Goal: Task Accomplishment & Management: Use online tool/utility

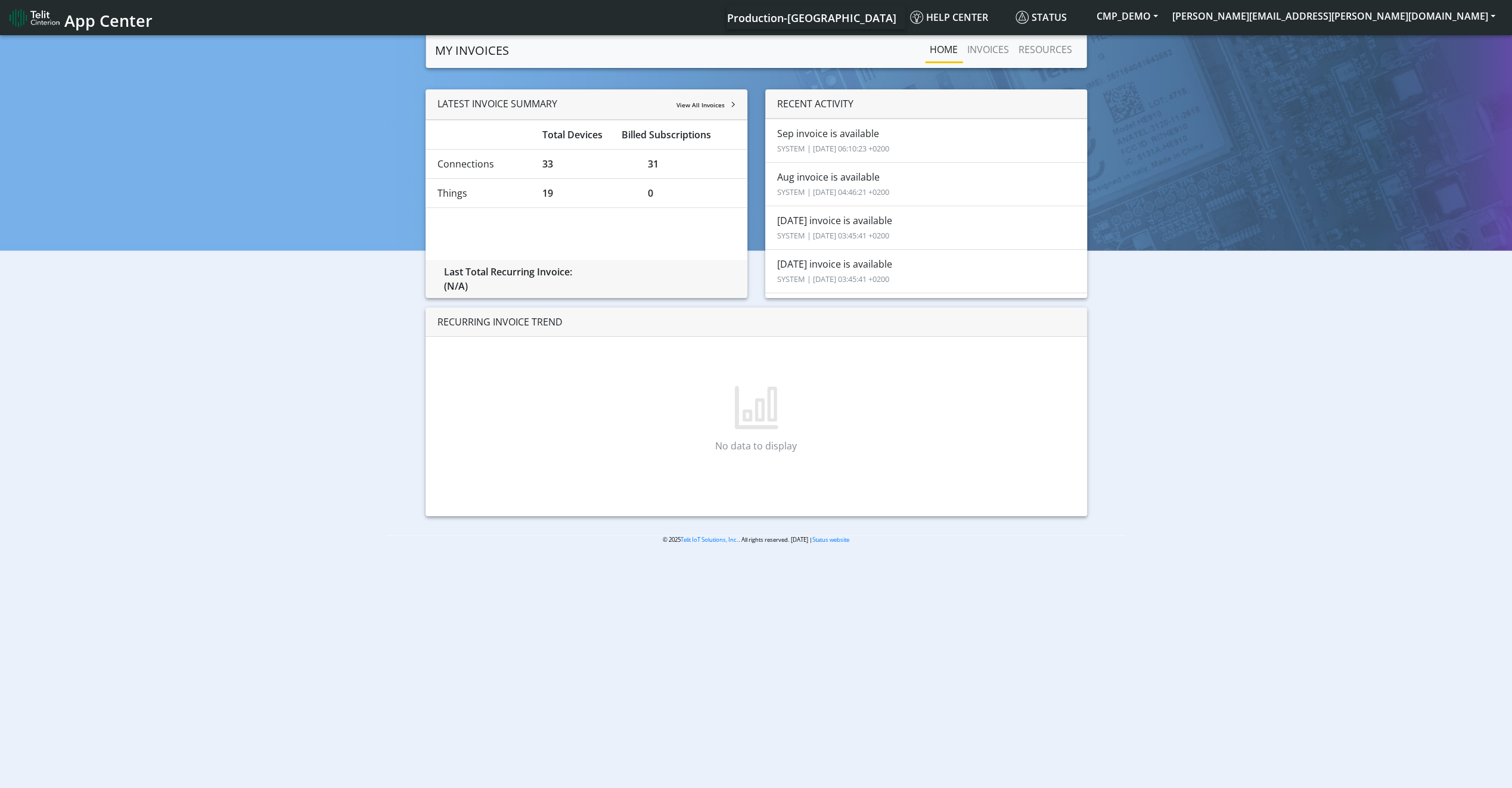
click at [809, 186] on small "SYSTEM | [DATE] 04:46:21 +0200" at bounding box center [833, 192] width 112 height 11
click at [990, 52] on link "INVOICES" at bounding box center [988, 49] width 52 height 24
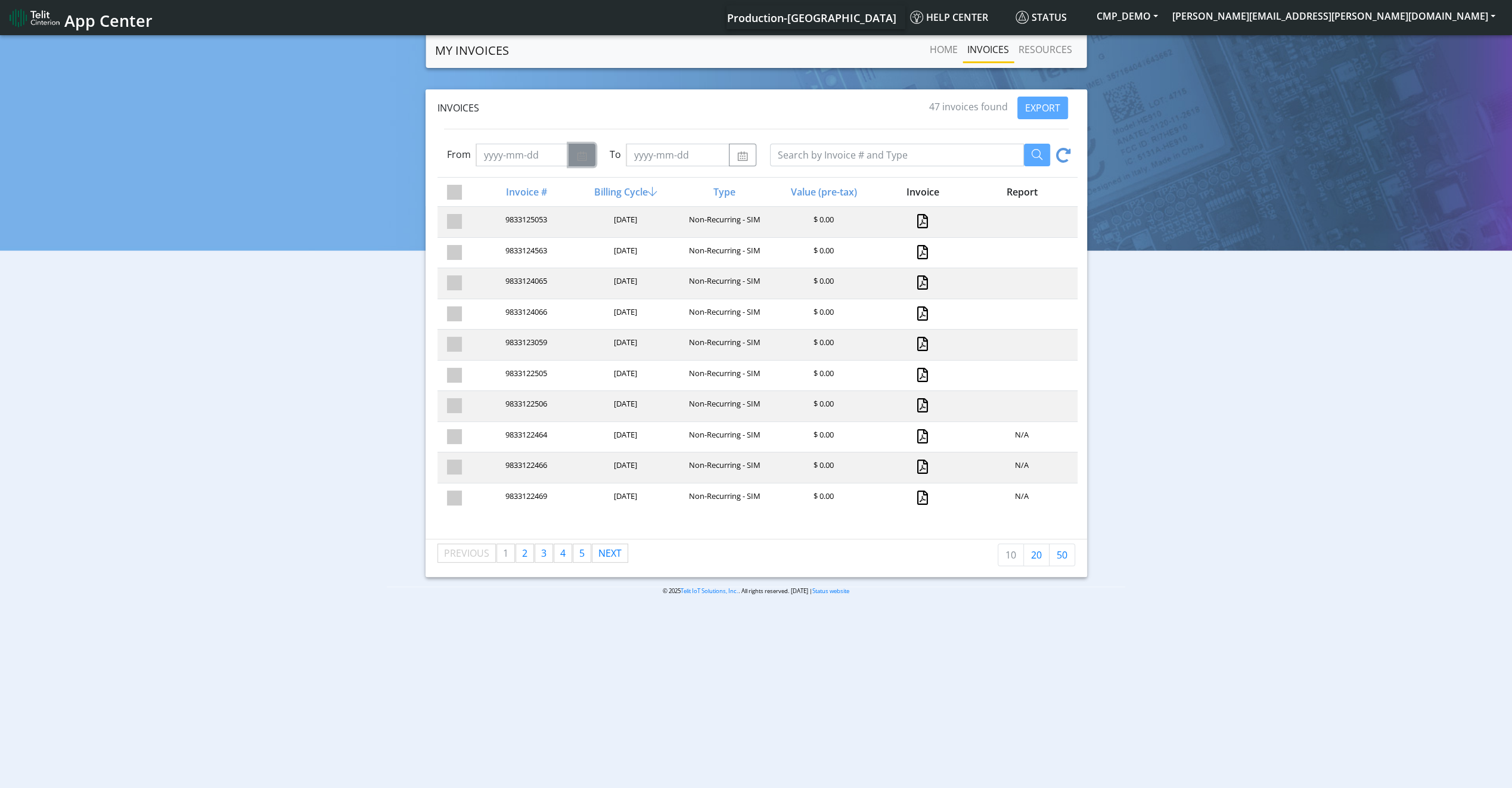
click at [569, 161] on button "button" at bounding box center [582, 155] width 27 height 22
select select "9"
select select "2025"
click at [486, 221] on div "1" at bounding box center [487, 218] width 19 height 19
type input "[DATE]"
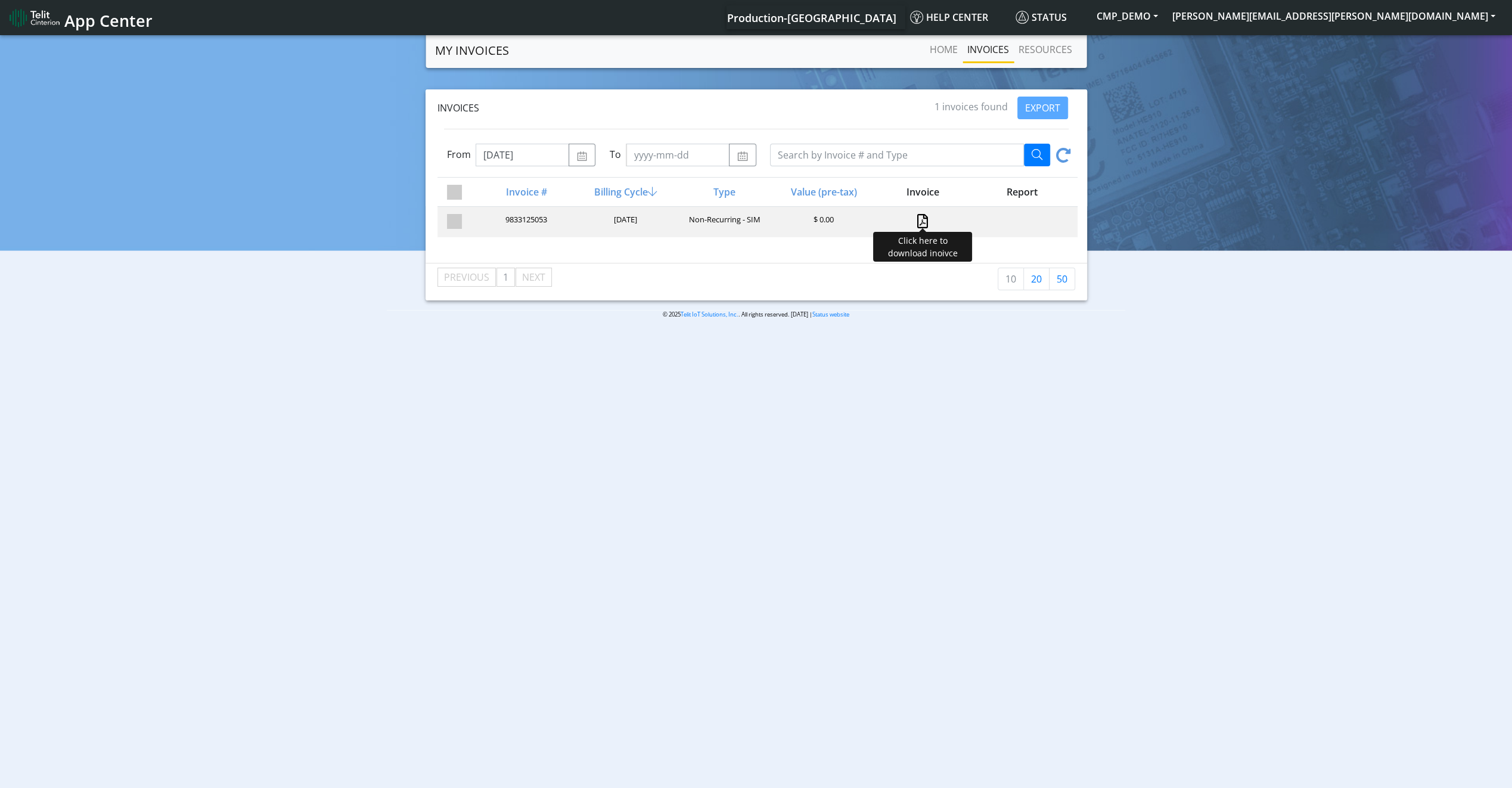
click at [920, 219] on div "Click here to download inoivce" at bounding box center [921, 222] width 99 height 16
click at [915, 221] on div at bounding box center [921, 222] width 99 height 16
click at [918, 221] on link at bounding box center [923, 221] width 11 height 15
click at [946, 54] on link "Home" at bounding box center [943, 49] width 38 height 24
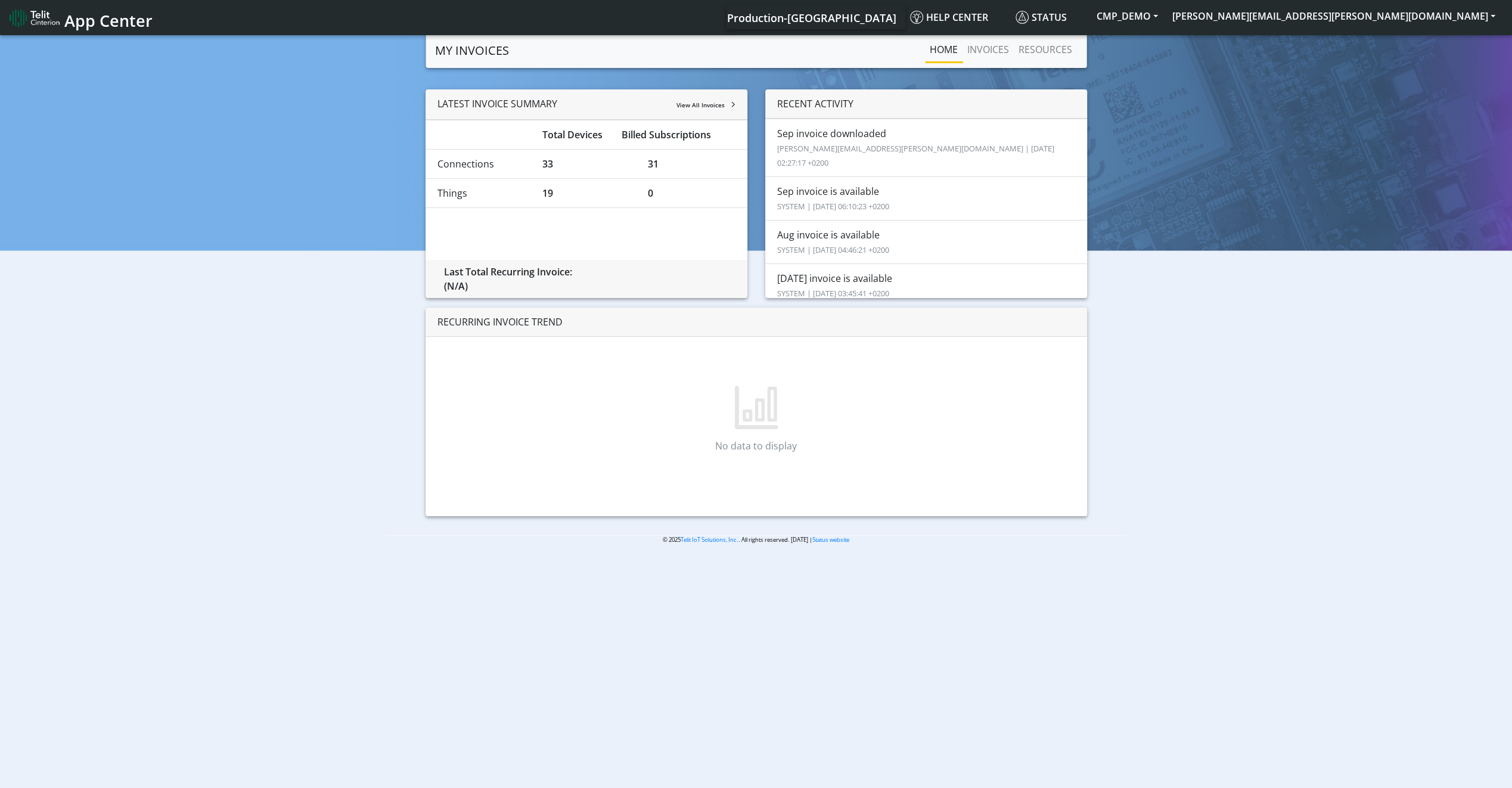
click at [550, 174] on li "Connections 33 31" at bounding box center [586, 164] width 322 height 30
click at [684, 110] on div "LATEST INVOICE SUMMARY View All Invoices" at bounding box center [586, 104] width 322 height 30
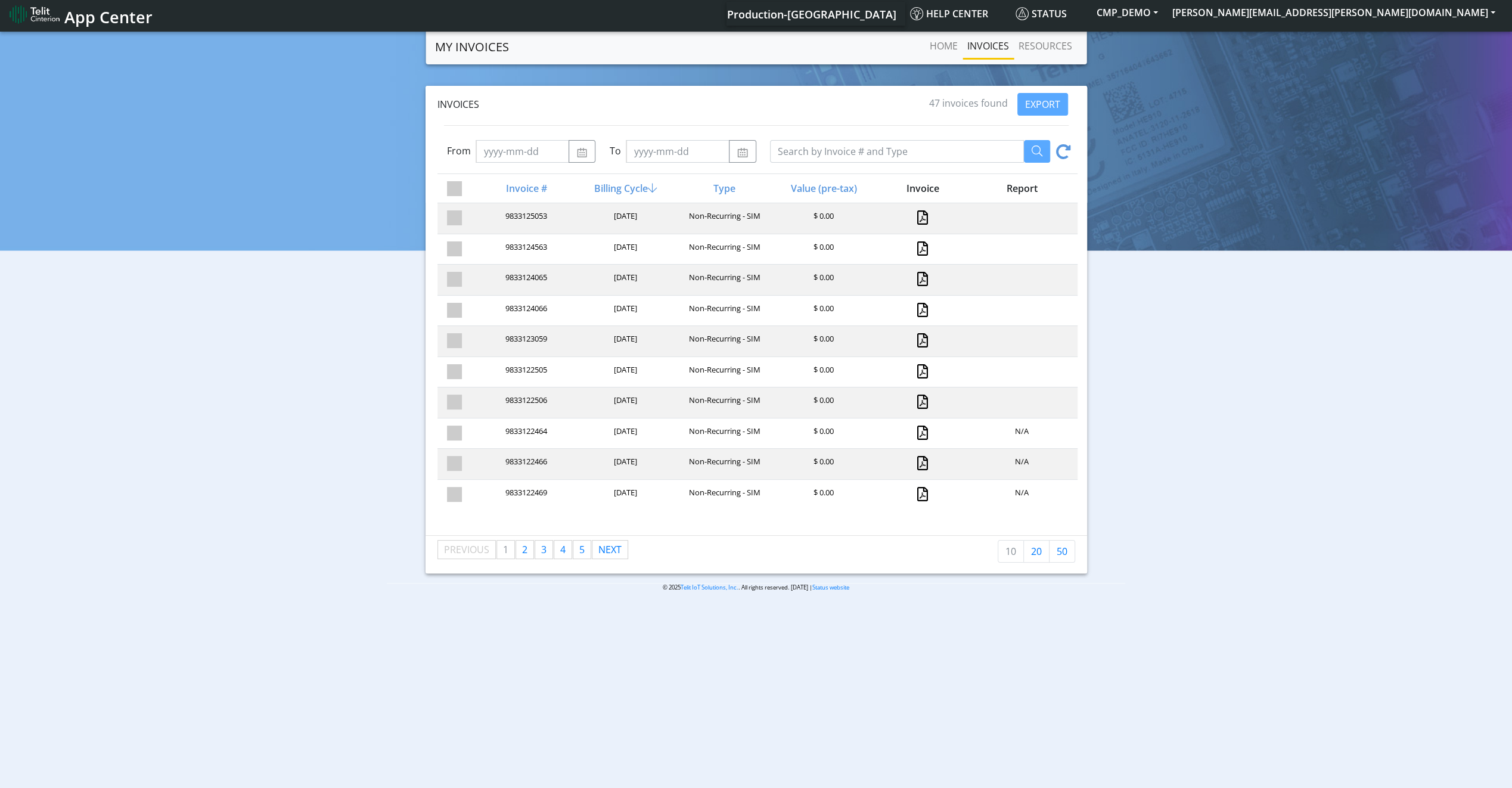
scroll to position [4, 0]
click at [917, 486] on link at bounding box center [923, 493] width 11 height 15
click at [1036, 49] on link "RESOURCES" at bounding box center [1045, 45] width 63 height 24
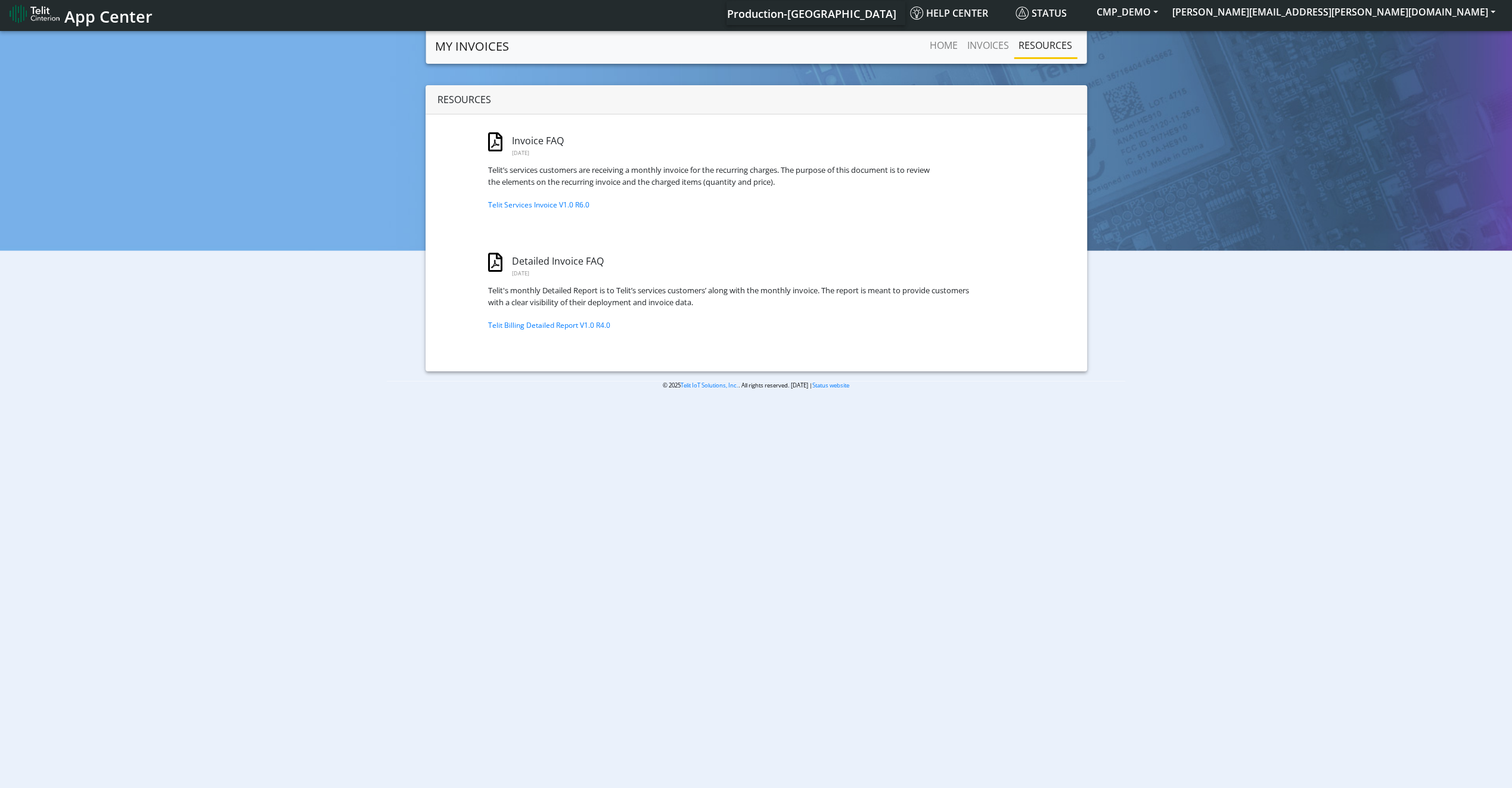
click at [452, 41] on link "MY INVOICES" at bounding box center [472, 46] width 74 height 24
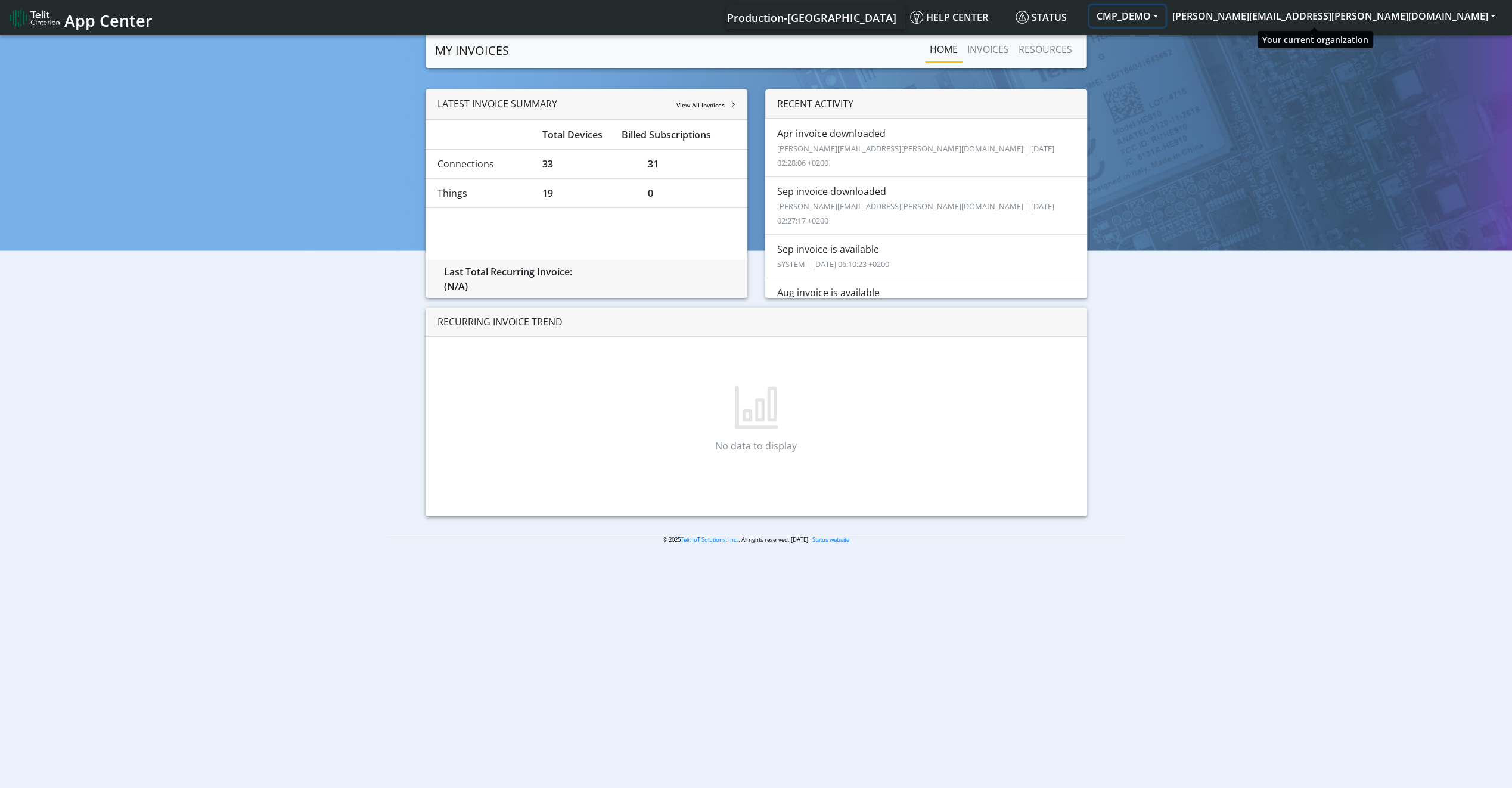
click at [1165, 18] on button "CMP_DEMO" at bounding box center [1127, 16] width 75 height 22
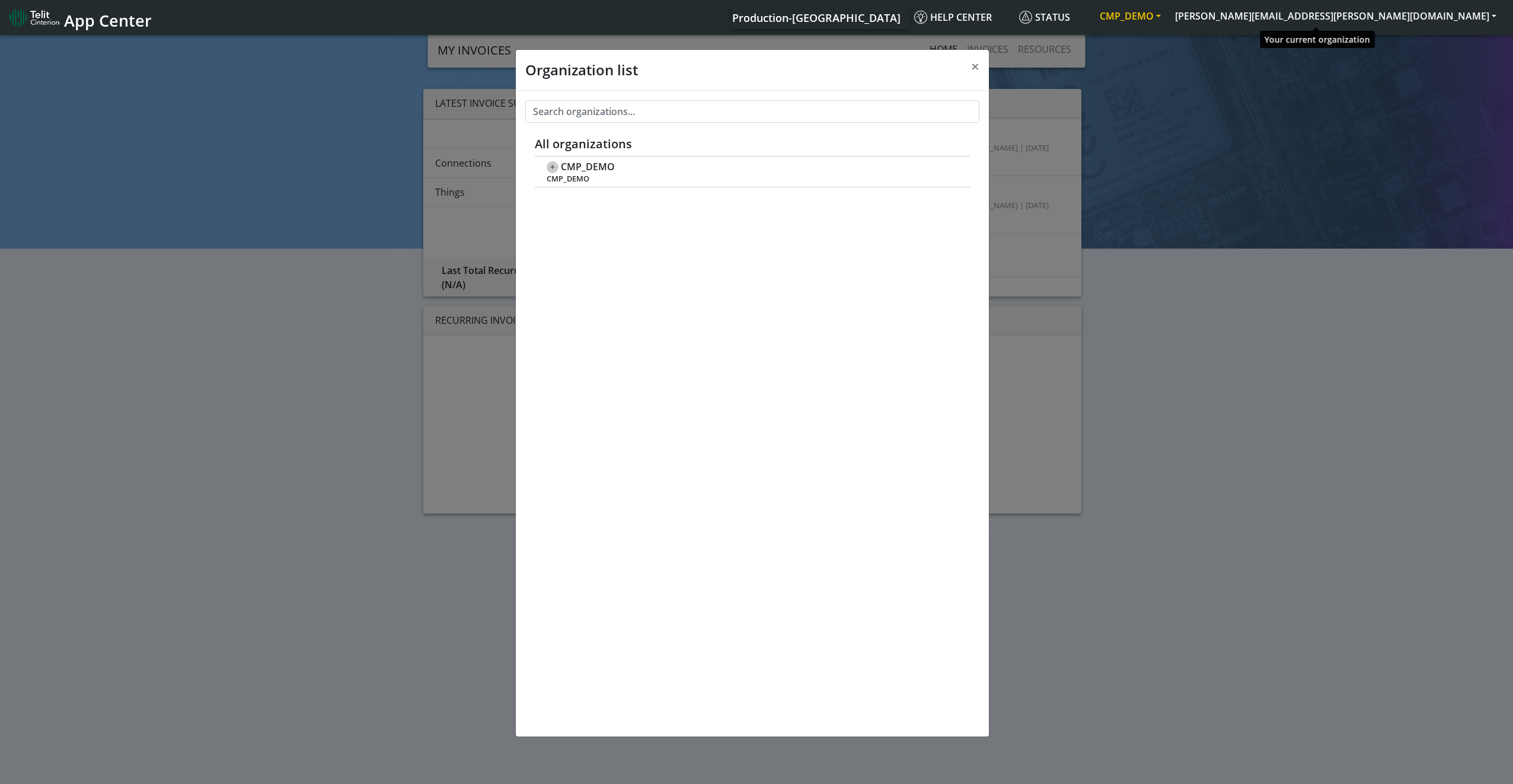
scroll to position [4, 0]
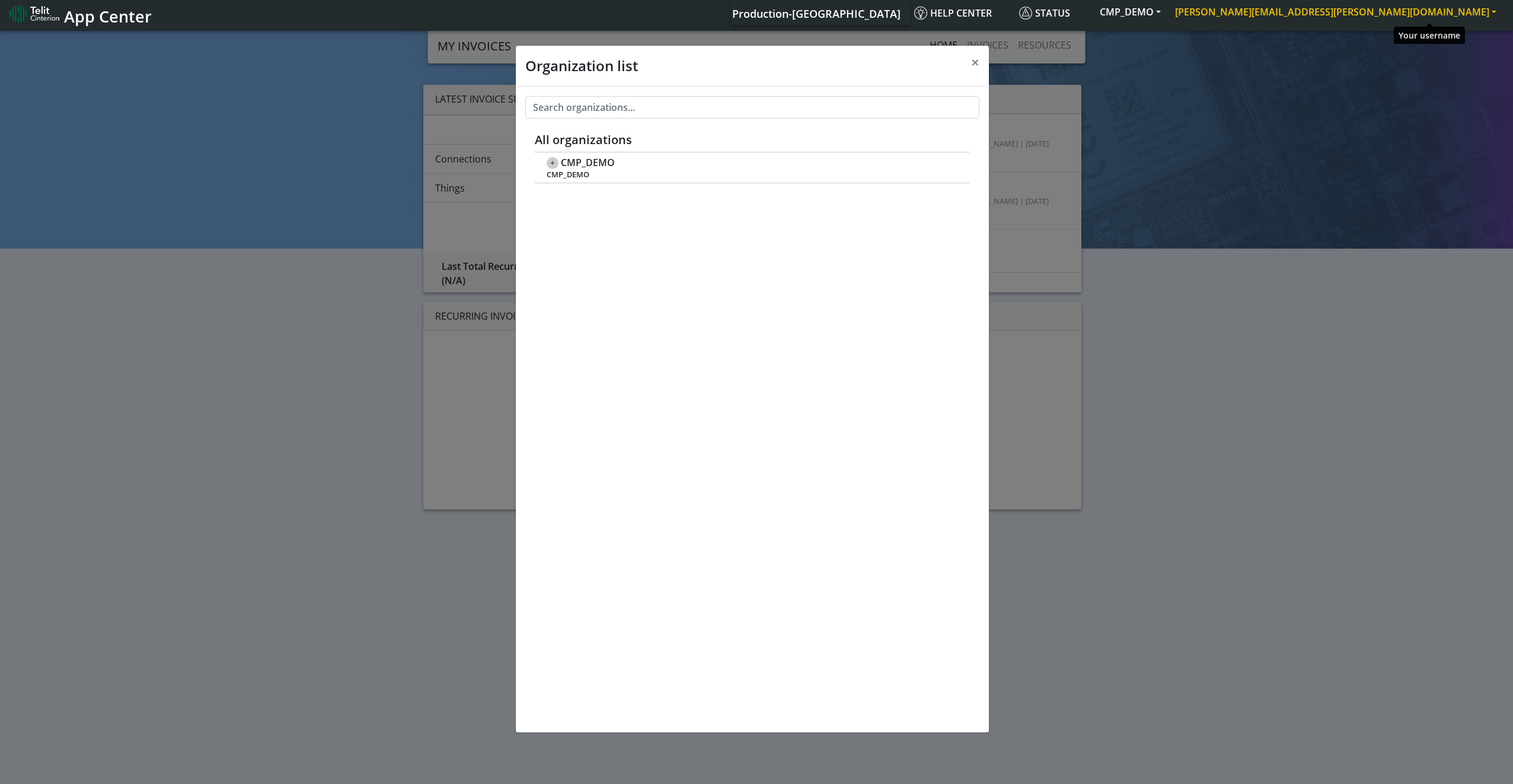
click at [1439, 18] on button "[PERSON_NAME][EMAIL_ADDRESS][PERSON_NAME][DOMAIN_NAME]" at bounding box center [1336, 12] width 335 height 21
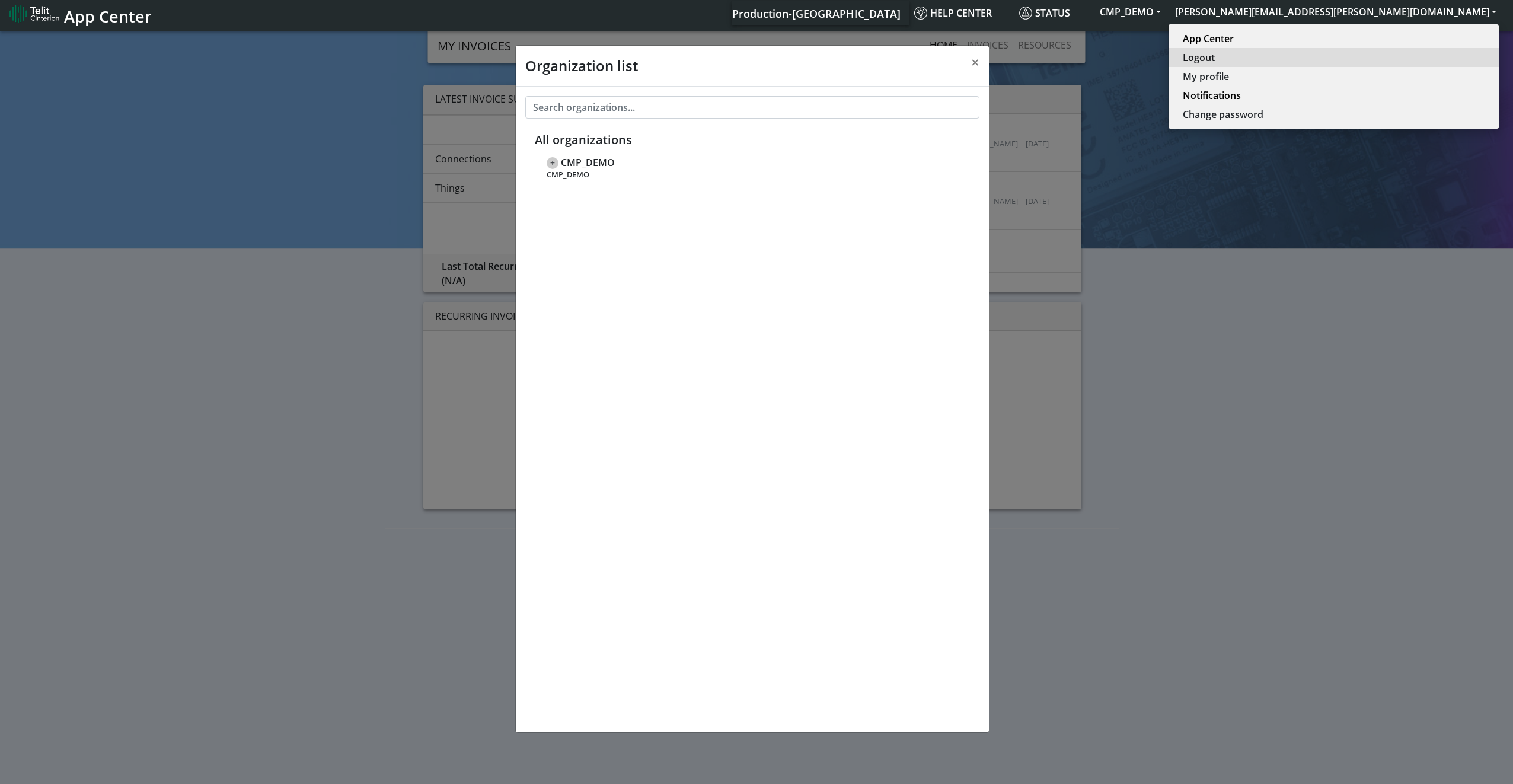
click at [1384, 57] on button "Logout" at bounding box center [1333, 57] width 330 height 19
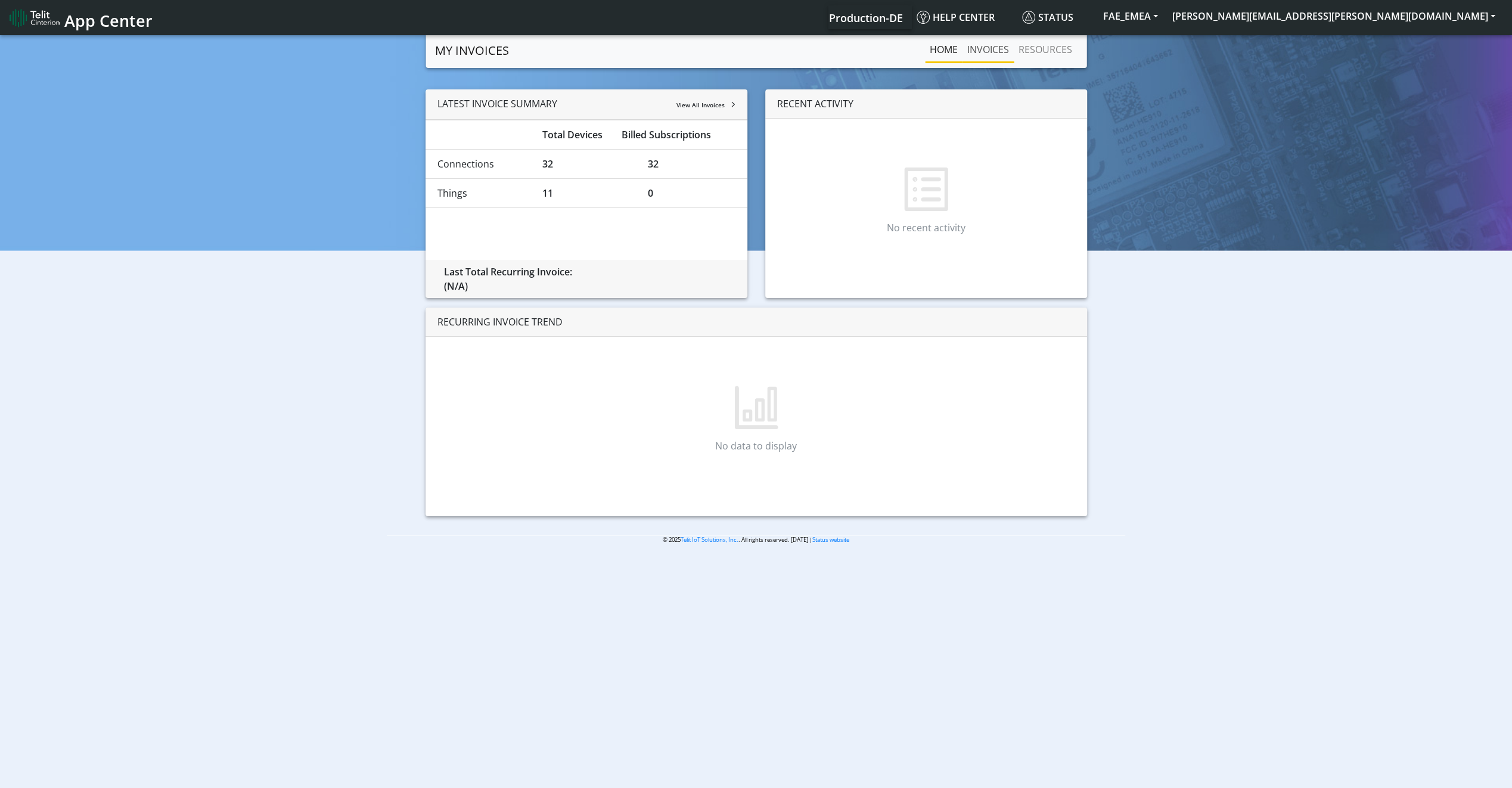
click at [990, 56] on link "INVOICES" at bounding box center [988, 49] width 52 height 24
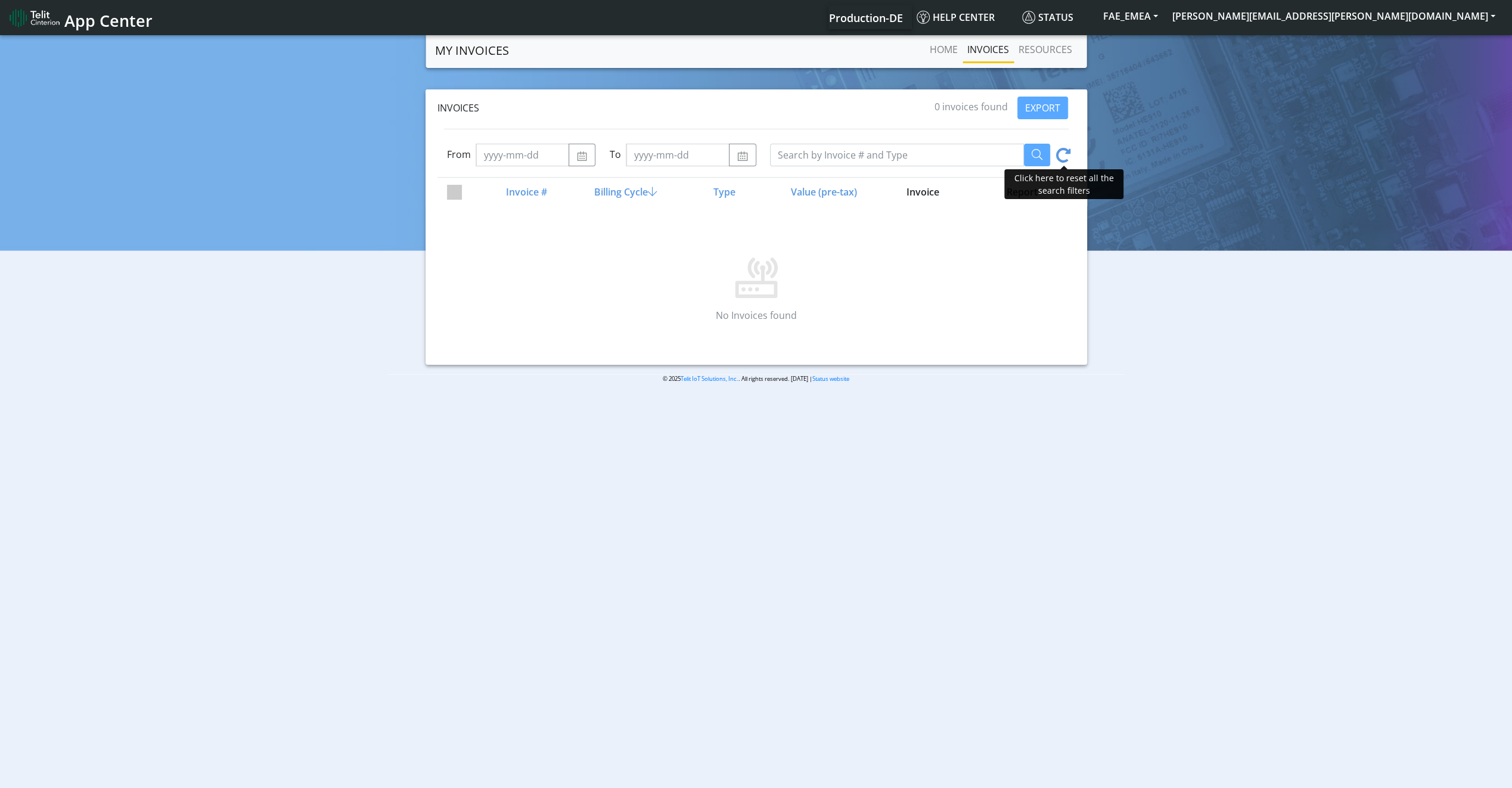
click at [1063, 157] on icon at bounding box center [1063, 157] width 15 height 18
click at [1253, 160] on div "Invoices 0 invoices found EXPORT From To Invoice # Billing Cycle Type Value (pr…" at bounding box center [756, 227] width 1494 height 275
click at [936, 56] on link "Home" at bounding box center [943, 49] width 38 height 24
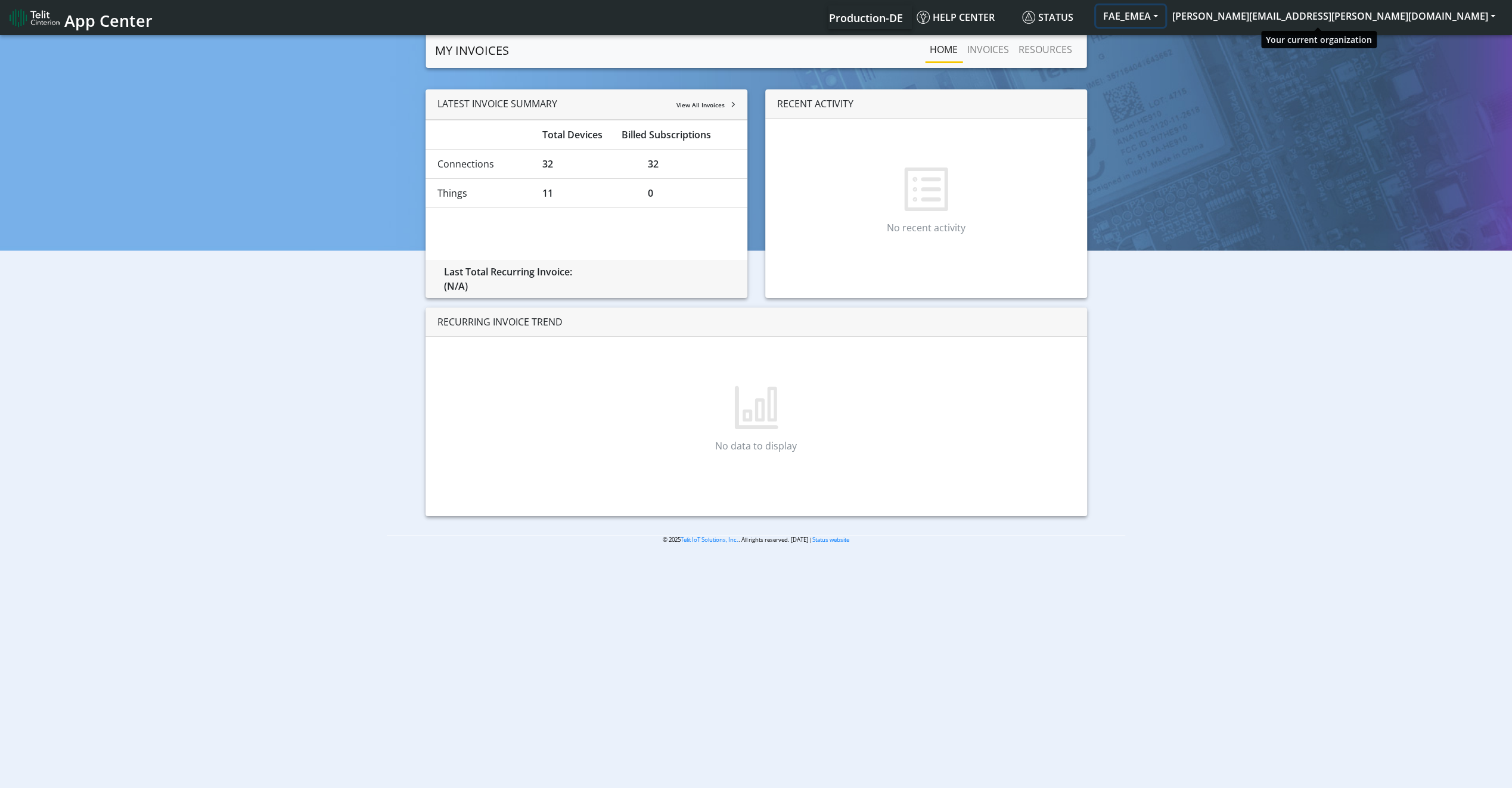
click at [1165, 15] on button "FAE_EMEA" at bounding box center [1130, 16] width 69 height 22
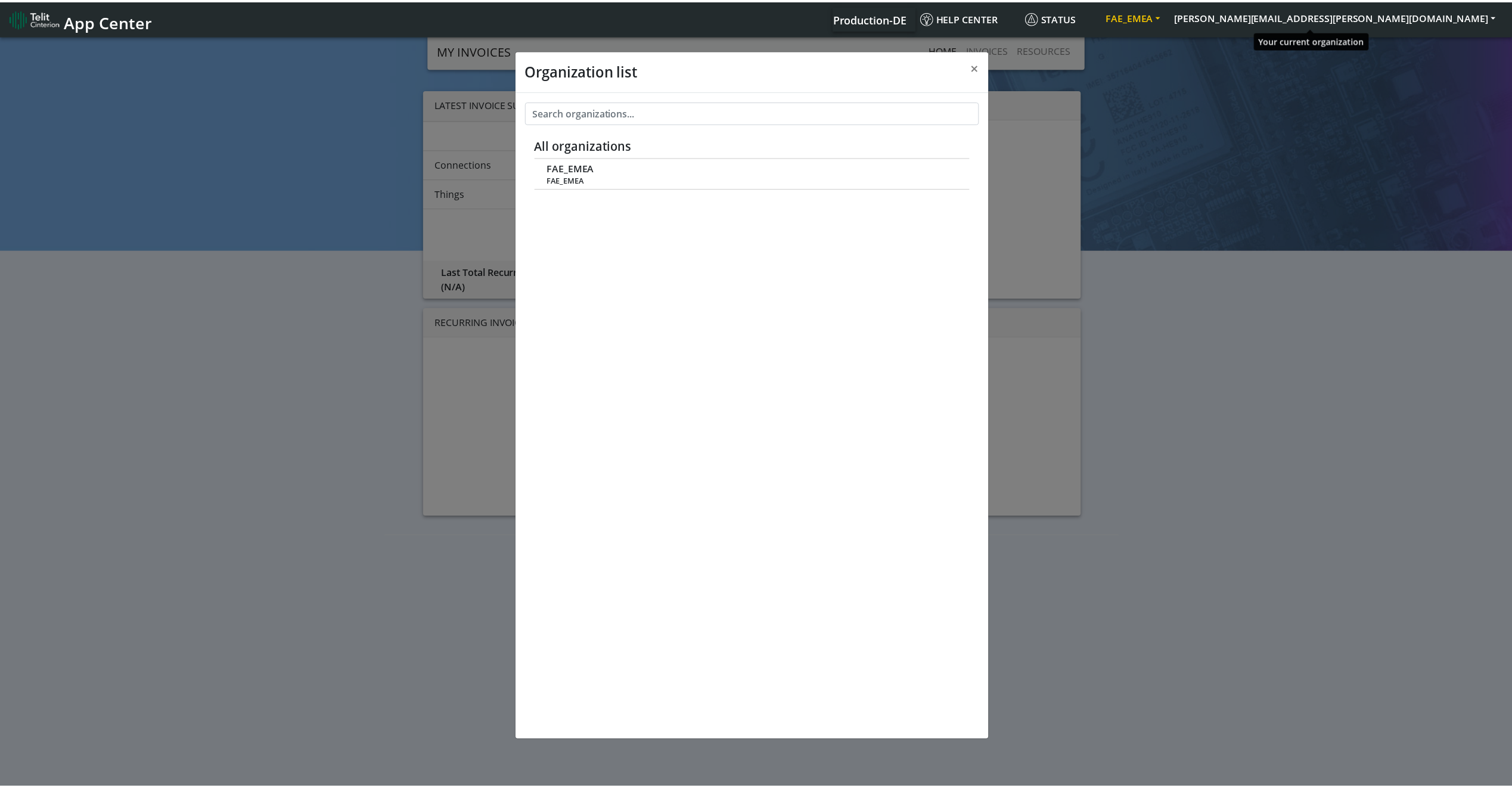
scroll to position [4, 0]
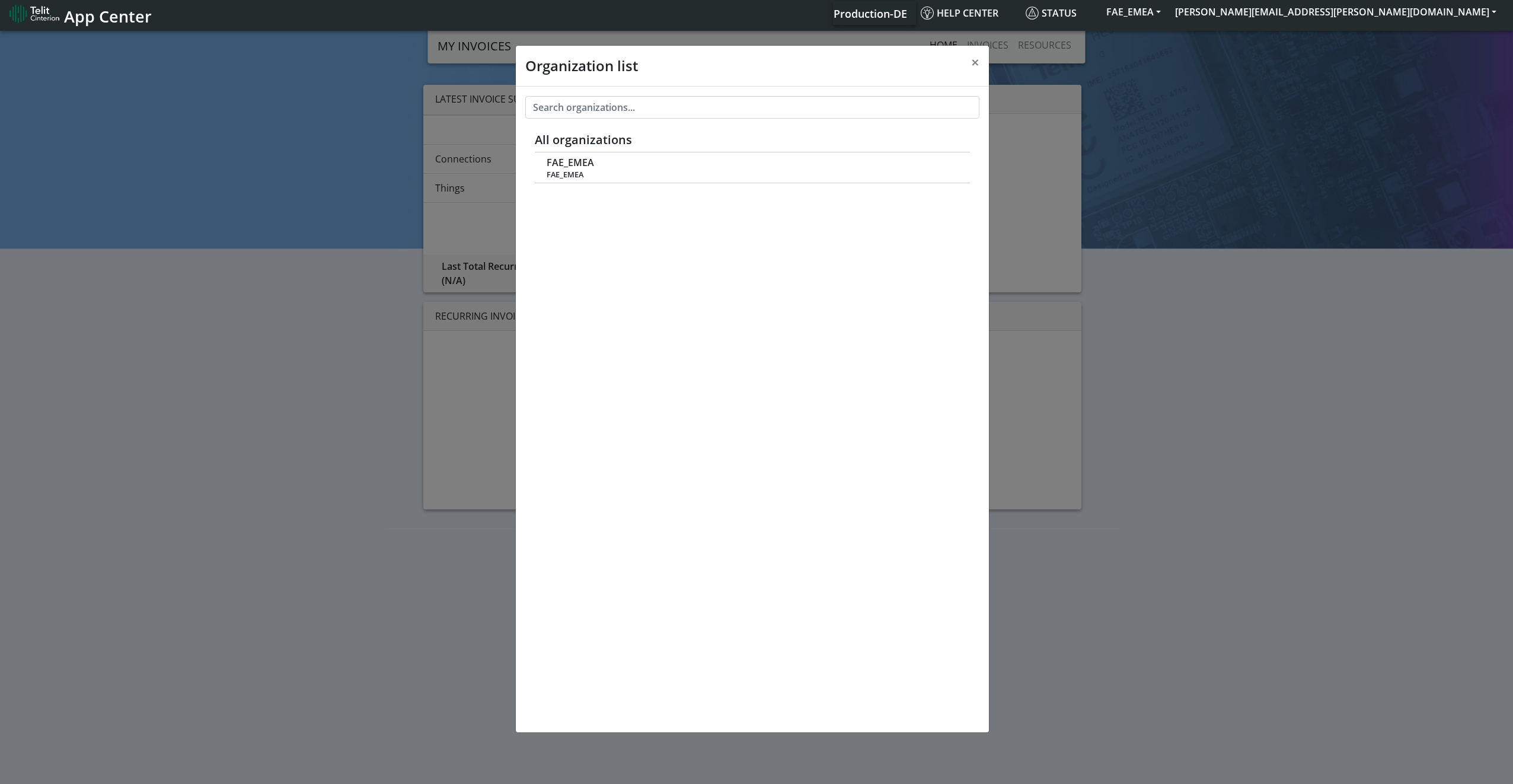
click at [1352, 90] on div "Organization list × All organizations FAE_EMEA FAE_EMEA" at bounding box center [756, 406] width 1513 height 756
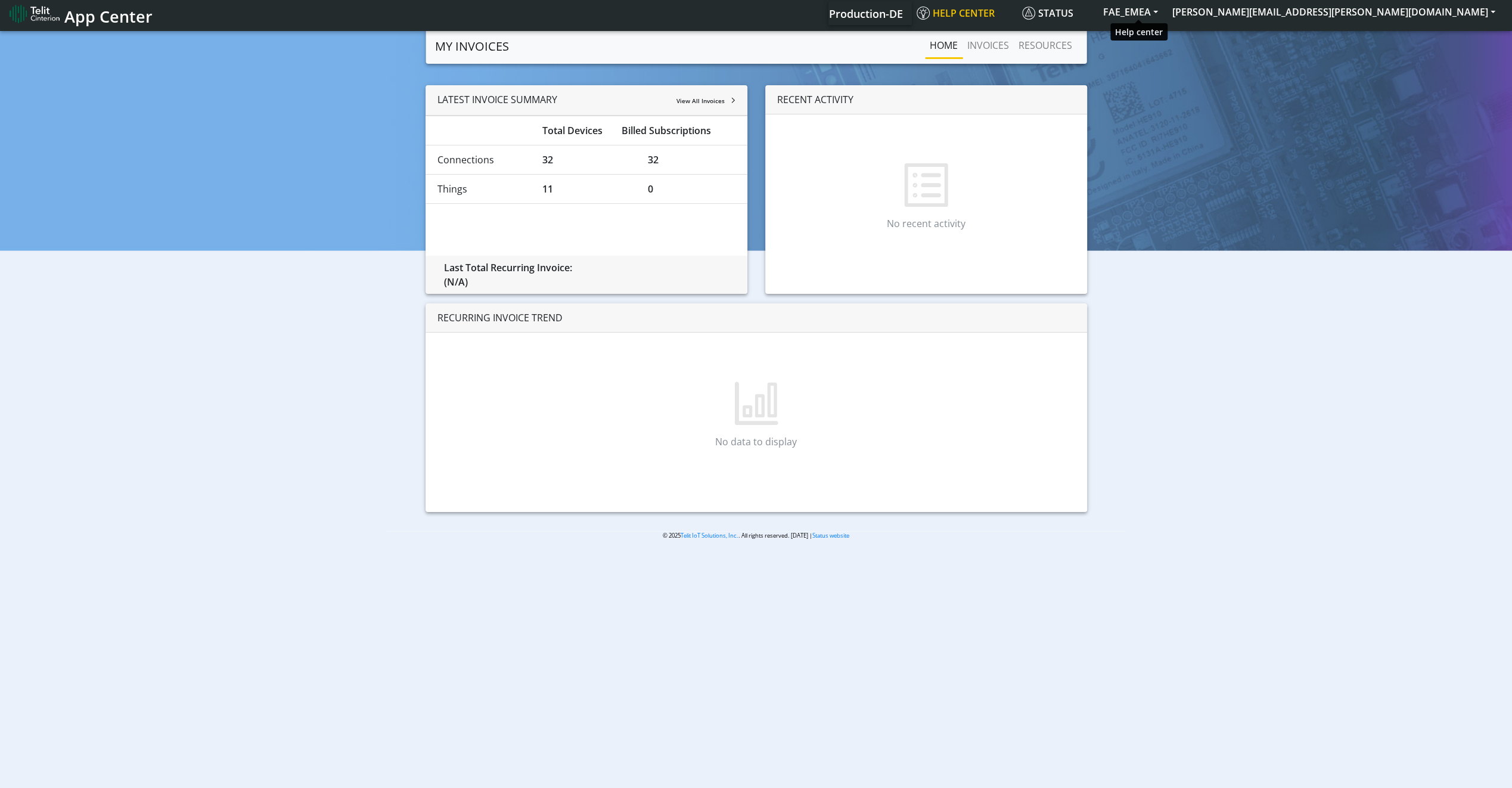
click at [995, 13] on span "Help center" at bounding box center [955, 13] width 78 height 13
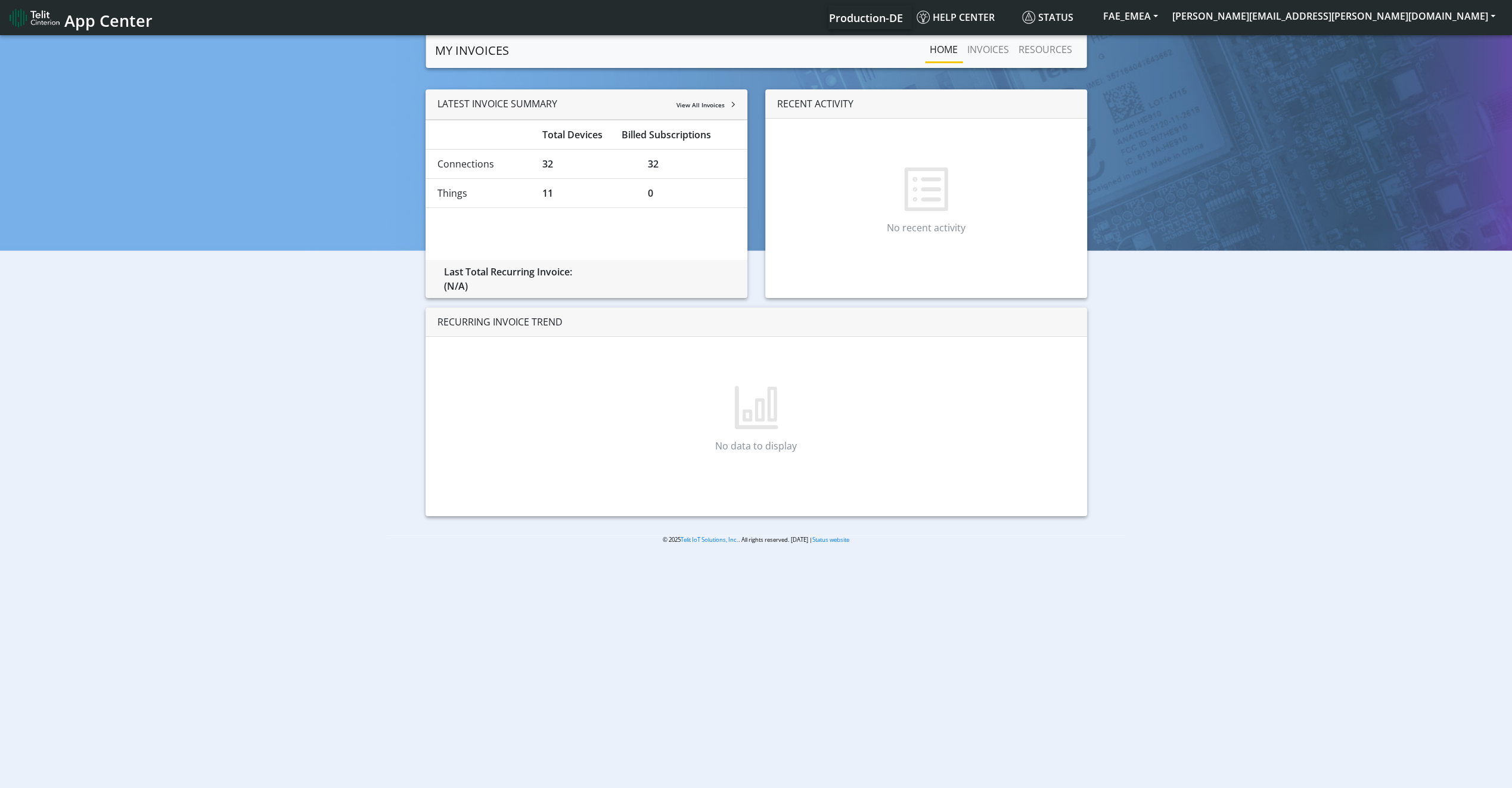
click at [50, 20] on img at bounding box center [34, 18] width 50 height 19
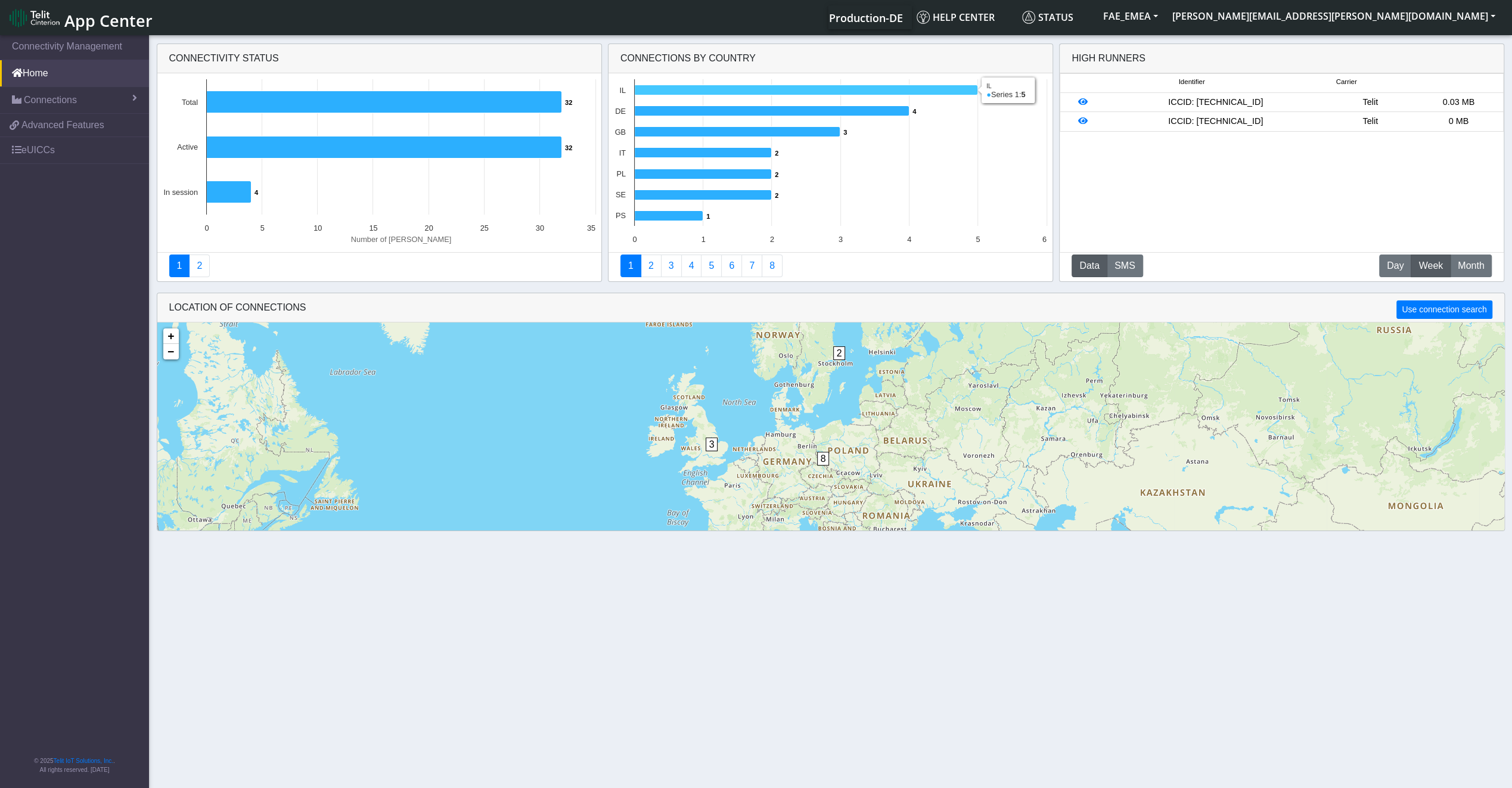
click at [776, 90] on icon at bounding box center [806, 90] width 343 height 10
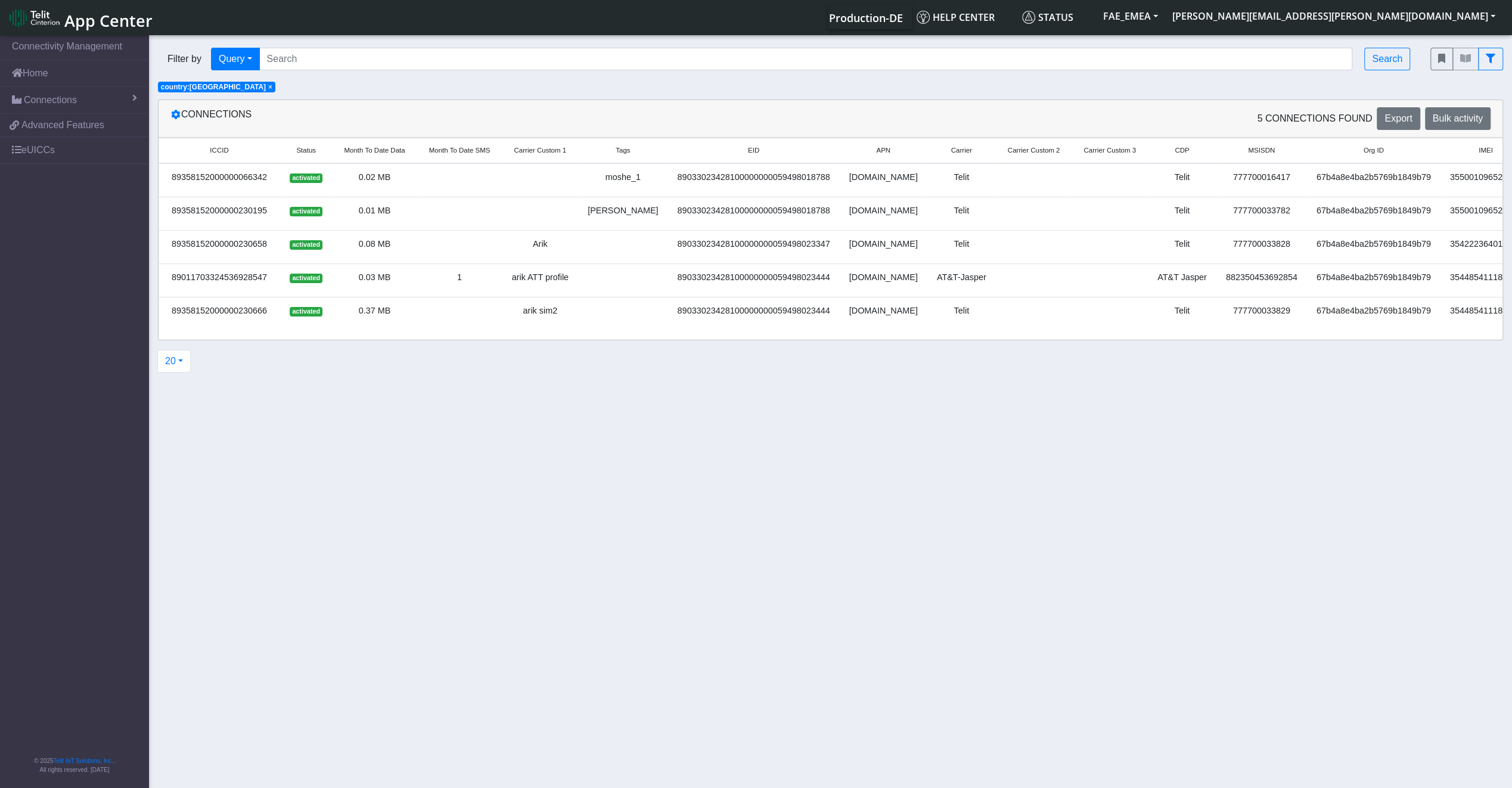
click at [776, 90] on div "Filter by Query Query In Session Not connected Tags Country Operator Search × c…" at bounding box center [830, 65] width 1363 height 55
click at [26, 78] on link "Home" at bounding box center [75, 73] width 149 height 26
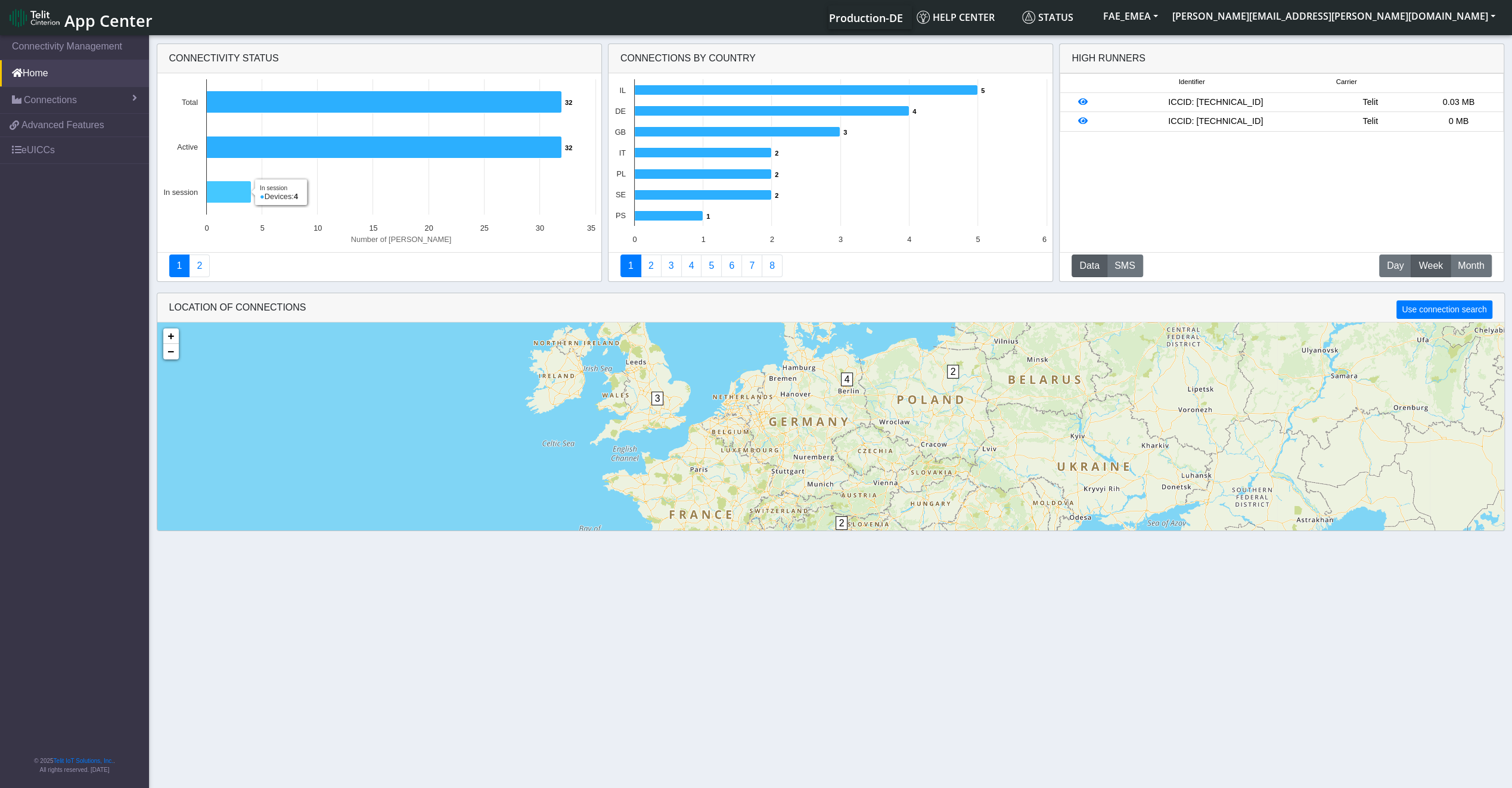
click at [220, 199] on icon at bounding box center [229, 192] width 45 height 22
click at [236, 149] on icon at bounding box center [384, 147] width 355 height 22
click at [395, 86] on rect at bounding box center [379, 162] width 444 height 179
click at [395, 96] on icon at bounding box center [384, 102] width 355 height 22
click at [1476, 265] on span "Month" at bounding box center [1470, 265] width 26 height 15
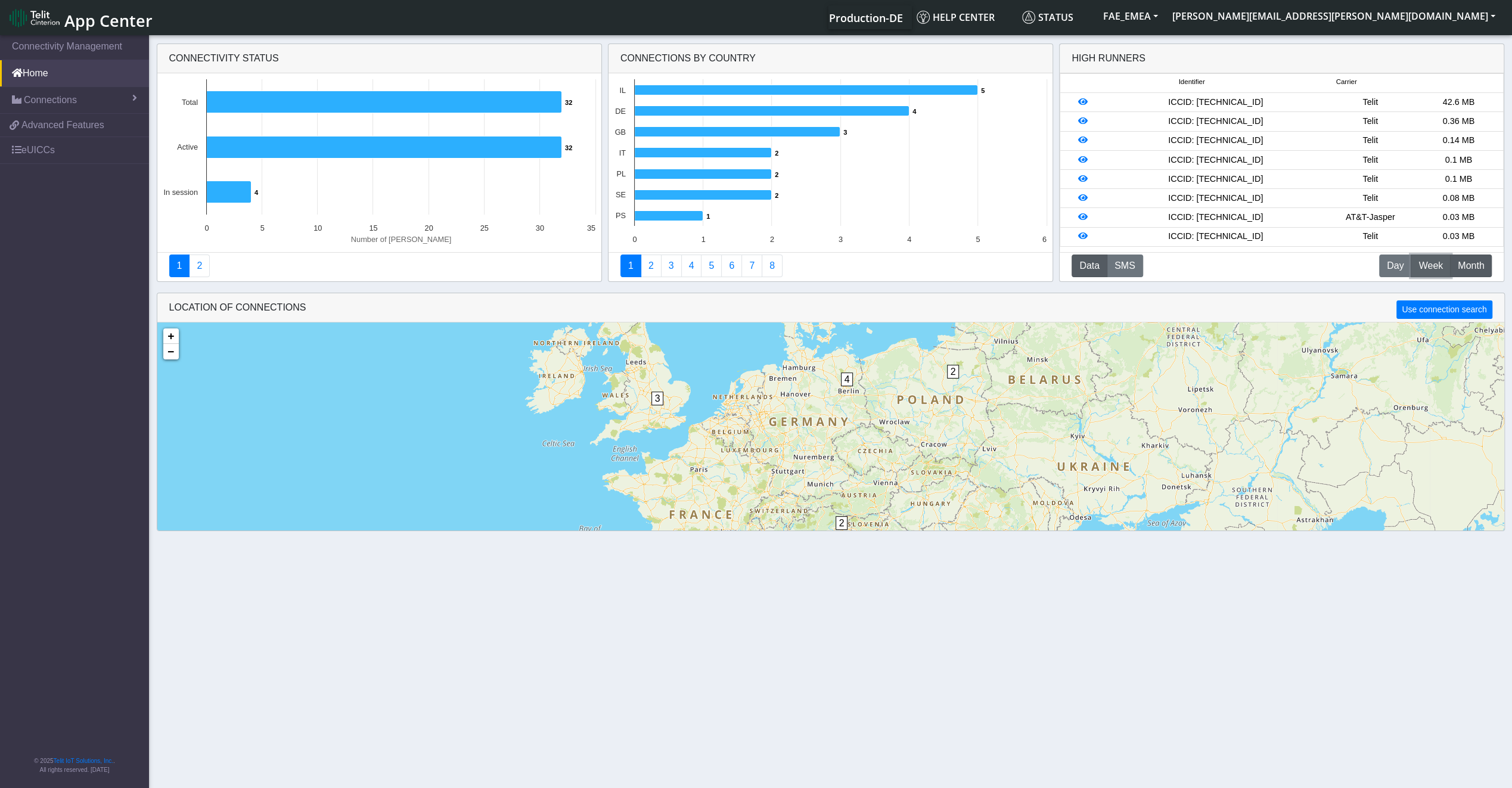
click at [1418, 267] on span "Week" at bounding box center [1430, 265] width 25 height 15
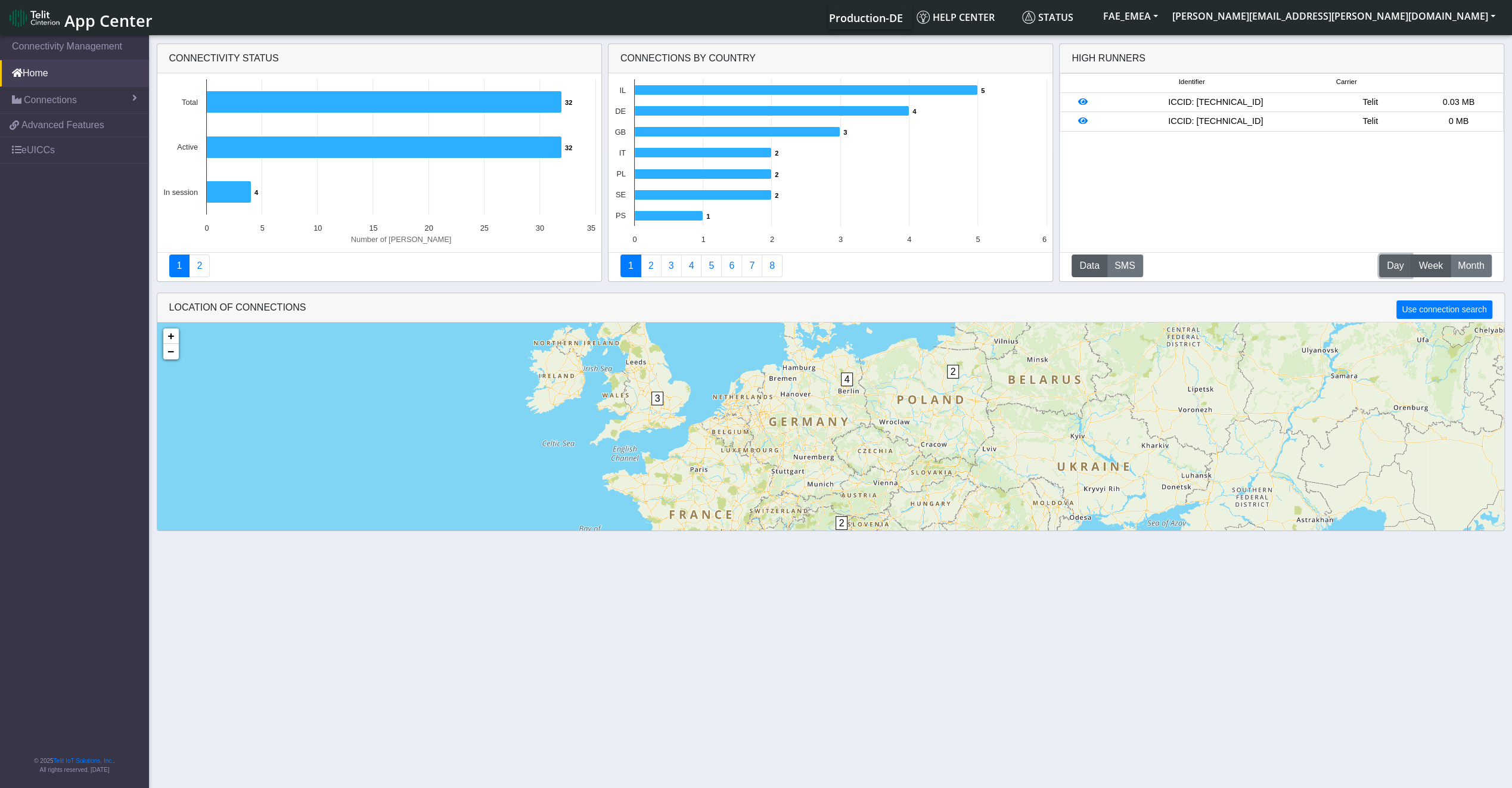
click at [1399, 273] on button "D Day" at bounding box center [1395, 265] width 32 height 22
click at [1444, 260] on button "W Week" at bounding box center [1430, 265] width 40 height 22
click at [1504, 265] on div "High Runners Identifier Carrier ICCID: 89358152000000230179 Telit 0.03 MB ICCID…" at bounding box center [1281, 163] width 445 height 239
click at [1124, 265] on button "SMS" at bounding box center [1124, 265] width 36 height 22
click at [1084, 265] on button "Data" at bounding box center [1089, 265] width 35 height 22
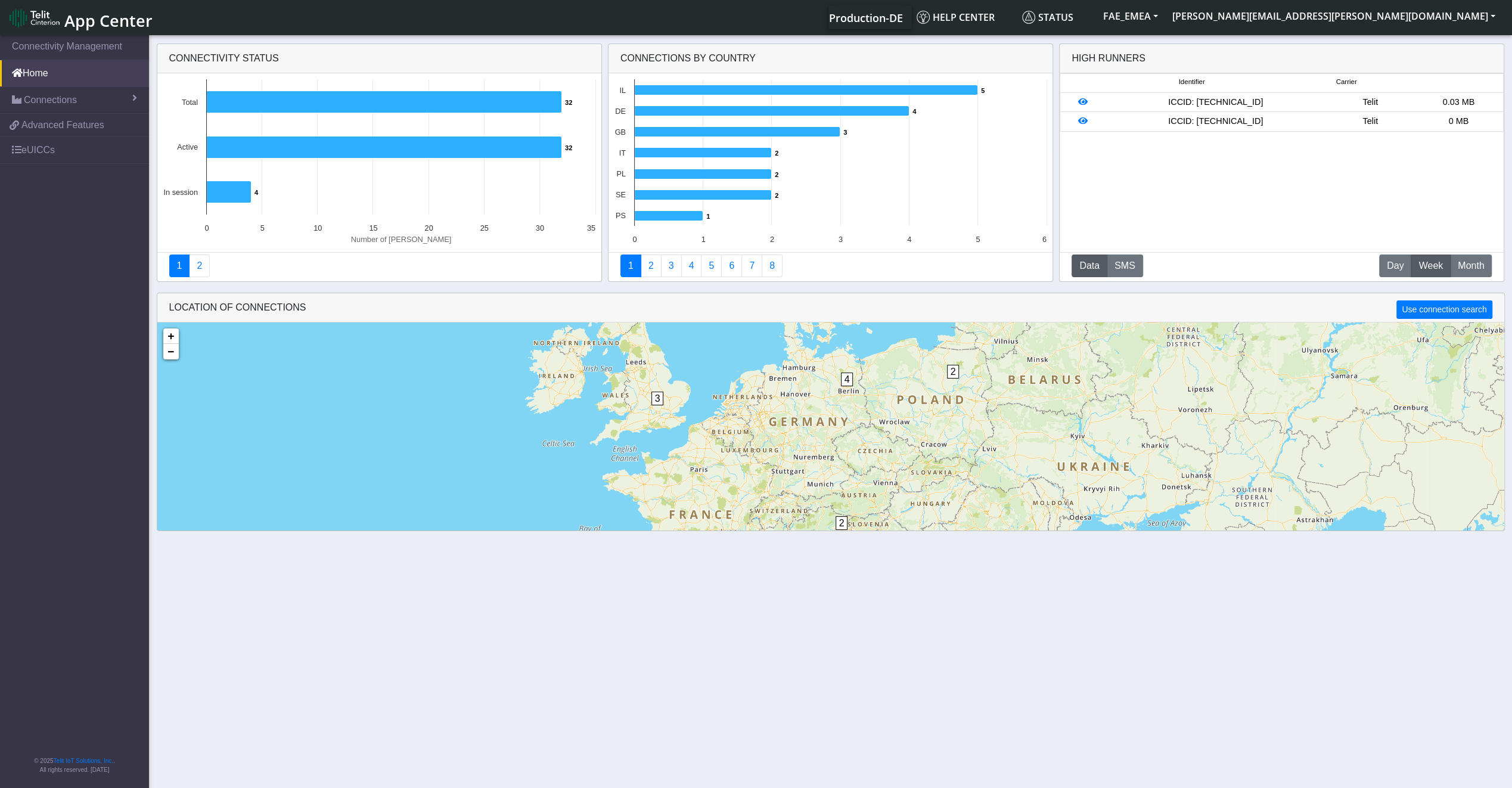
click at [622, 194] on text "SE" at bounding box center [620, 195] width 10 height 9
click at [622, 215] on text "PS" at bounding box center [620, 215] width 10 height 9
click at [640, 216] on icon at bounding box center [668, 215] width 68 height 10
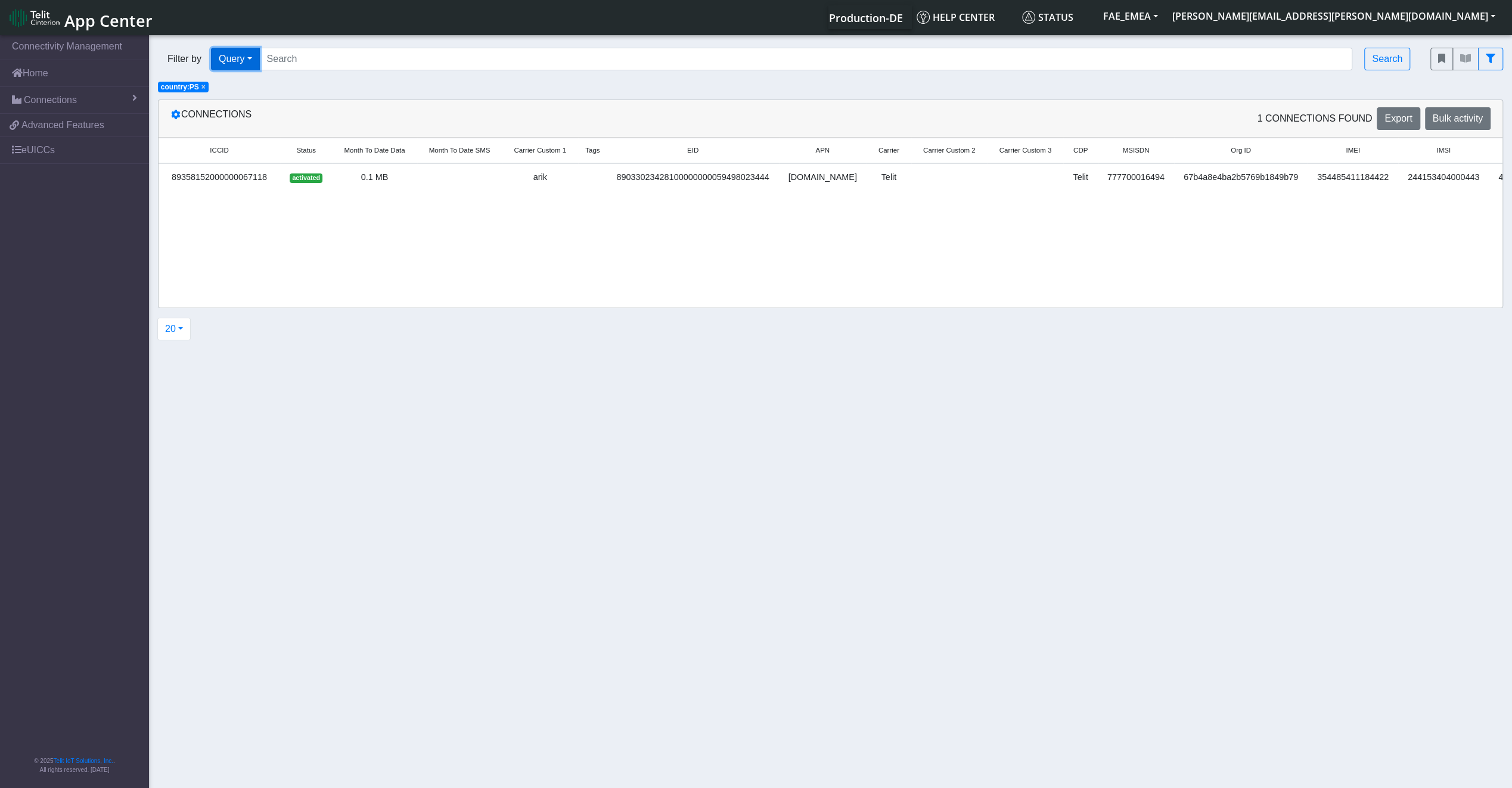
click at [260, 55] on button "Query" at bounding box center [235, 58] width 49 height 22
click at [252, 330] on div "20 20 50 100 200 500 1000 2000" at bounding box center [825, 329] width 1351 height 22
click at [1405, 115] on span "Export" at bounding box center [1398, 118] width 28 height 10
click at [804, 198] on div "ICCID Status Month To Date Data Month To Date SMS Carrier Custom 1 Tags EID APN…" at bounding box center [830, 172] width 1343 height 68
click at [206, 115] on div "Connections" at bounding box center [496, 118] width 669 height 22
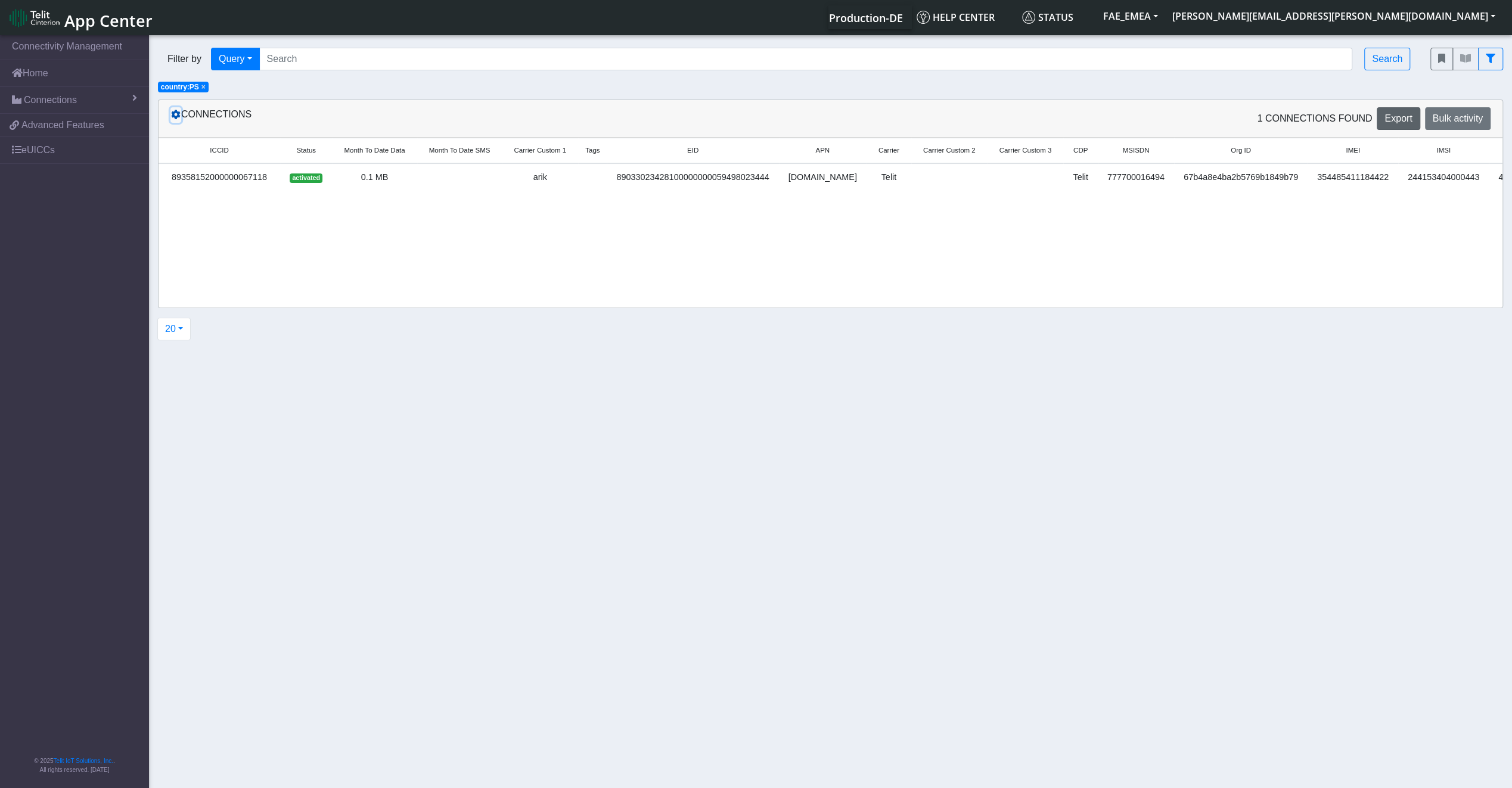
click at [175, 118] on icon at bounding box center [175, 114] width 9 height 9
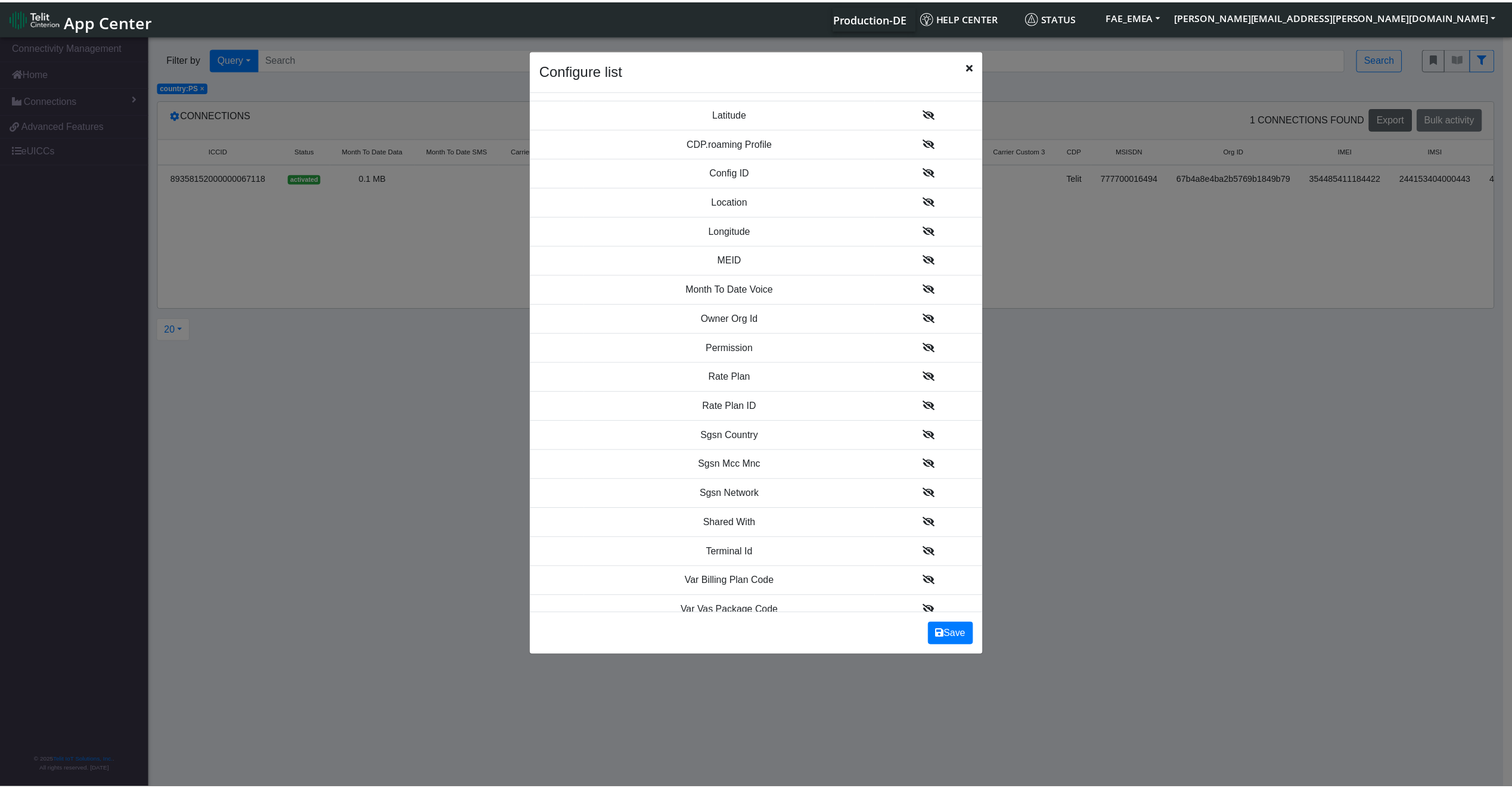
scroll to position [1211, 0]
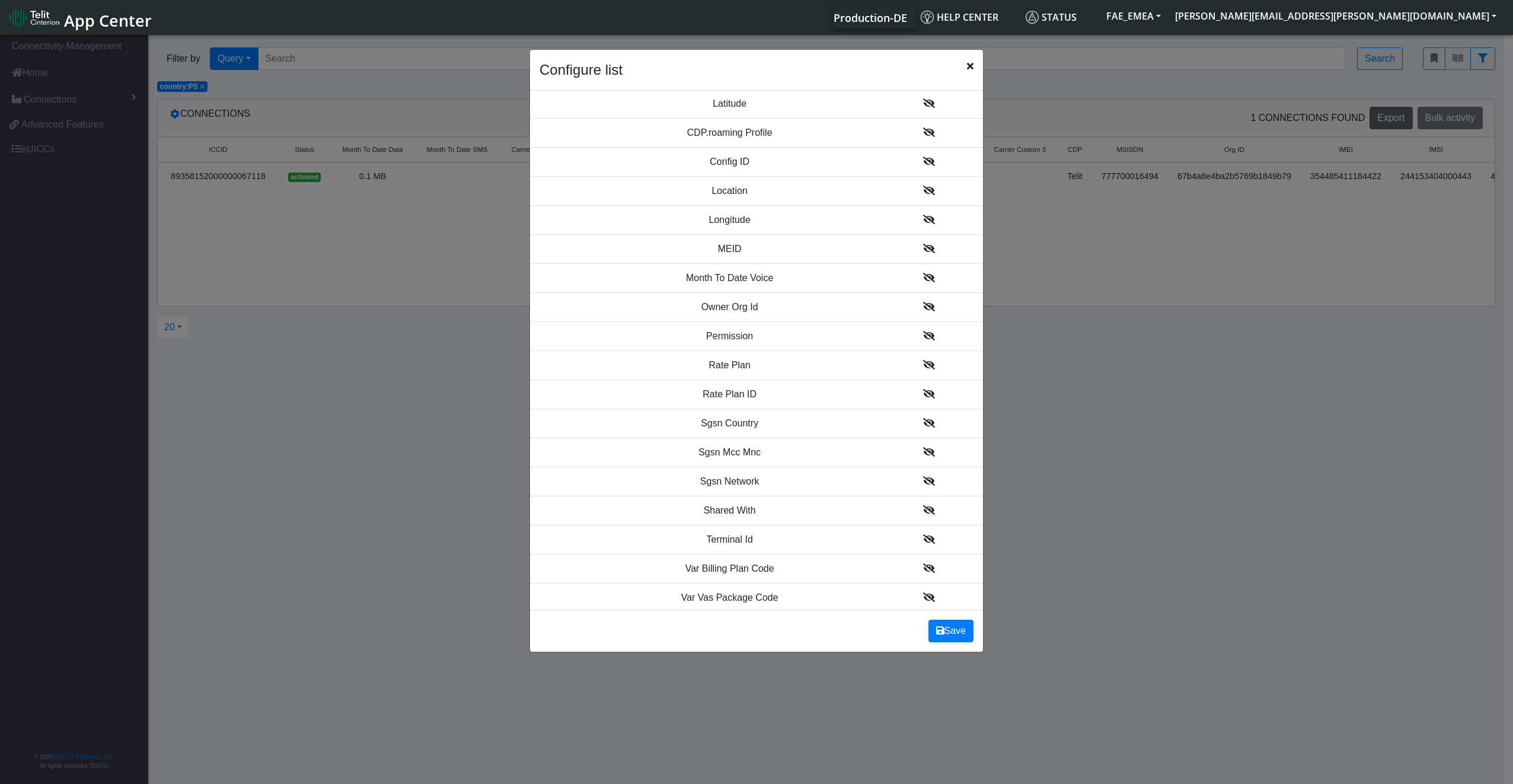
click at [964, 71] on div "Configure list" at bounding box center [756, 70] width 453 height 41
click at [954, 67] on div "Configure list" at bounding box center [756, 70] width 453 height 41
drag, startPoint x: 968, startPoint y: 67, endPoint x: 956, endPoint y: 71, distance: 12.6
click at [956, 71] on div "Configure list" at bounding box center [756, 70] width 453 height 41
click at [962, 72] on div "Configure list" at bounding box center [756, 70] width 453 height 41
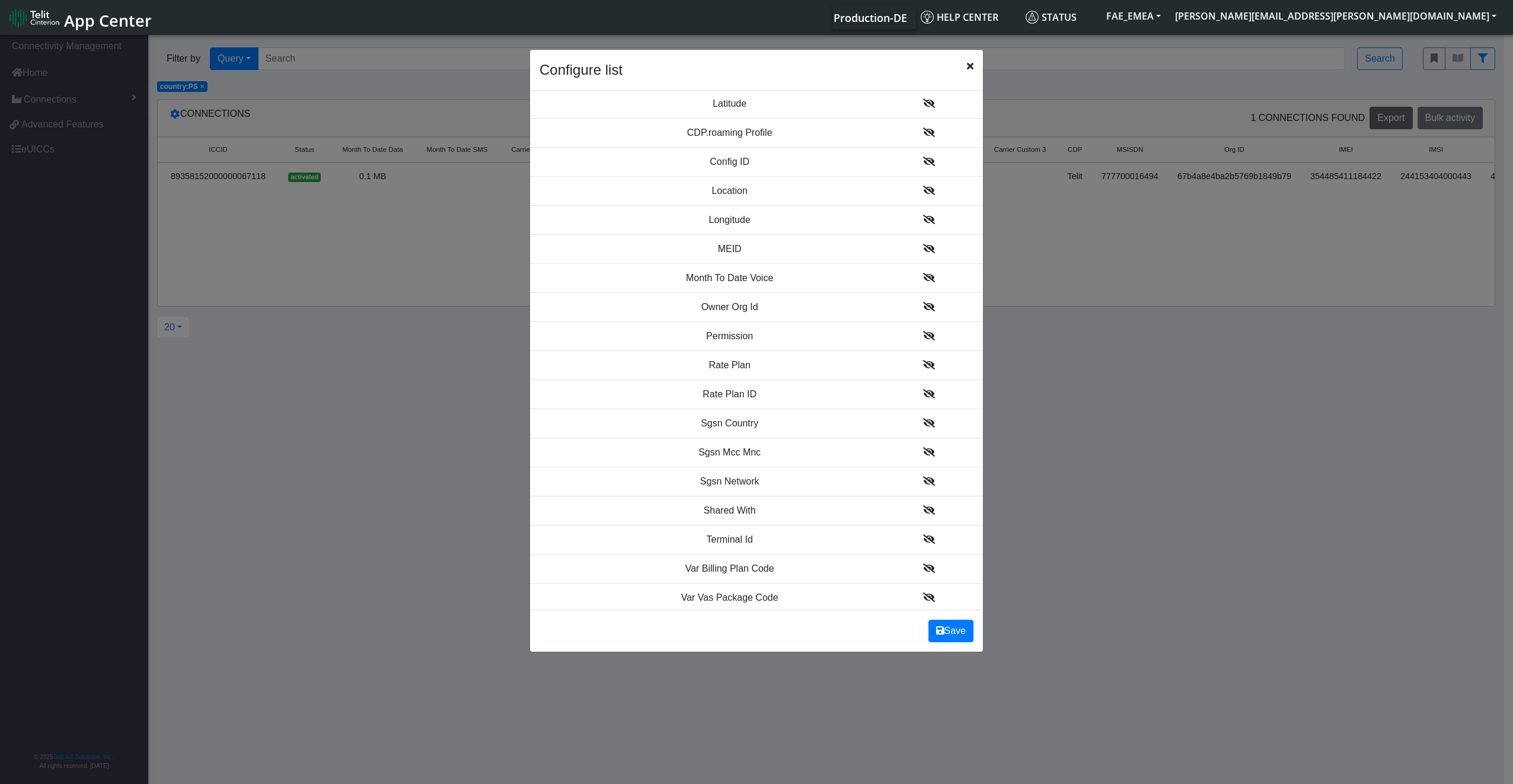
click at [967, 72] on div "Configure list" at bounding box center [756, 70] width 453 height 41
click at [967, 72] on span "Close" at bounding box center [970, 66] width 7 height 15
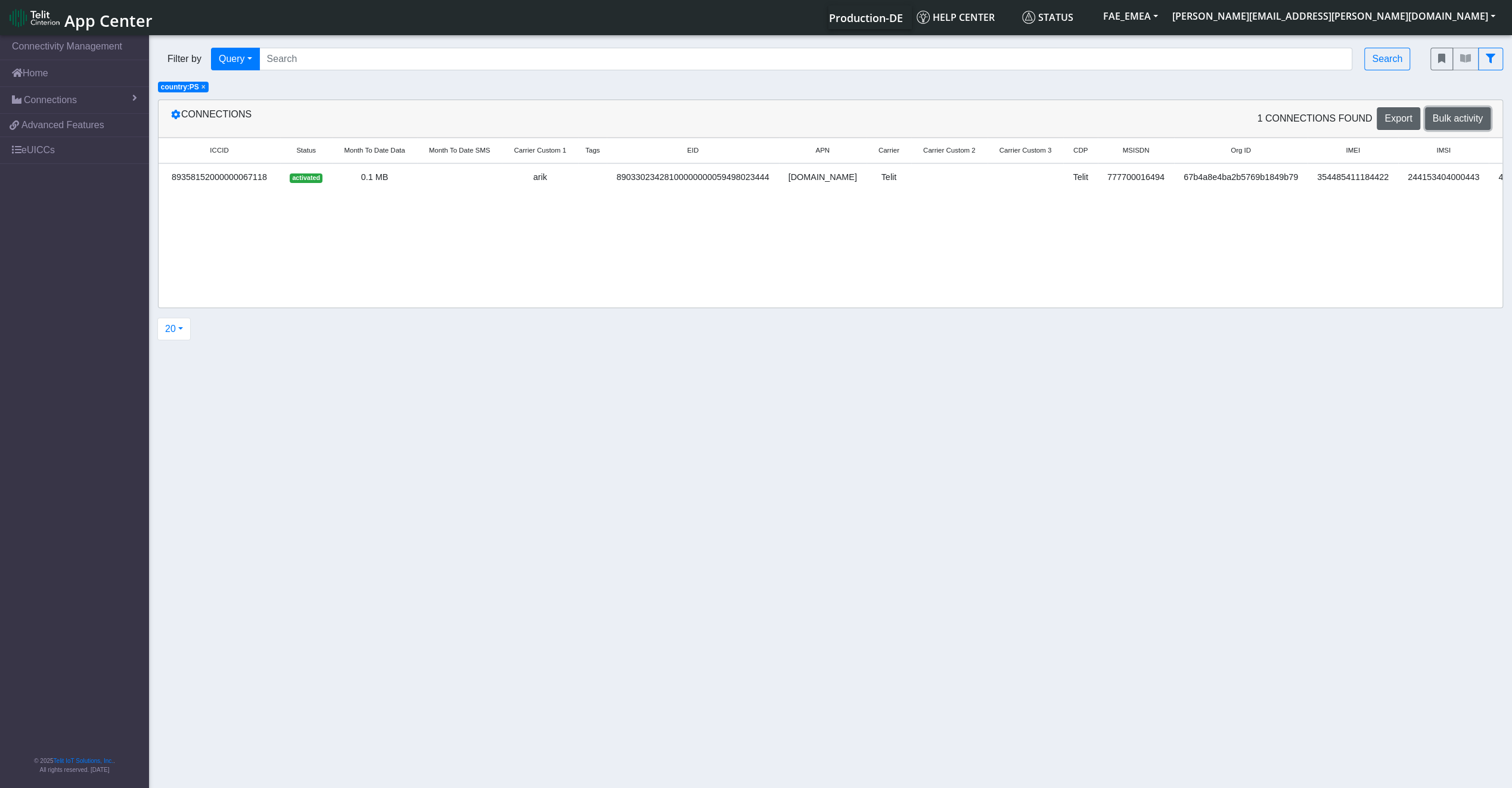
click at [1461, 123] on span "Bulk activity" at bounding box center [1457, 118] width 50 height 10
select select "Add Tags"
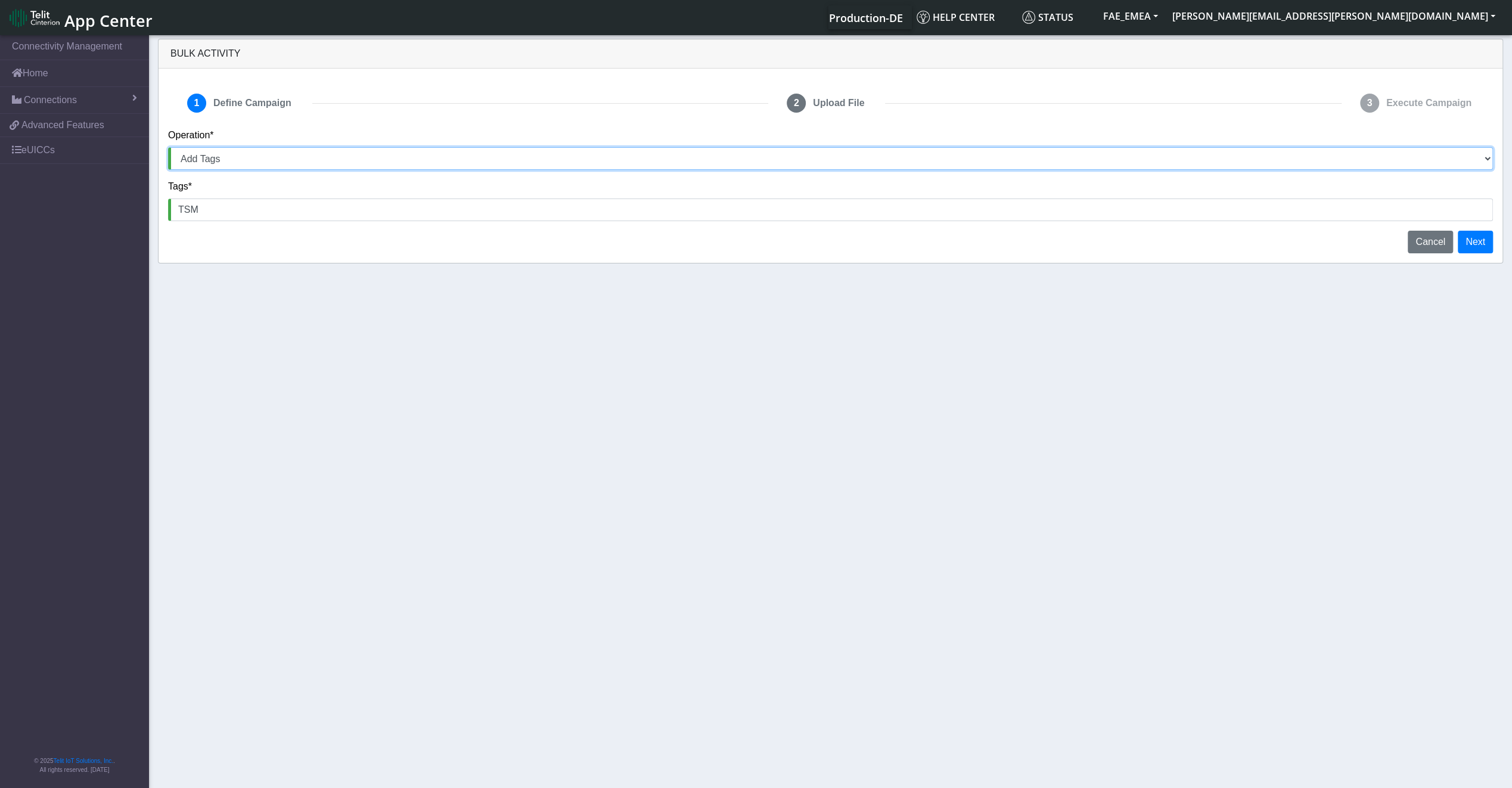
click at [308, 157] on select "Activate SIMs Deactivate SIMs Add Tags Remove Tags Advanced" at bounding box center [830, 158] width 1325 height 22
click at [72, 140] on link "eUICCs" at bounding box center [75, 150] width 149 height 26
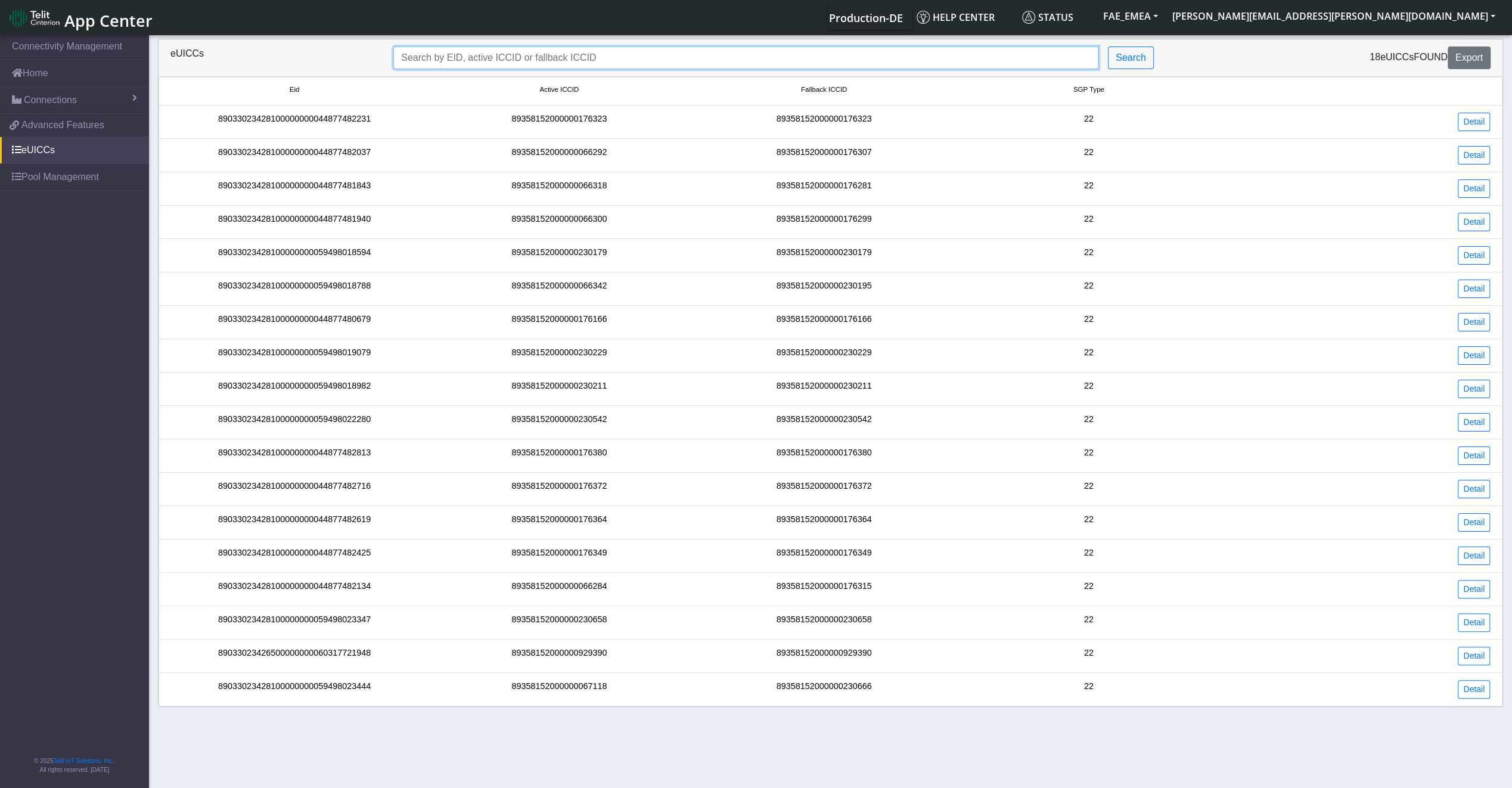
click at [542, 59] on input "Search..." at bounding box center [746, 57] width 705 height 22
paste input "89033023426500000000060317721948"
type input "89033023426500000000060317721948"
click at [1149, 59] on button "Search" at bounding box center [1131, 57] width 46 height 22
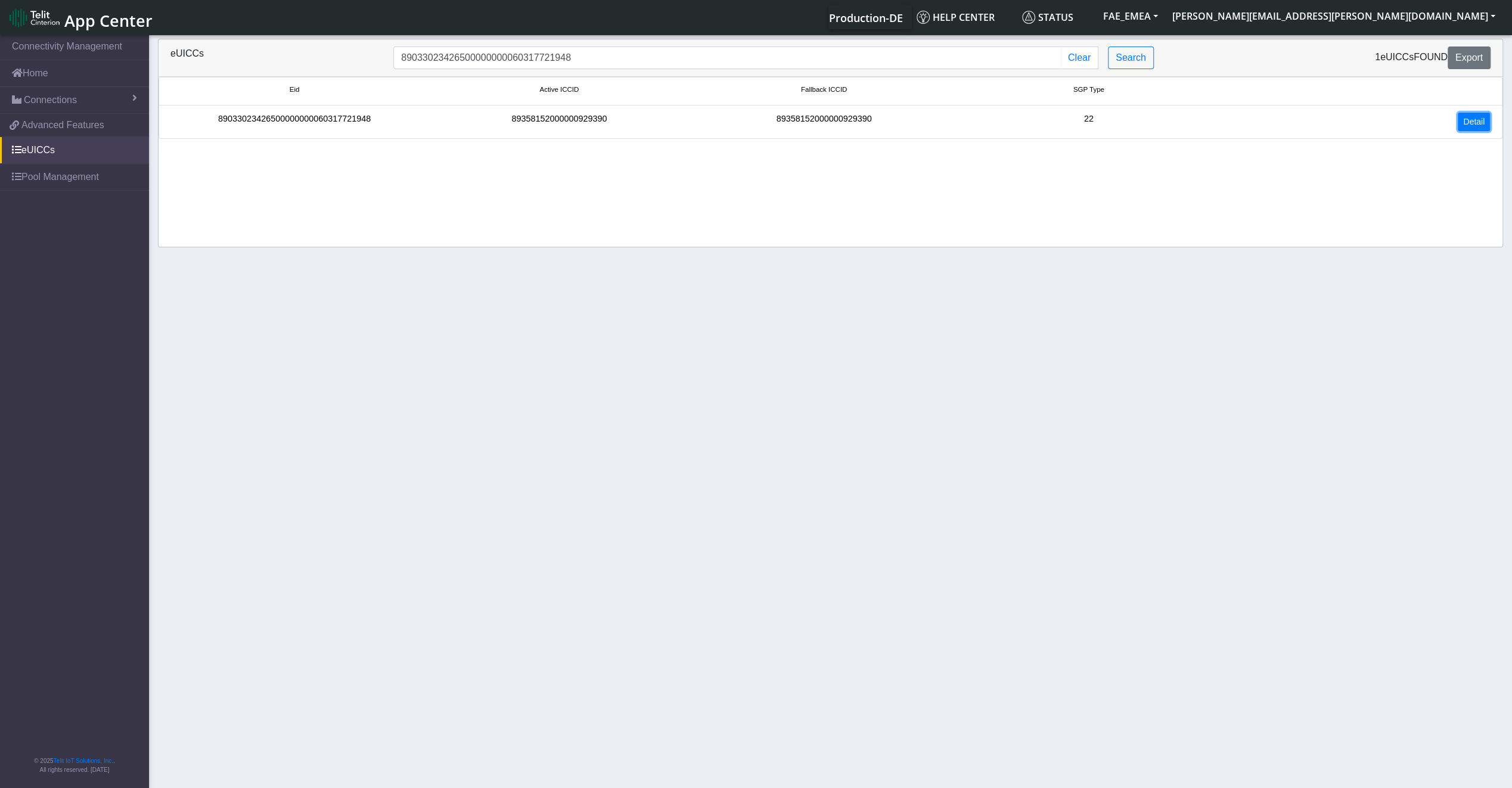
click at [1478, 125] on link "Detail" at bounding box center [1474, 122] width 32 height 18
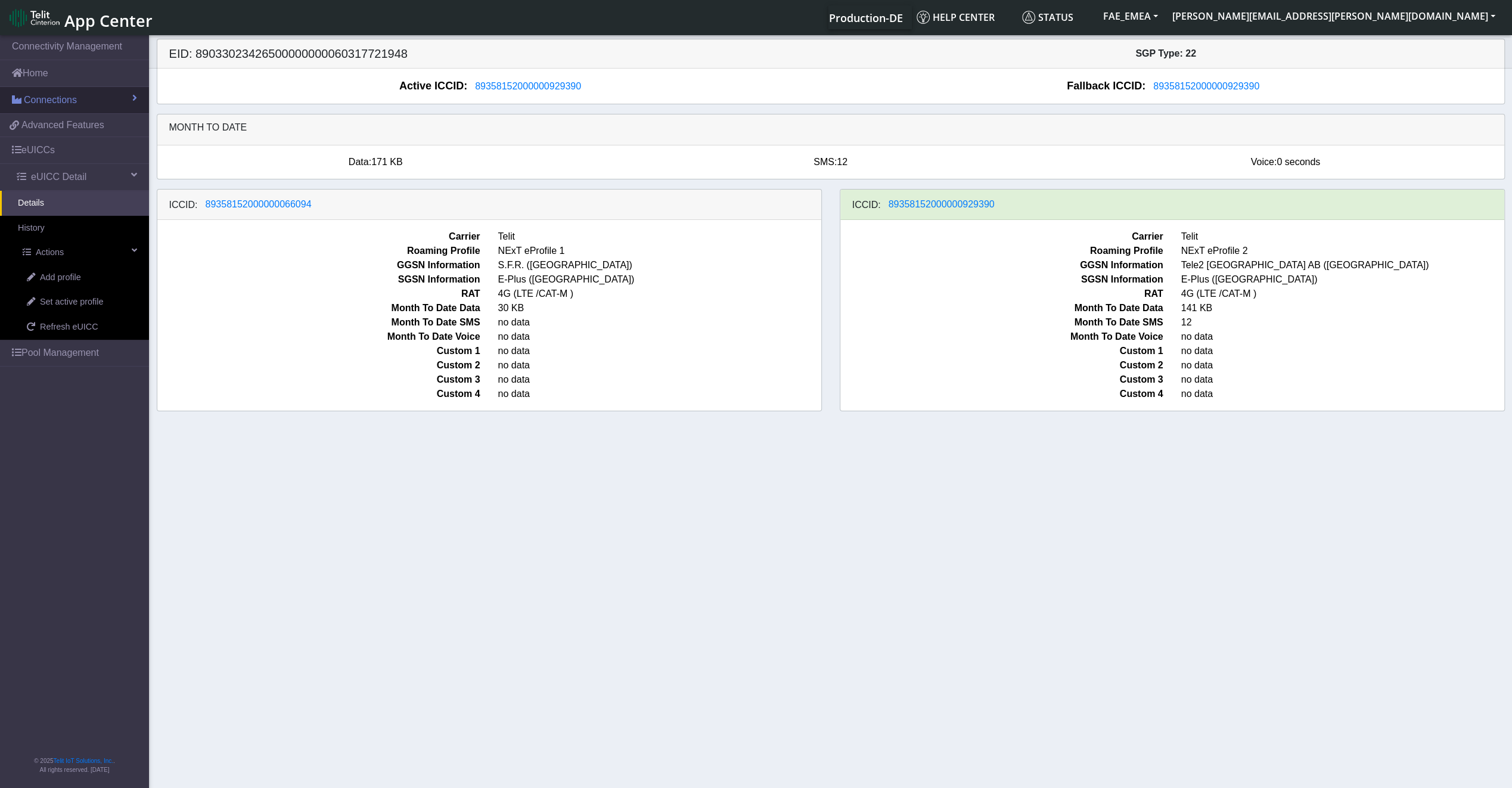
click at [94, 106] on link "Connections" at bounding box center [75, 100] width 149 height 26
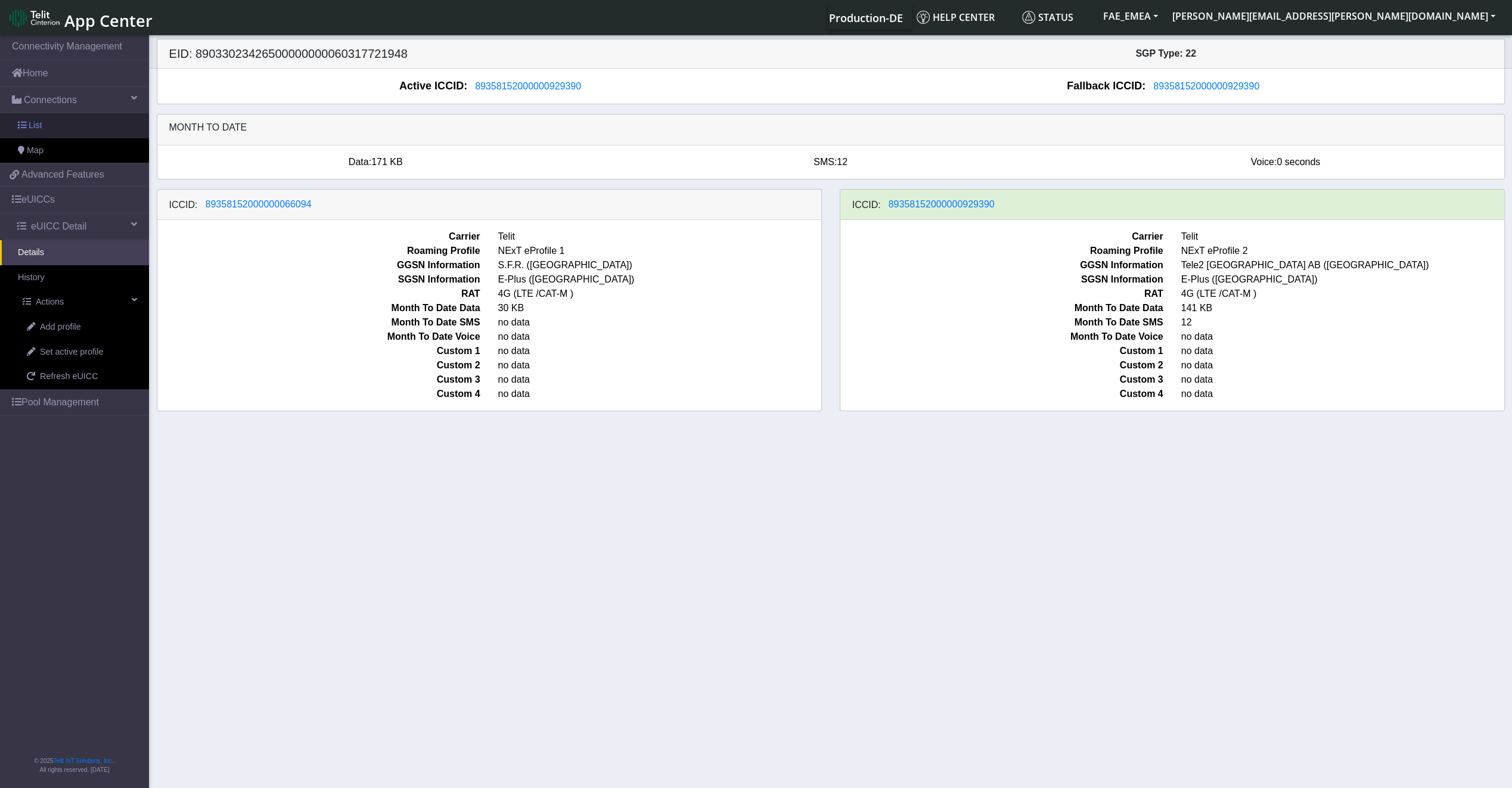
click at [80, 136] on link "List" at bounding box center [75, 125] width 149 height 25
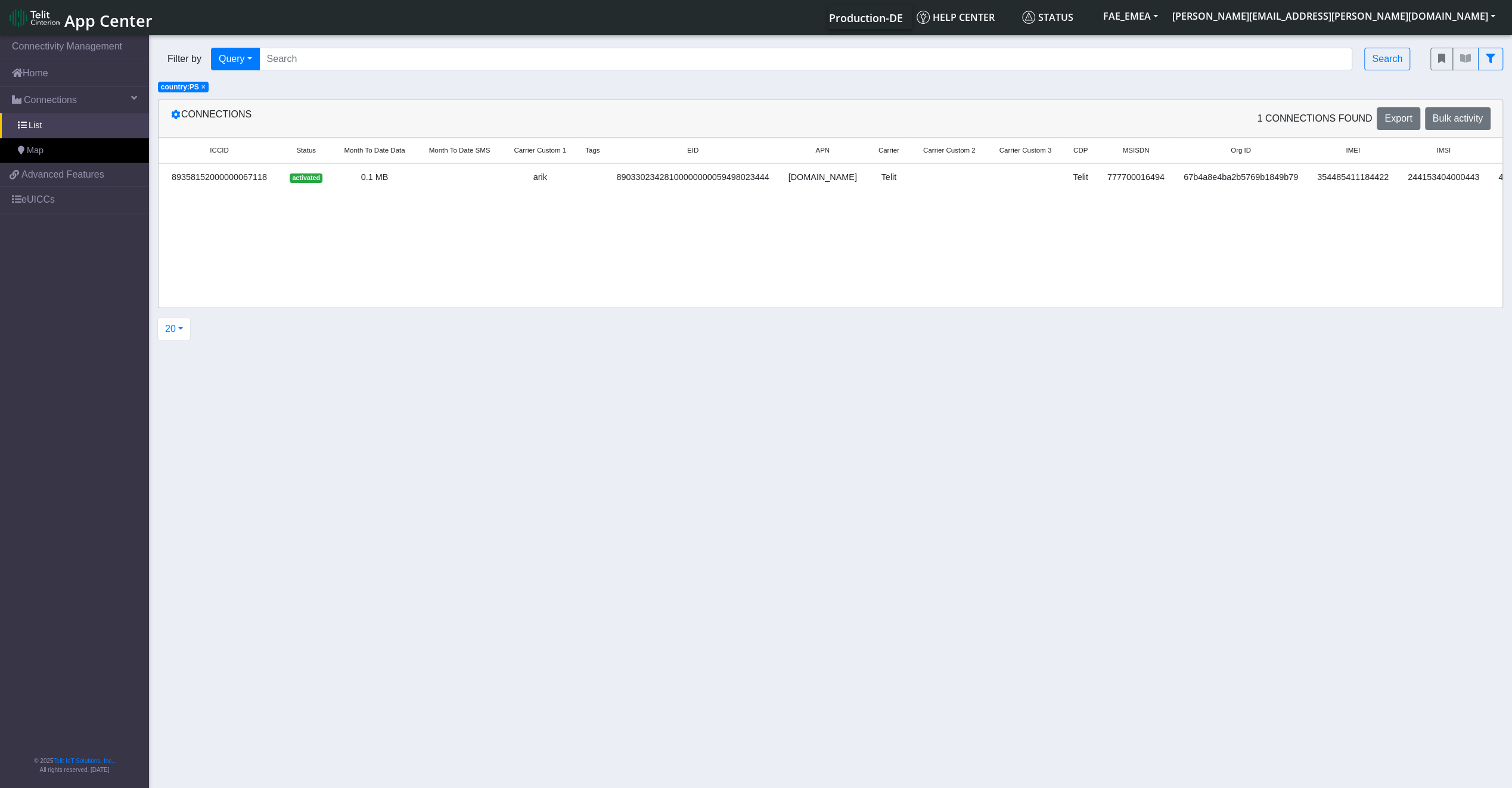
click at [202, 91] on span "×" at bounding box center [203, 87] width 4 height 8
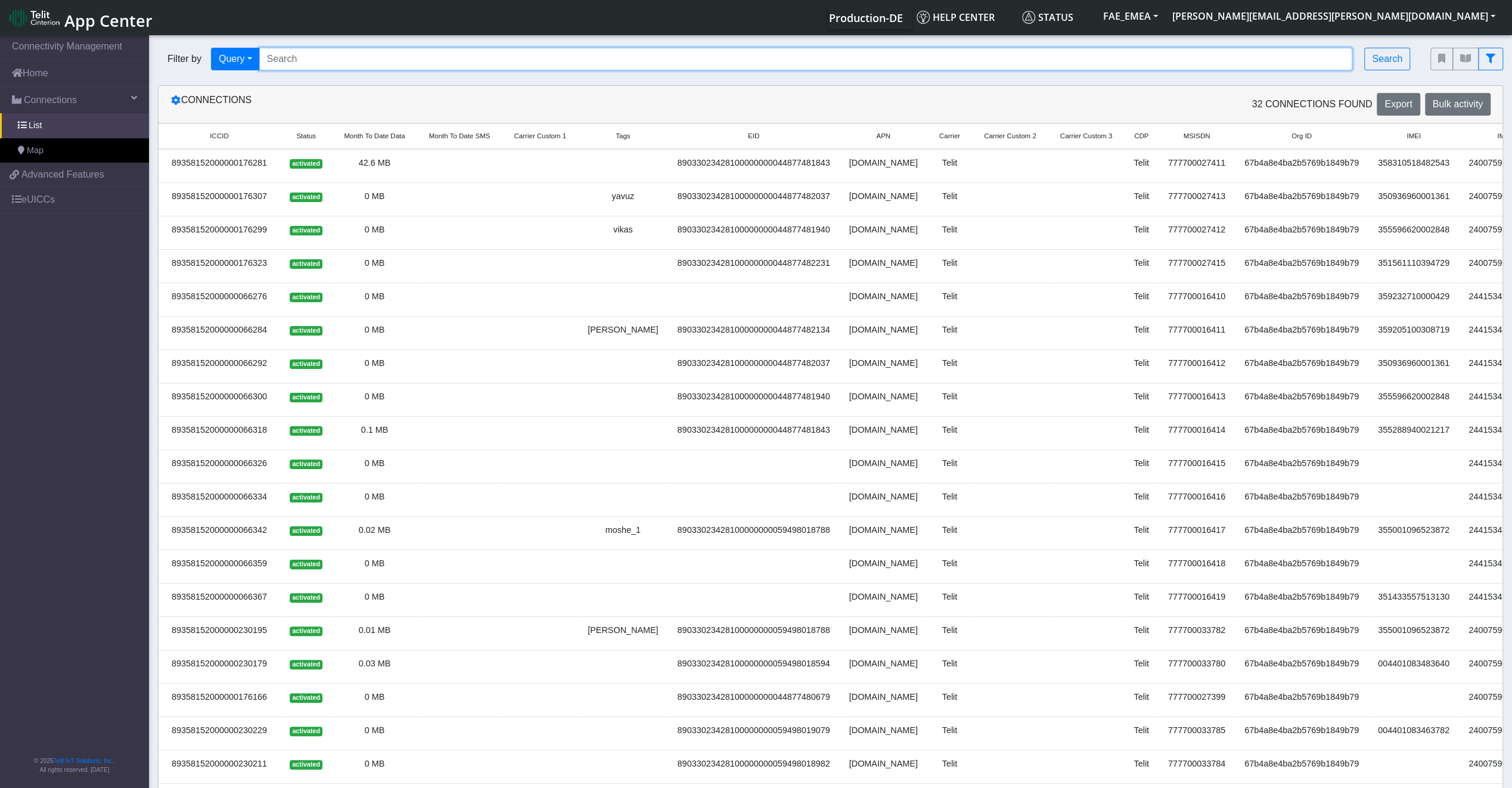
click at [306, 62] on input "Search..." at bounding box center [806, 58] width 1093 height 22
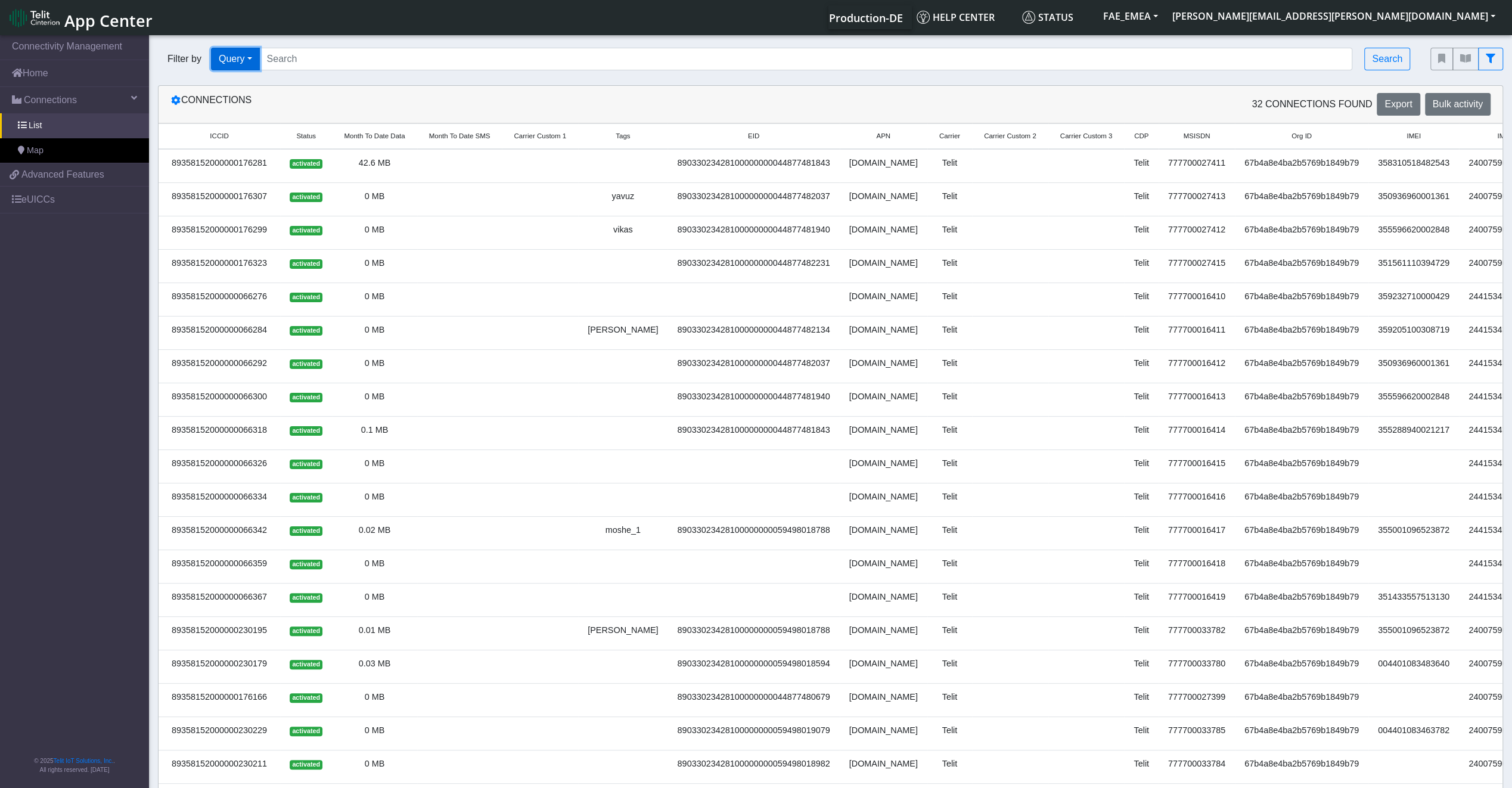
click at [260, 59] on button "Query" at bounding box center [235, 58] width 49 height 22
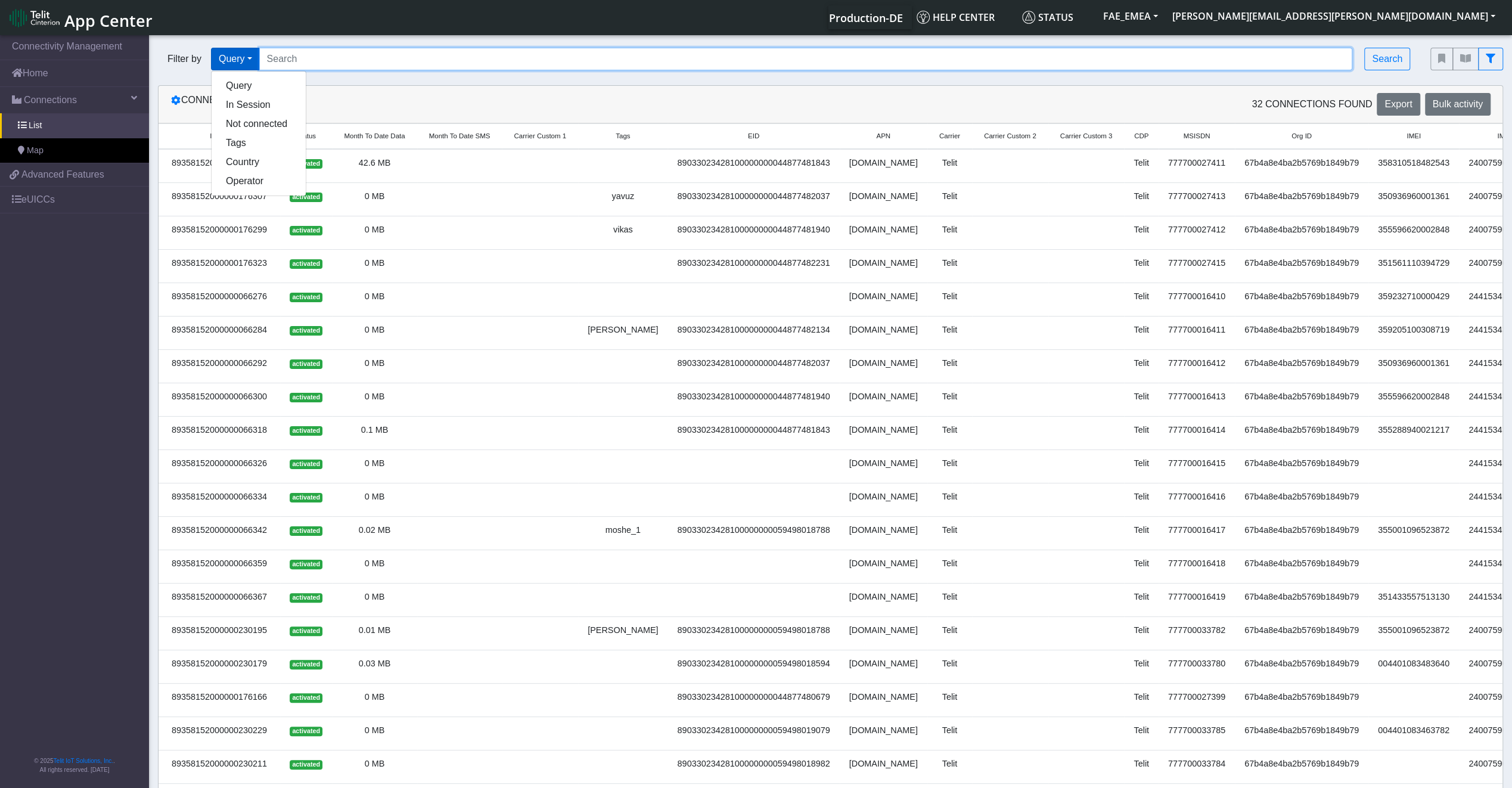
click at [295, 57] on input "Search..." at bounding box center [806, 58] width 1093 height 22
paste input "89033023426500000000060317721948"
type input "89033023426500000000060317721948"
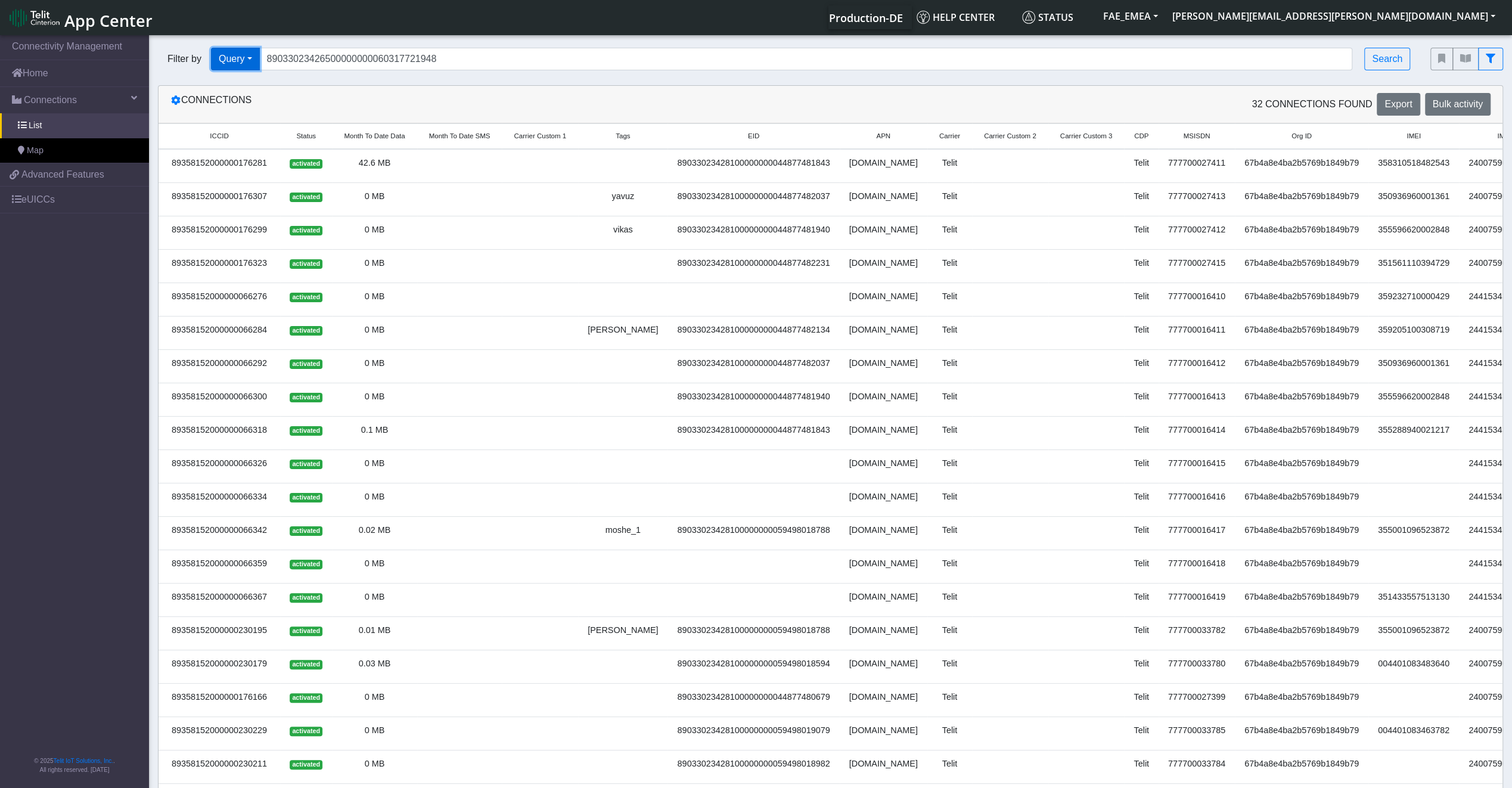
click at [247, 59] on button "Query" at bounding box center [235, 58] width 49 height 22
click at [242, 59] on button "Query" at bounding box center [235, 58] width 49 height 22
click at [1369, 64] on div "Filter by Query Query In Session Not connected Tags Country Operator 8903302342…" at bounding box center [785, 58] width 1254 height 22
click at [1385, 59] on button "Search" at bounding box center [1387, 58] width 46 height 22
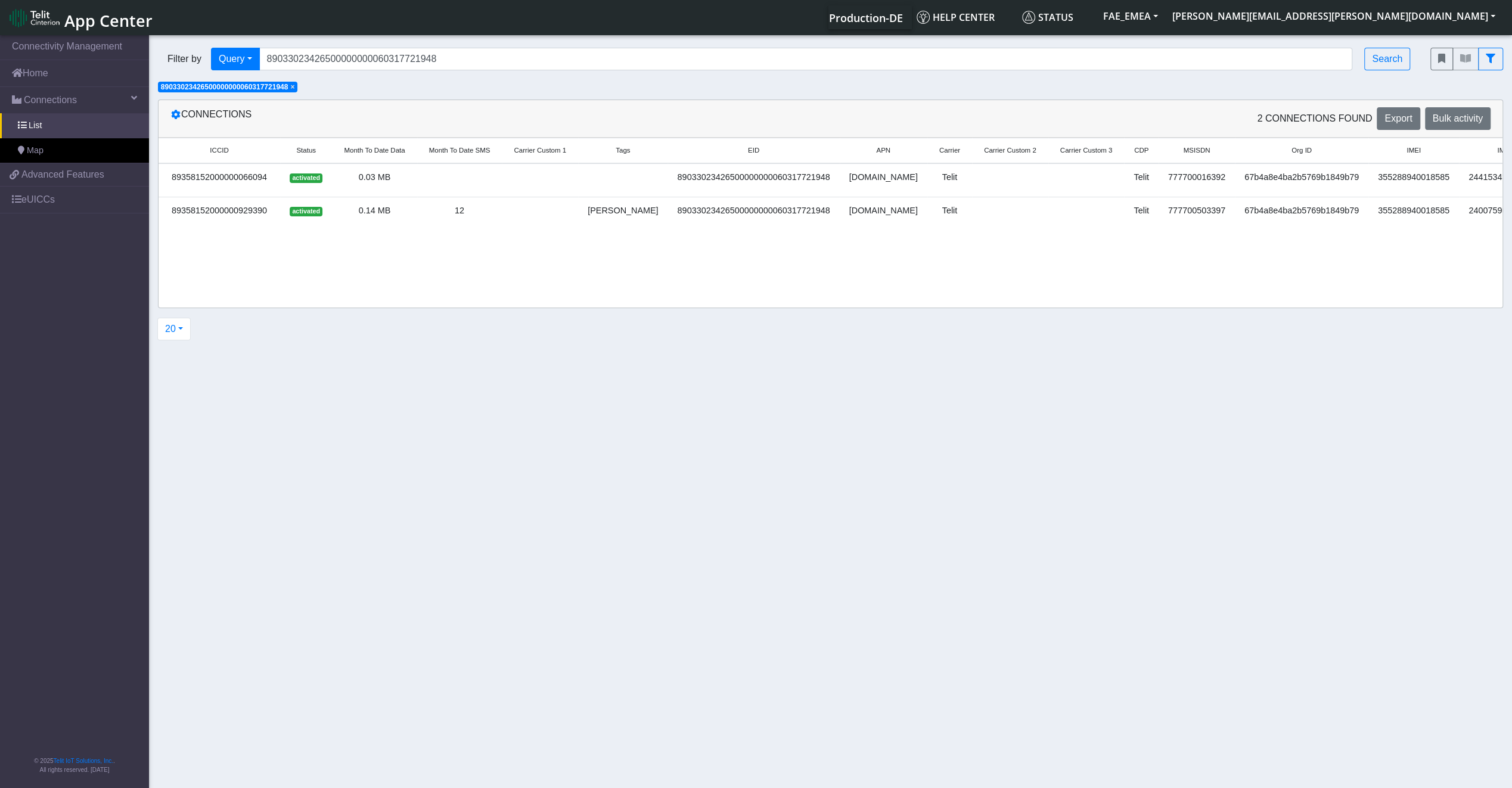
click at [622, 179] on td at bounding box center [622, 180] width 89 height 34
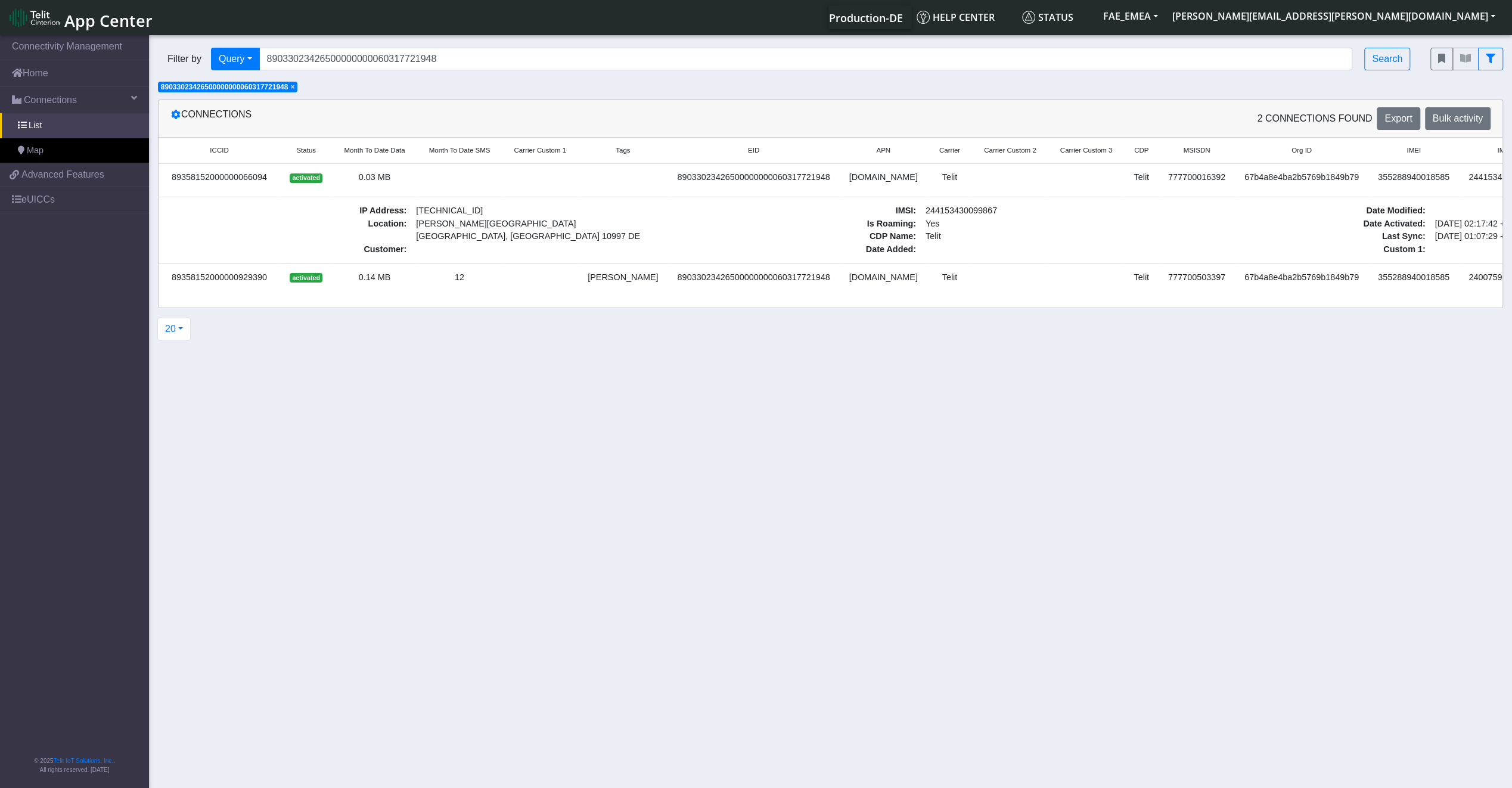
scroll to position [0, 86]
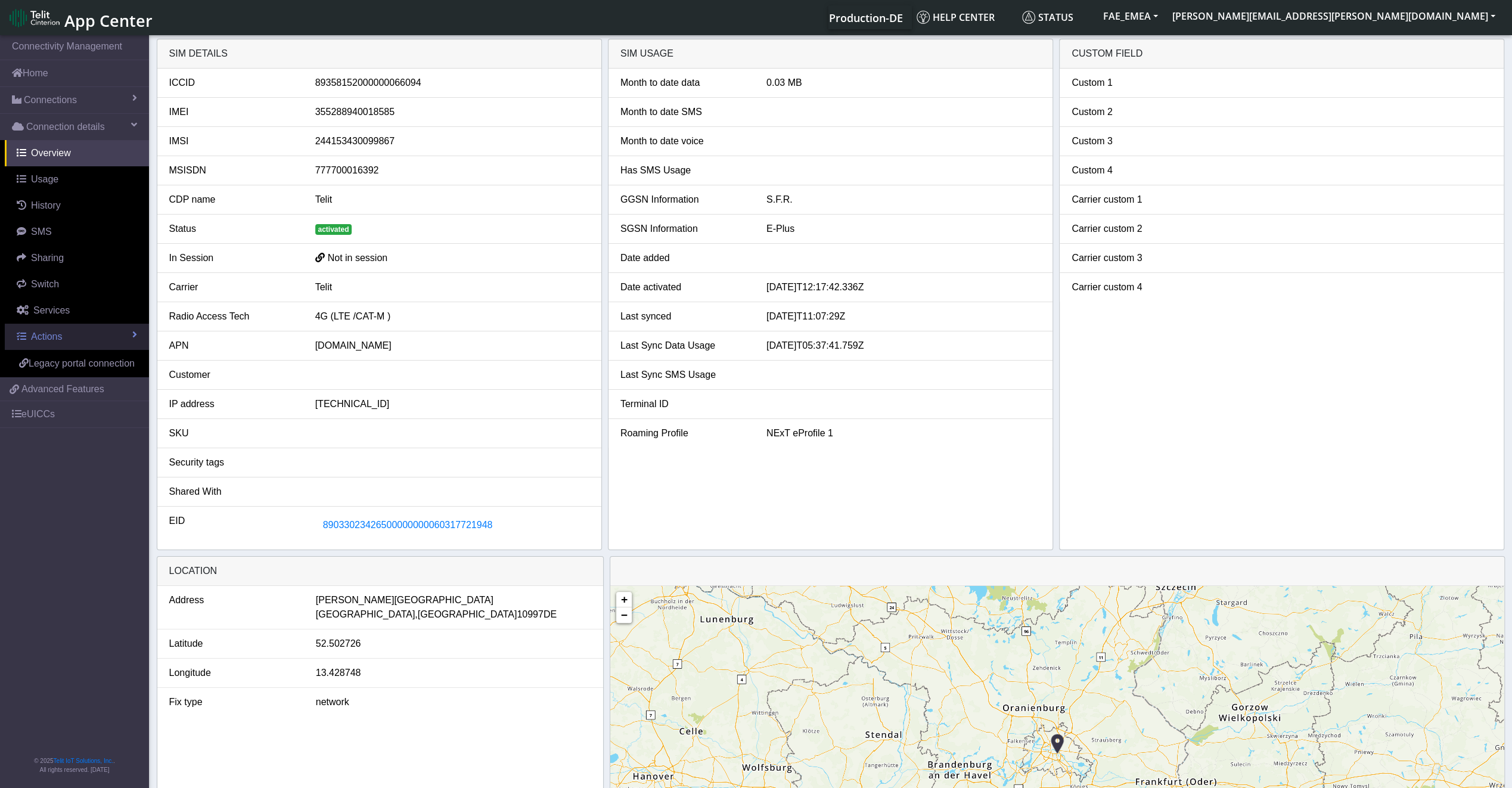
click at [55, 344] on link "Actions" at bounding box center [76, 337] width 144 height 26
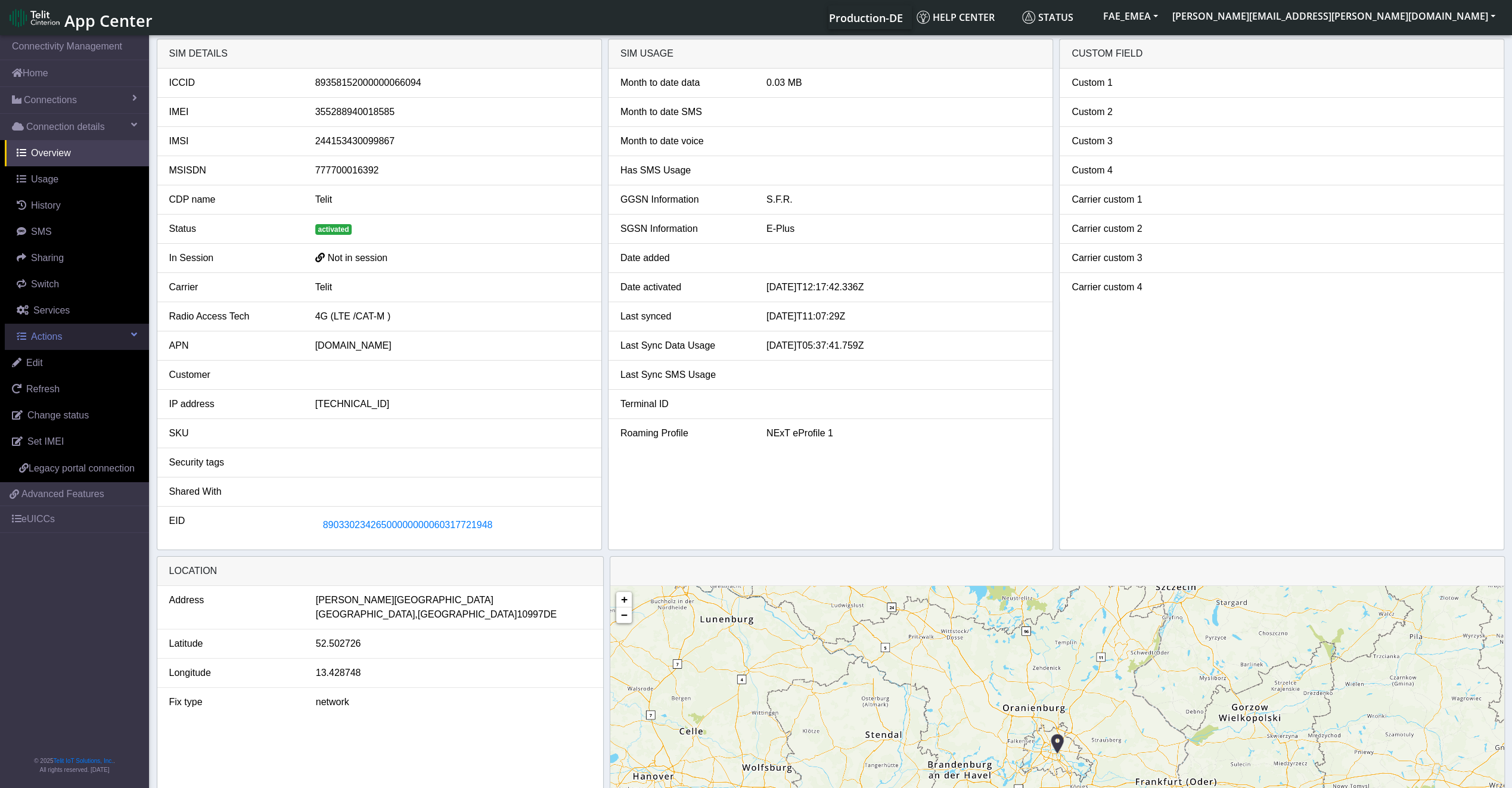
click at [65, 339] on link "Actions" at bounding box center [76, 337] width 144 height 26
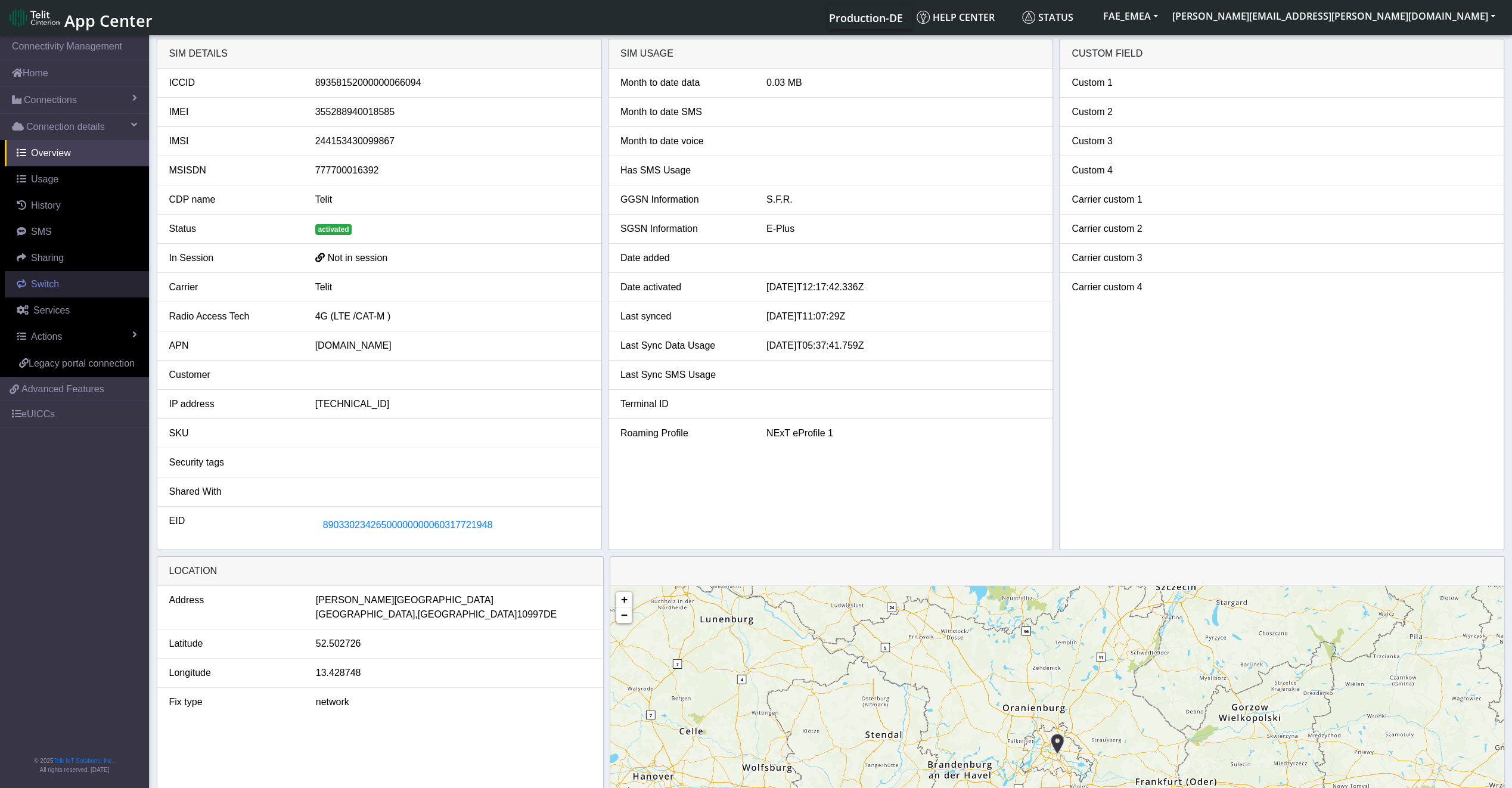
click at [56, 293] on link "Switch" at bounding box center [76, 284] width 144 height 26
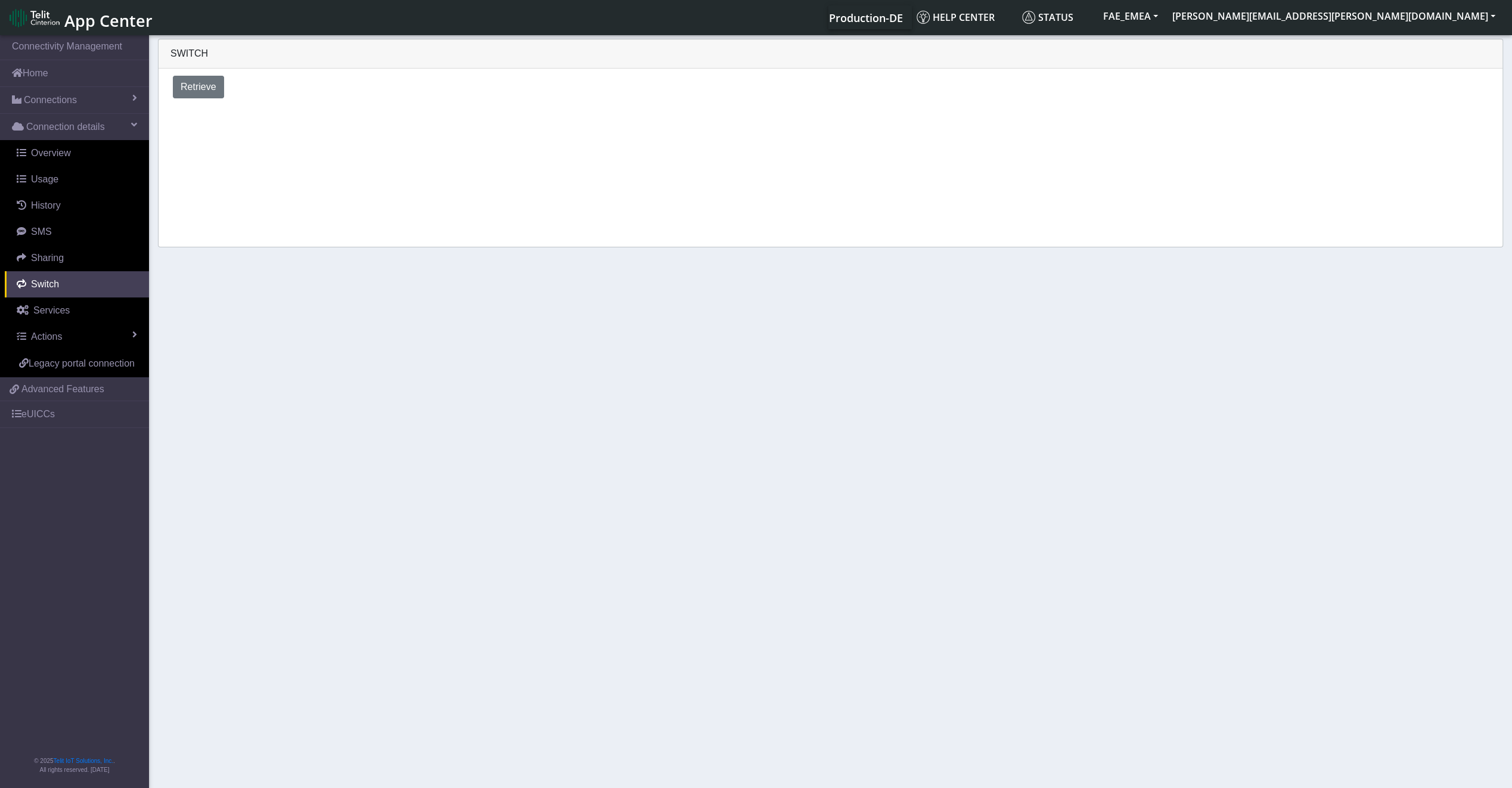
click at [186, 99] on div "Retrieve" at bounding box center [830, 87] width 1333 height 28
click at [197, 91] on span "Retrieve" at bounding box center [199, 86] width 35 height 10
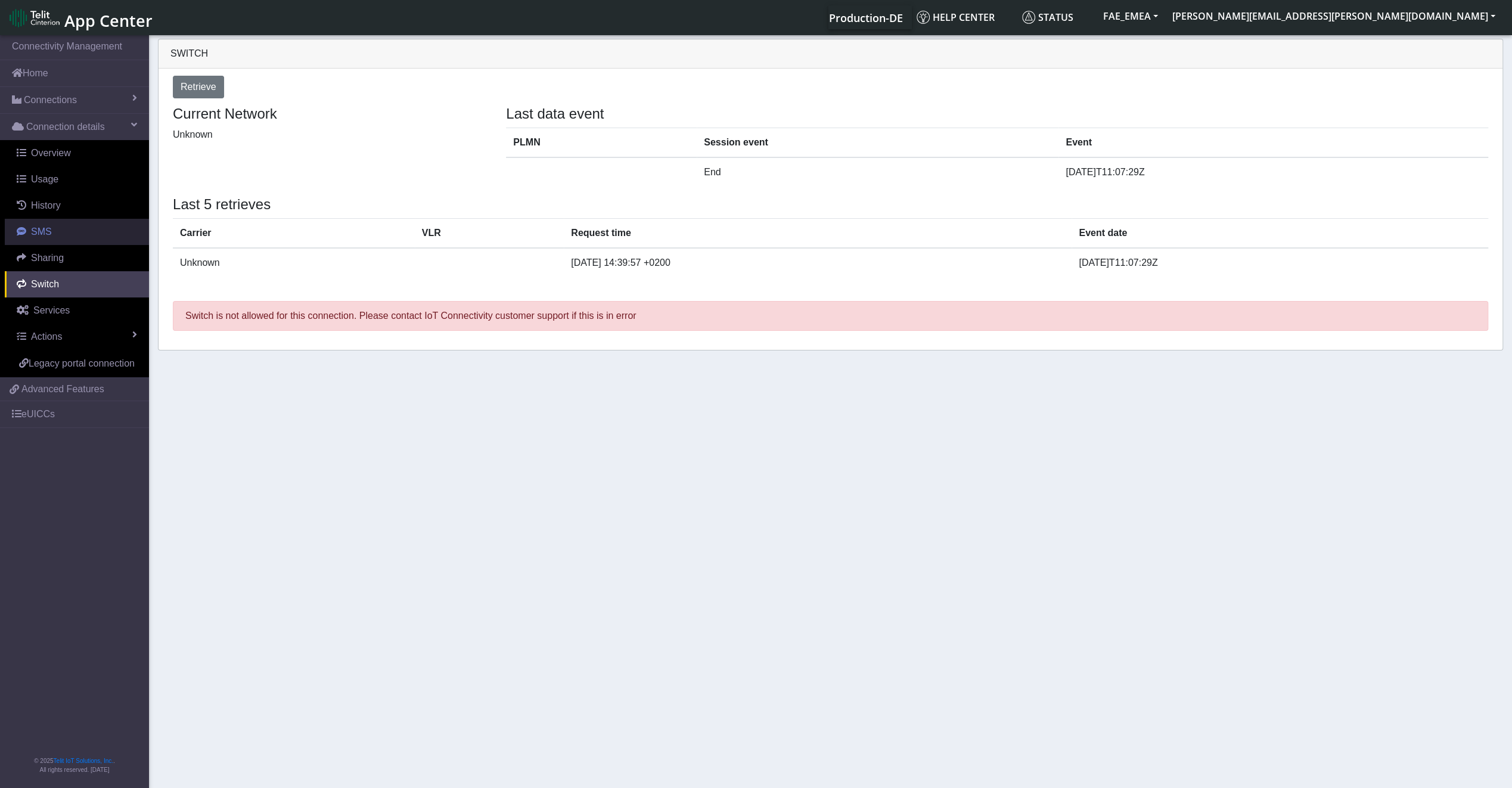
click at [91, 242] on link "SMS" at bounding box center [76, 232] width 144 height 26
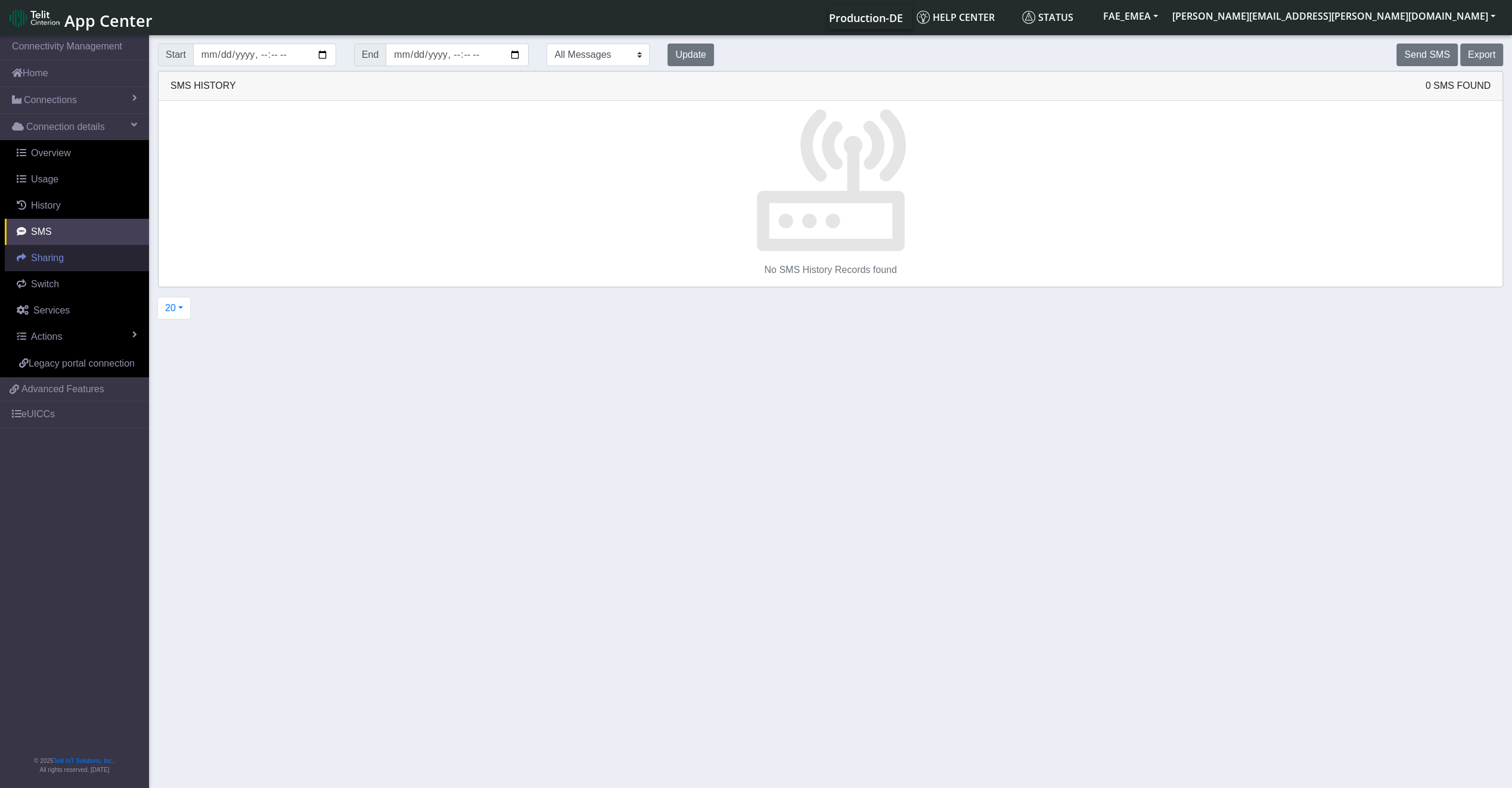
click at [52, 268] on link "Sharing" at bounding box center [76, 258] width 144 height 26
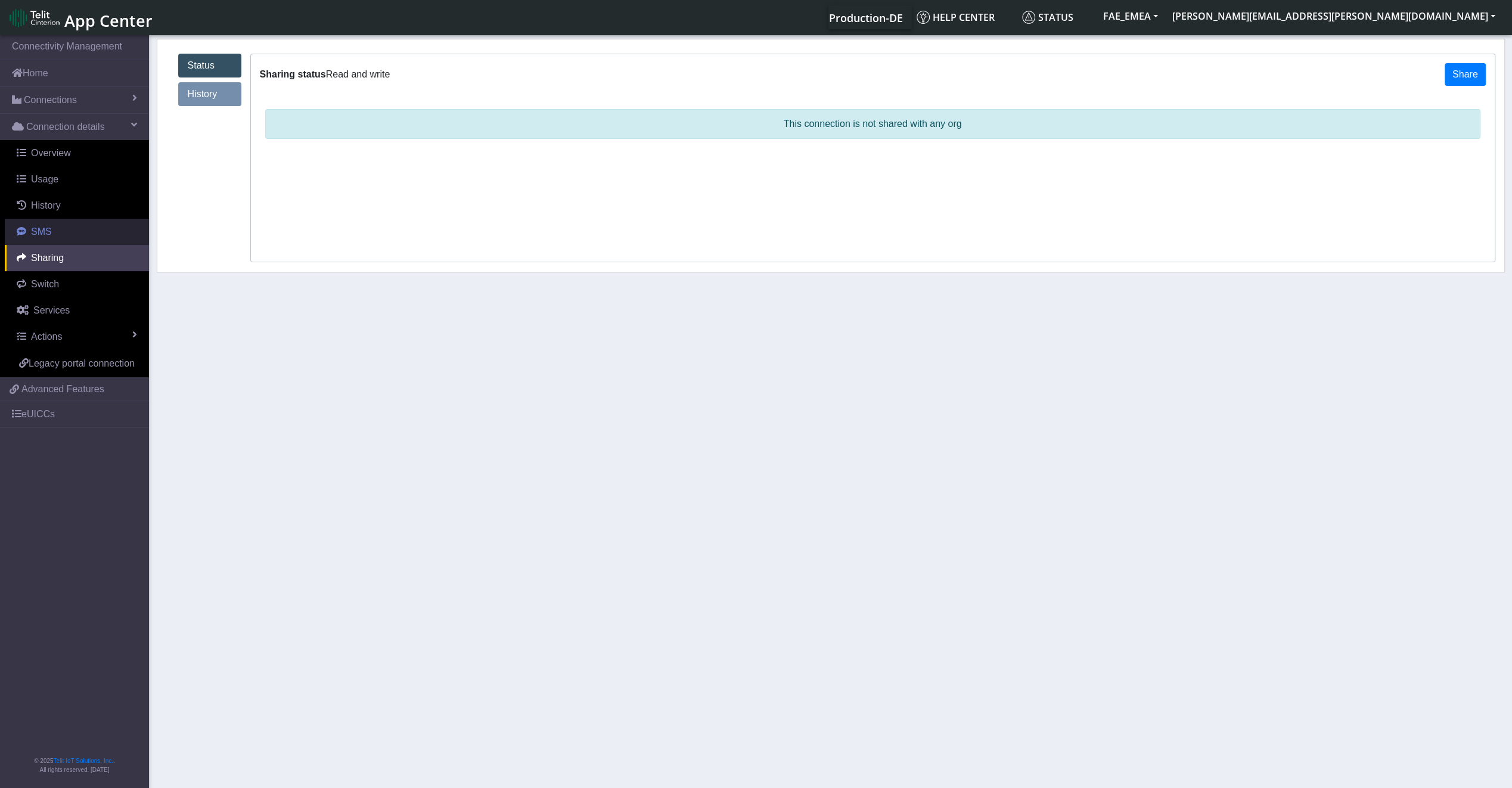
click at [53, 234] on link "SMS" at bounding box center [76, 232] width 144 height 26
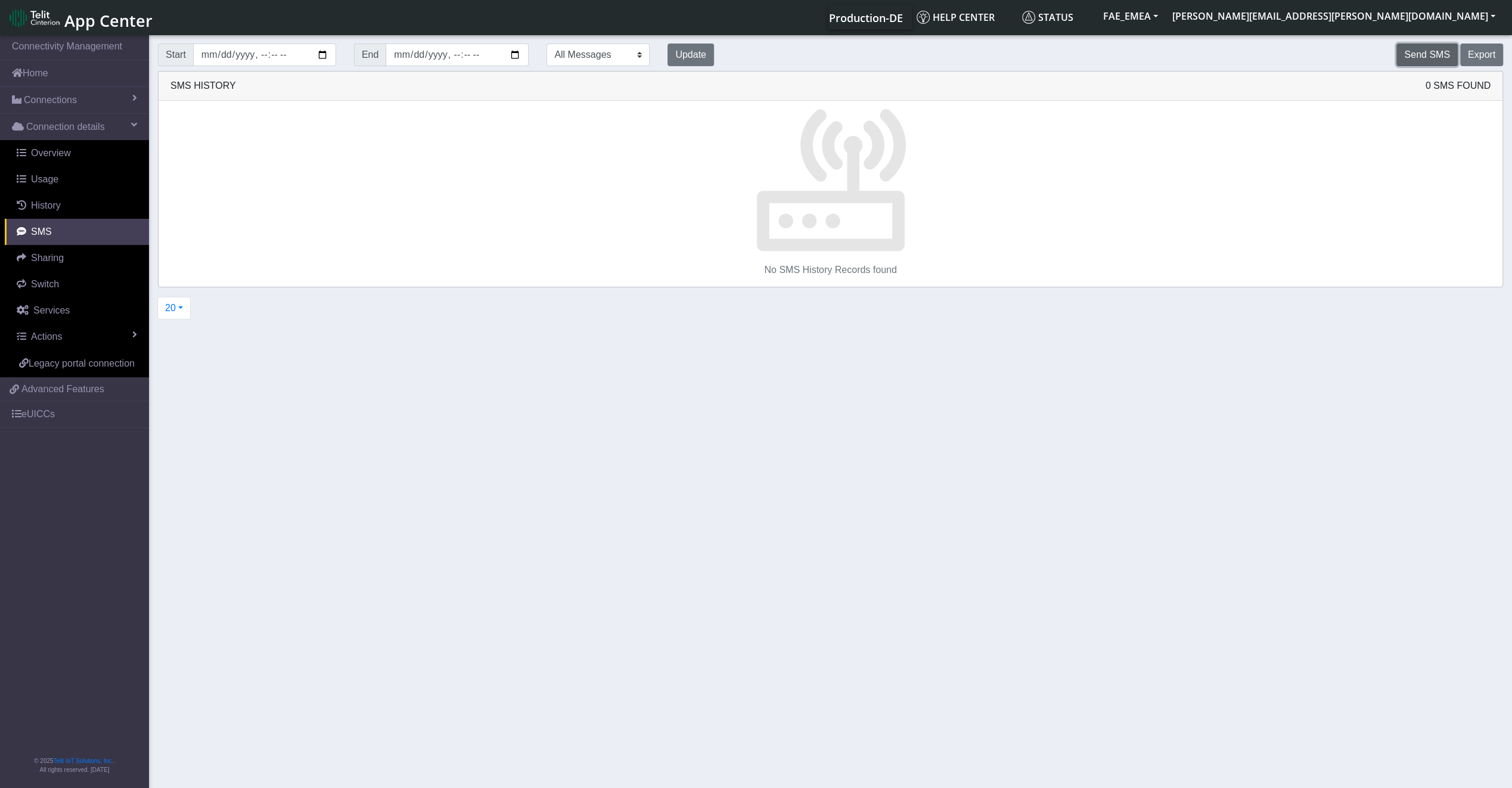
click at [1434, 57] on button "Send SMS" at bounding box center [1426, 55] width 61 height 22
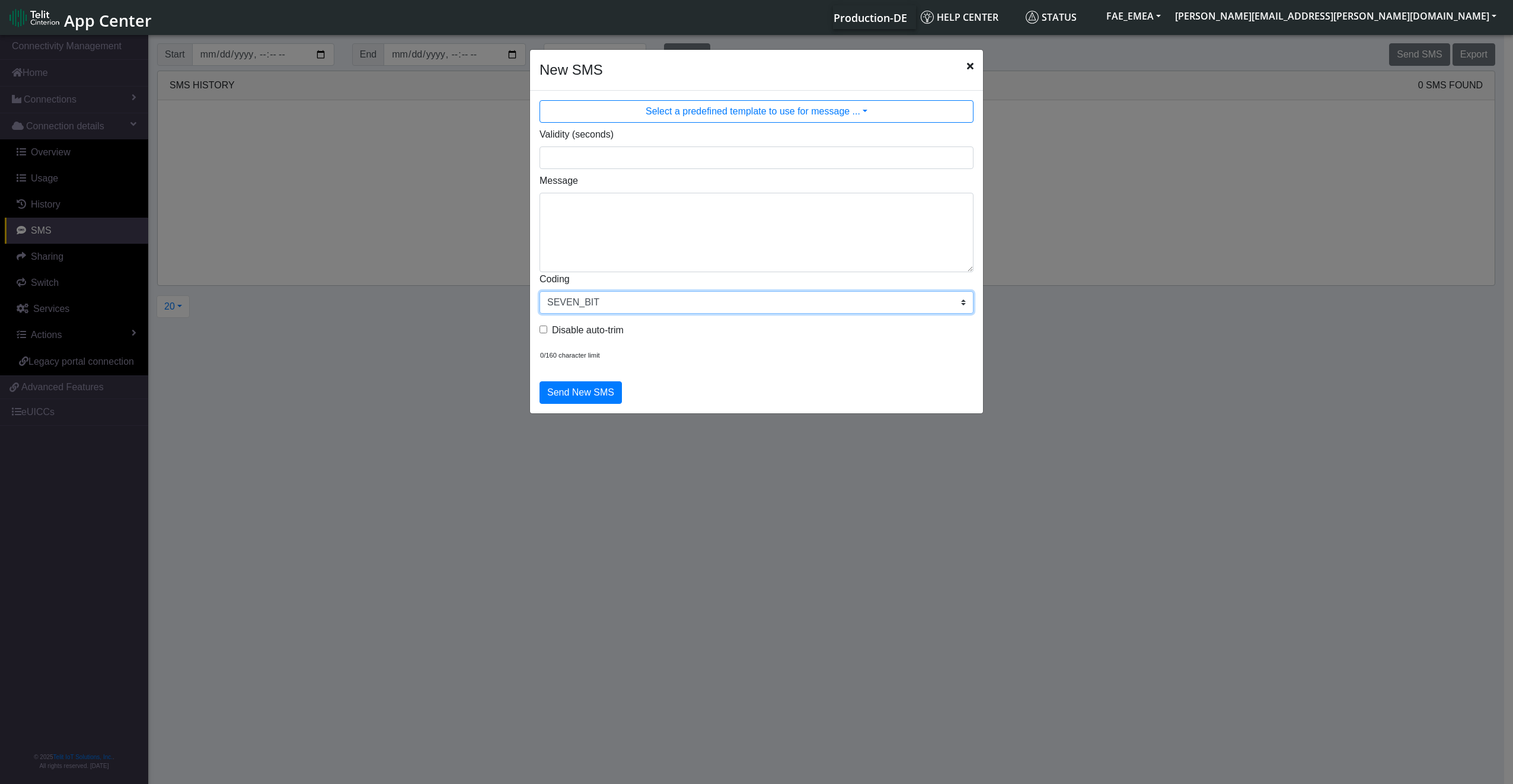
click at [622, 312] on div "Validity (seconds) Message Coding SEVEN_BIT EIGHT_BIT UCS2 Disable auto-trim 0/…" at bounding box center [756, 243] width 452 height 237
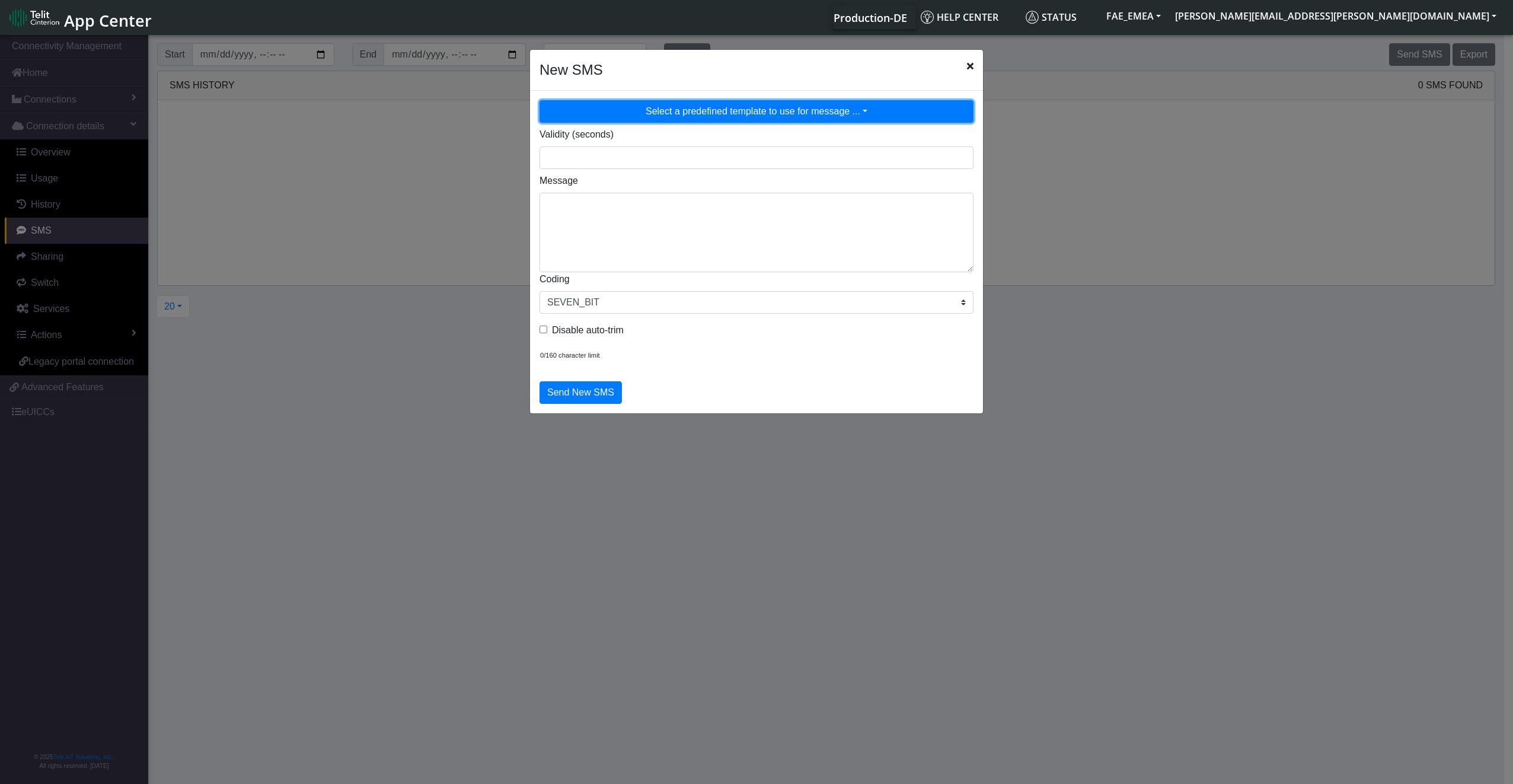
click at [689, 120] on button "Select a predefined template to use for message ..." at bounding box center [756, 111] width 434 height 22
click at [842, 122] on div "Select a predefined template to use for message ..." at bounding box center [756, 113] width 452 height 25
click at [842, 119] on button "Select a predefined template to use for message ..." at bounding box center [756, 111] width 434 height 22
click at [830, 106] on button "Select a predefined template to use for message ..." at bounding box center [756, 111] width 434 height 22
click at [851, 108] on button "Select a predefined template to use for message ..." at bounding box center [756, 111] width 434 height 22
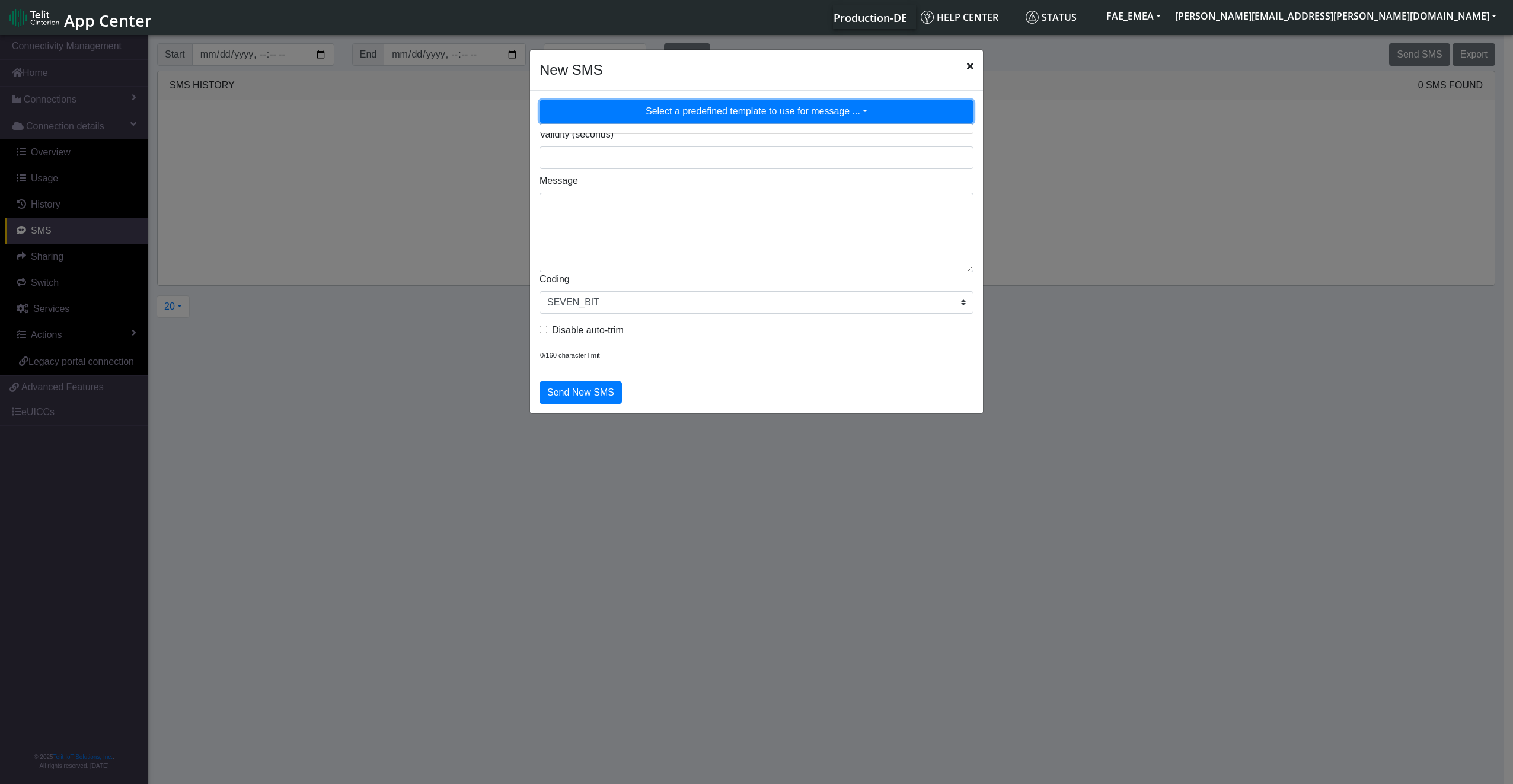
click at [861, 104] on button "Select a predefined template to use for message ..." at bounding box center [756, 111] width 434 height 22
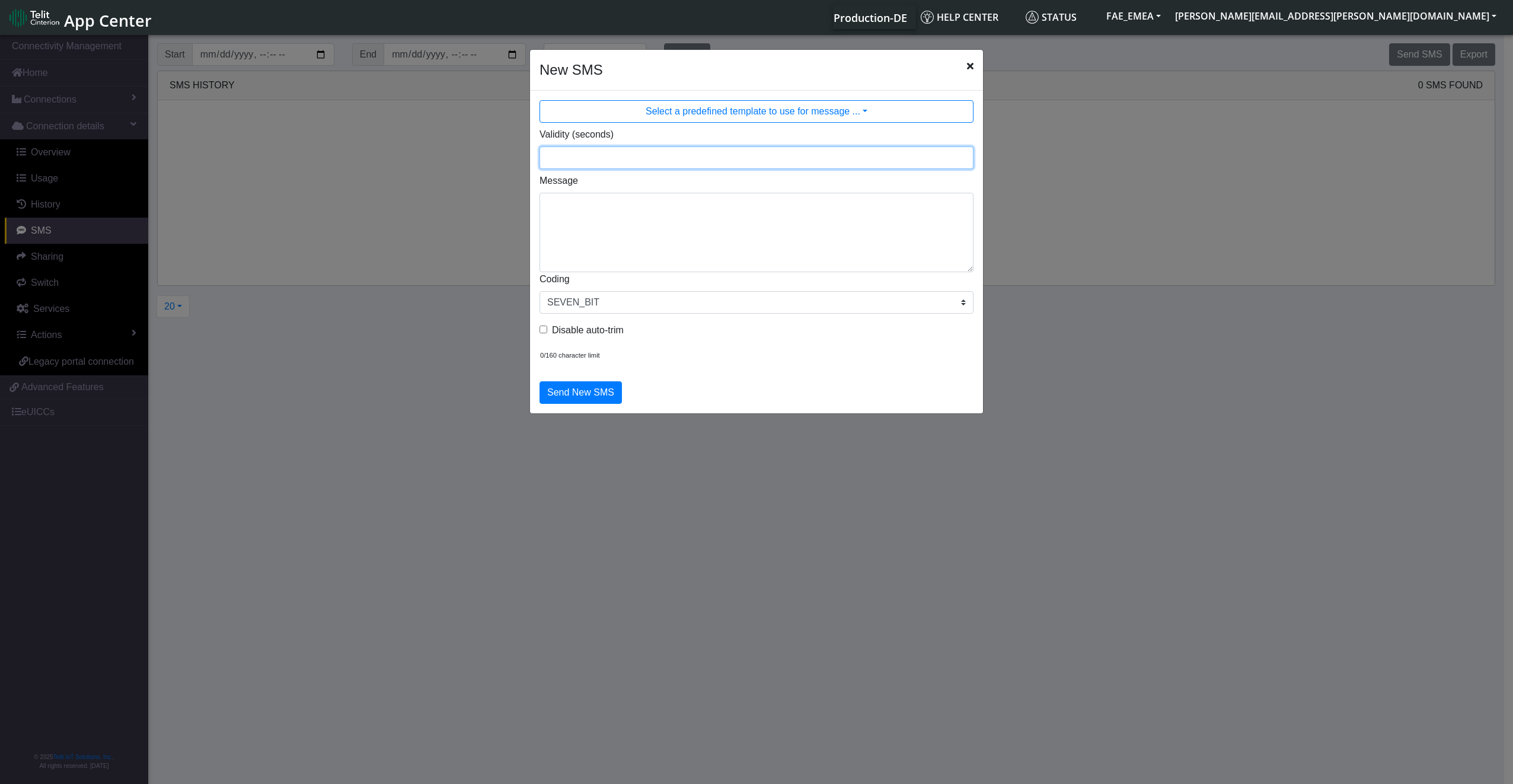
click at [839, 156] on input "Validity (seconds)" at bounding box center [756, 157] width 434 height 22
click at [862, 153] on input "Validity (seconds)" at bounding box center [756, 157] width 434 height 22
click at [861, 158] on input "Validity (seconds)" at bounding box center [756, 157] width 434 height 22
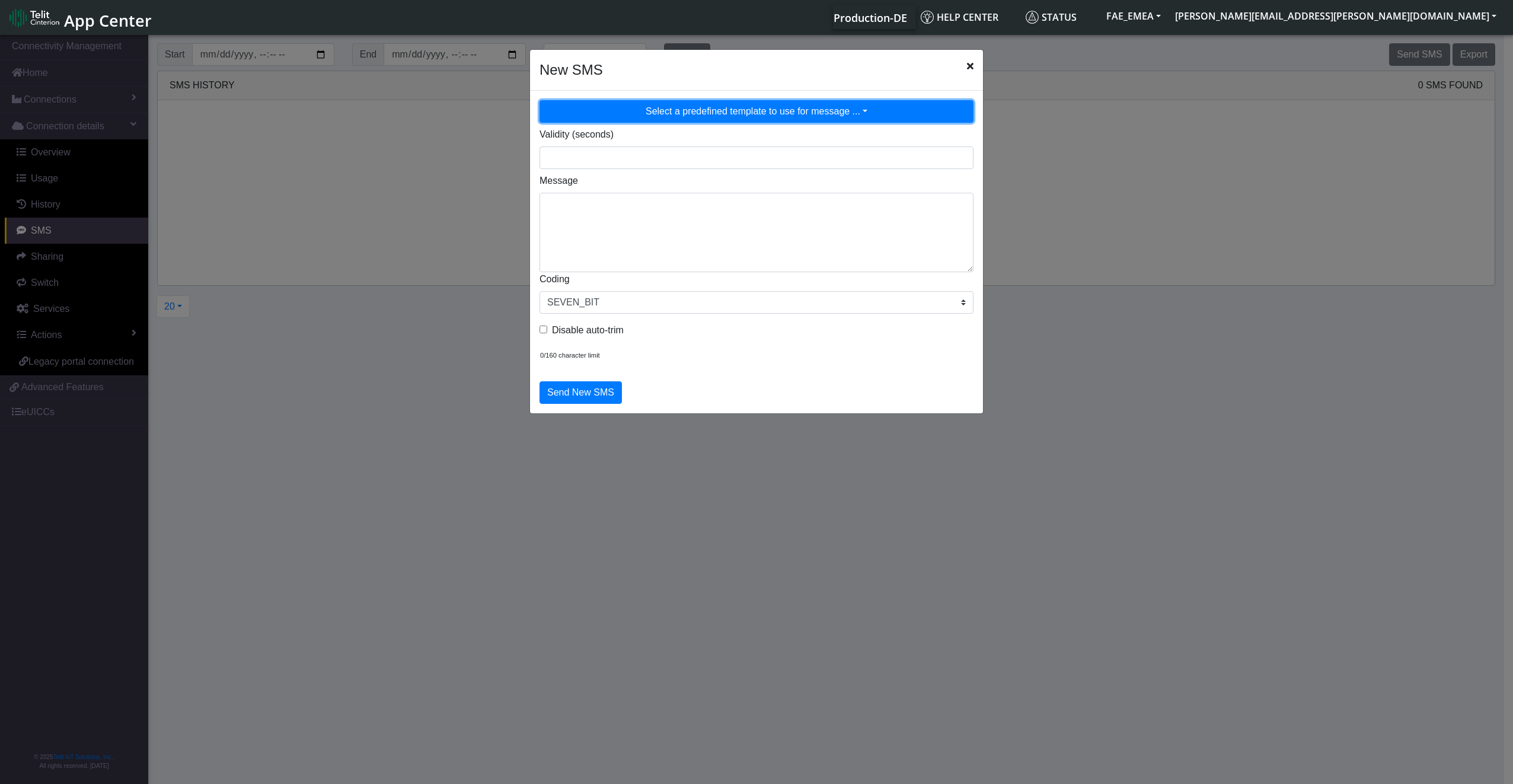
click at [874, 114] on button "Select a predefined template to use for message ..." at bounding box center [756, 111] width 434 height 22
click at [834, 117] on button "Select a predefined template to use for message ..." at bounding box center [756, 111] width 434 height 22
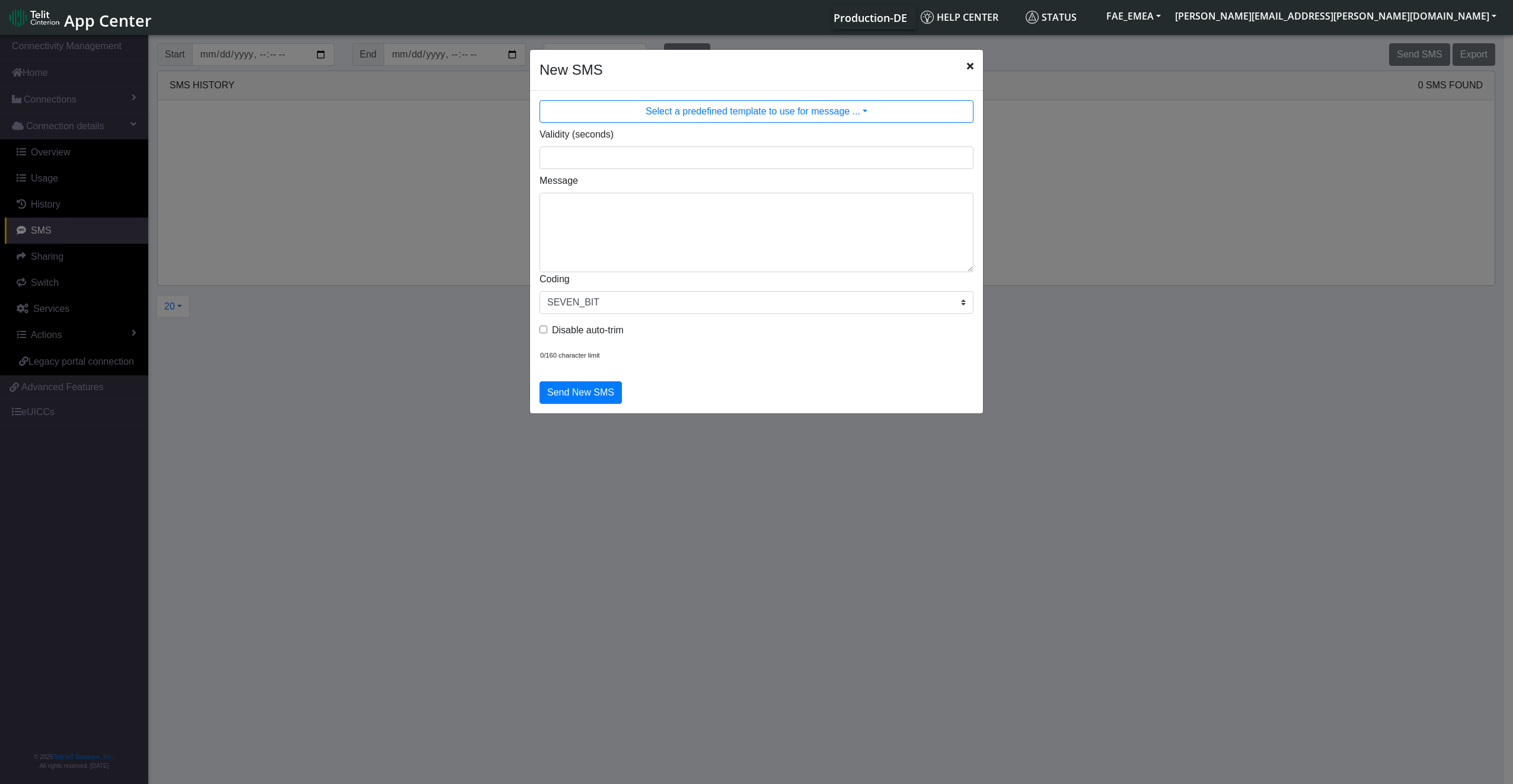
click at [764, 123] on div "Select a predefined template to use for message ..." at bounding box center [756, 113] width 452 height 25
click at [766, 123] on div "Select a predefined template to use for message ..." at bounding box center [756, 113] width 452 height 25
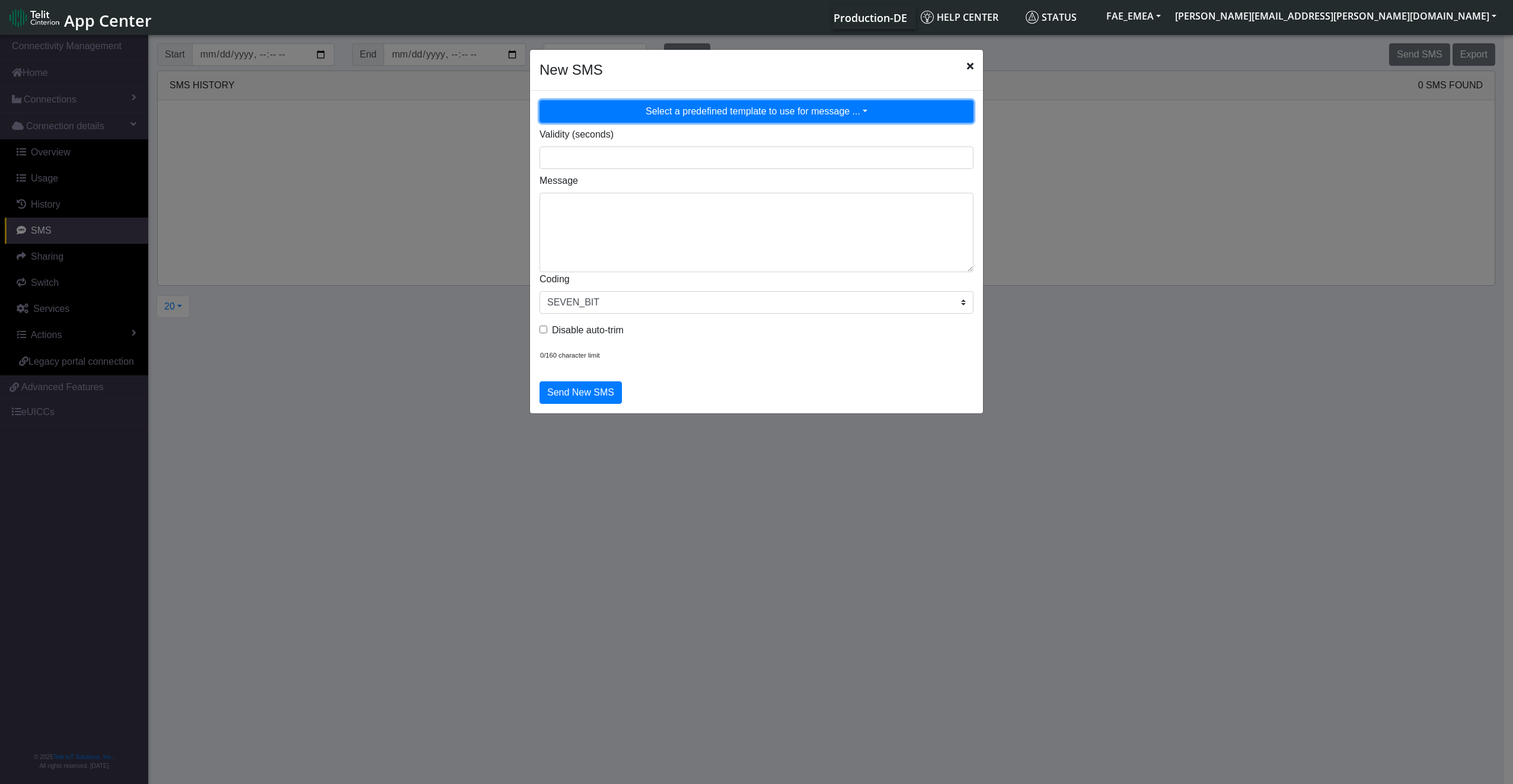
click at [767, 122] on button "Select a predefined template to use for message ..." at bounding box center [756, 111] width 434 height 22
click at [599, 255] on textarea "Message" at bounding box center [756, 233] width 434 height 80
click at [724, 114] on button "Select a predefined template to use for message ..." at bounding box center [756, 111] width 434 height 22
click at [985, 62] on ngb-modal-window "New SMS Select a predefined template to use for message ... Validity (seconds) …" at bounding box center [756, 410] width 1513 height 756
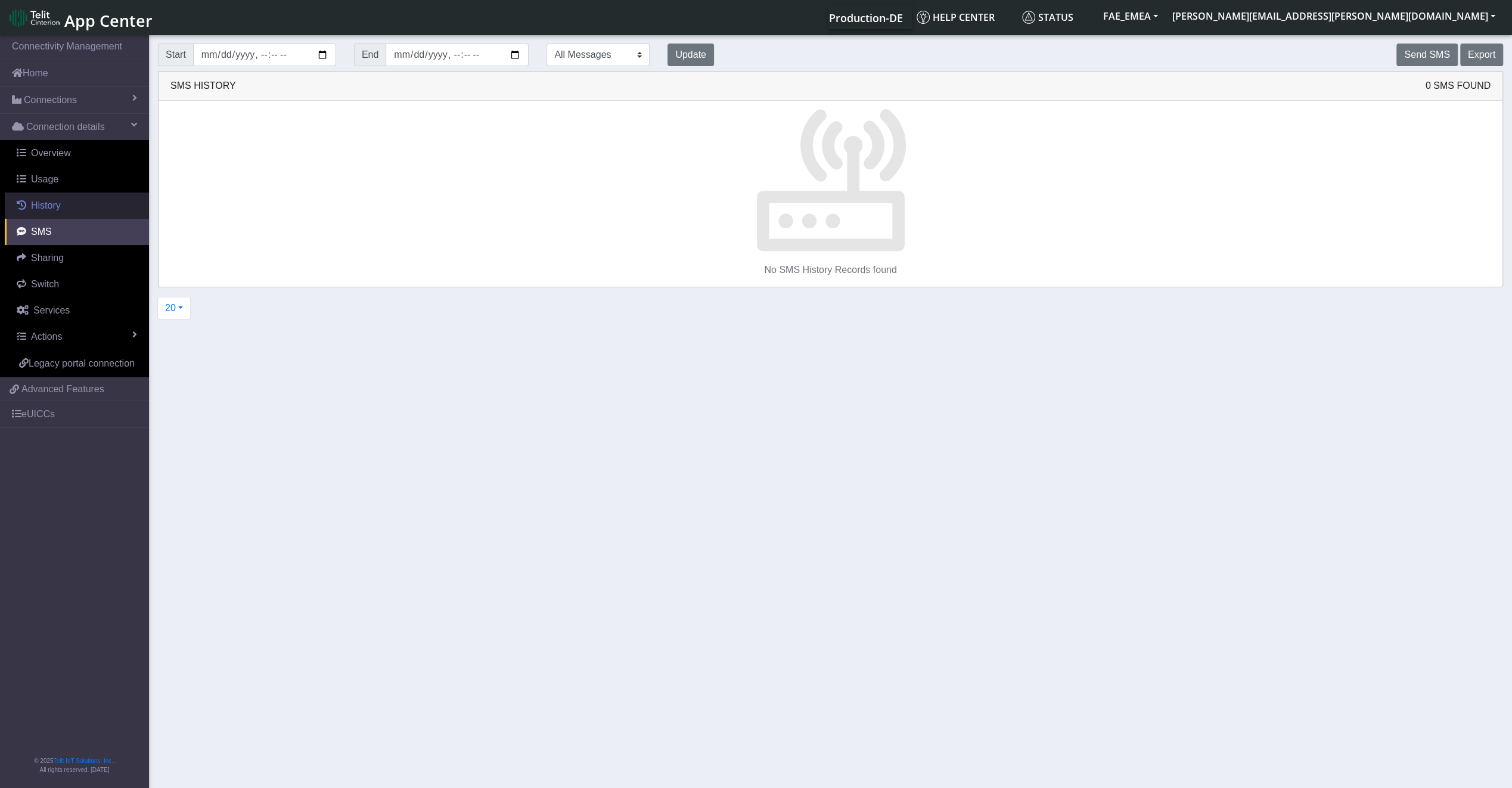
click at [87, 192] on link "History" at bounding box center [76, 205] width 144 height 26
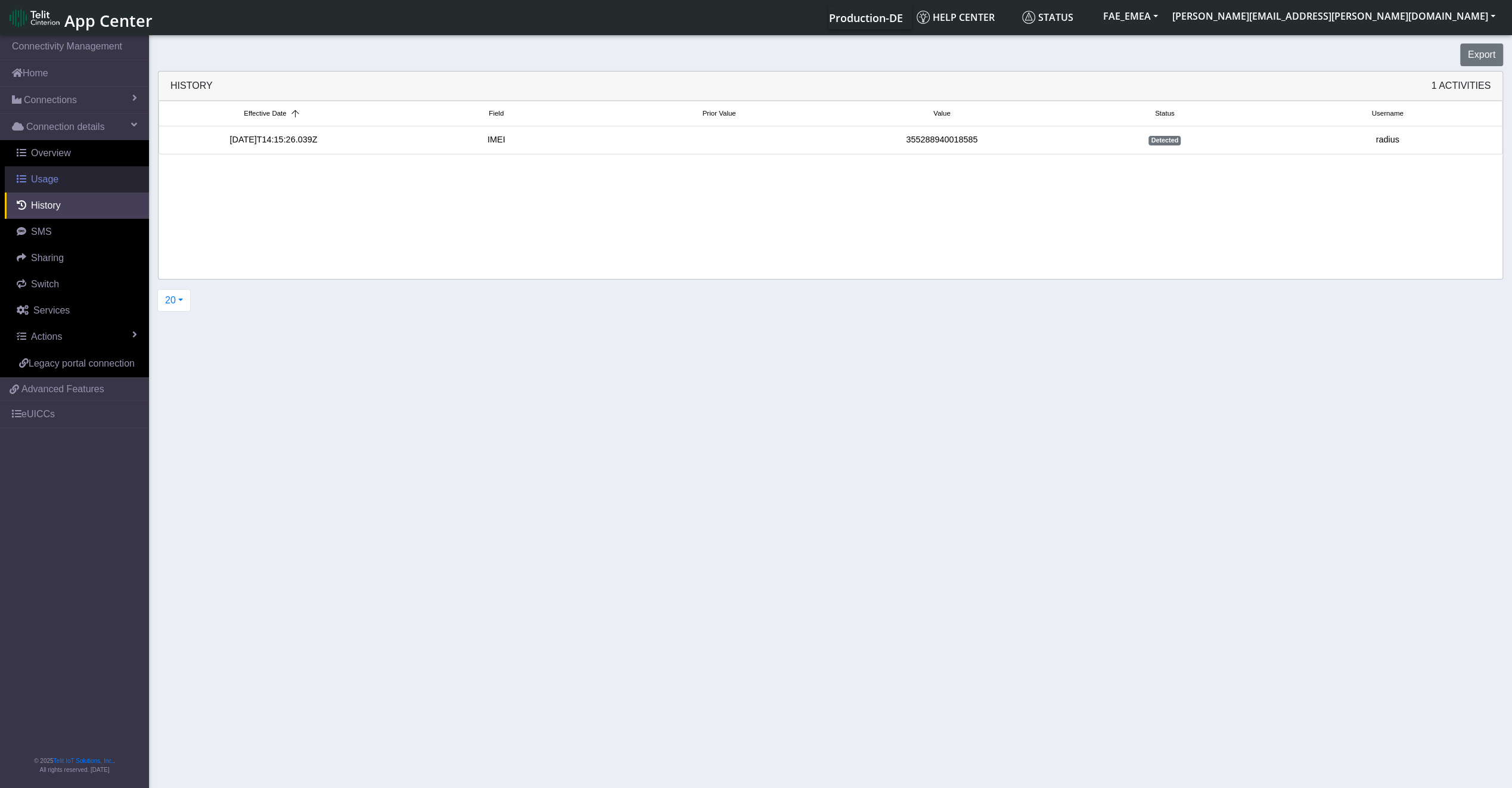
click at [85, 184] on link "Usage" at bounding box center [76, 179] width 144 height 26
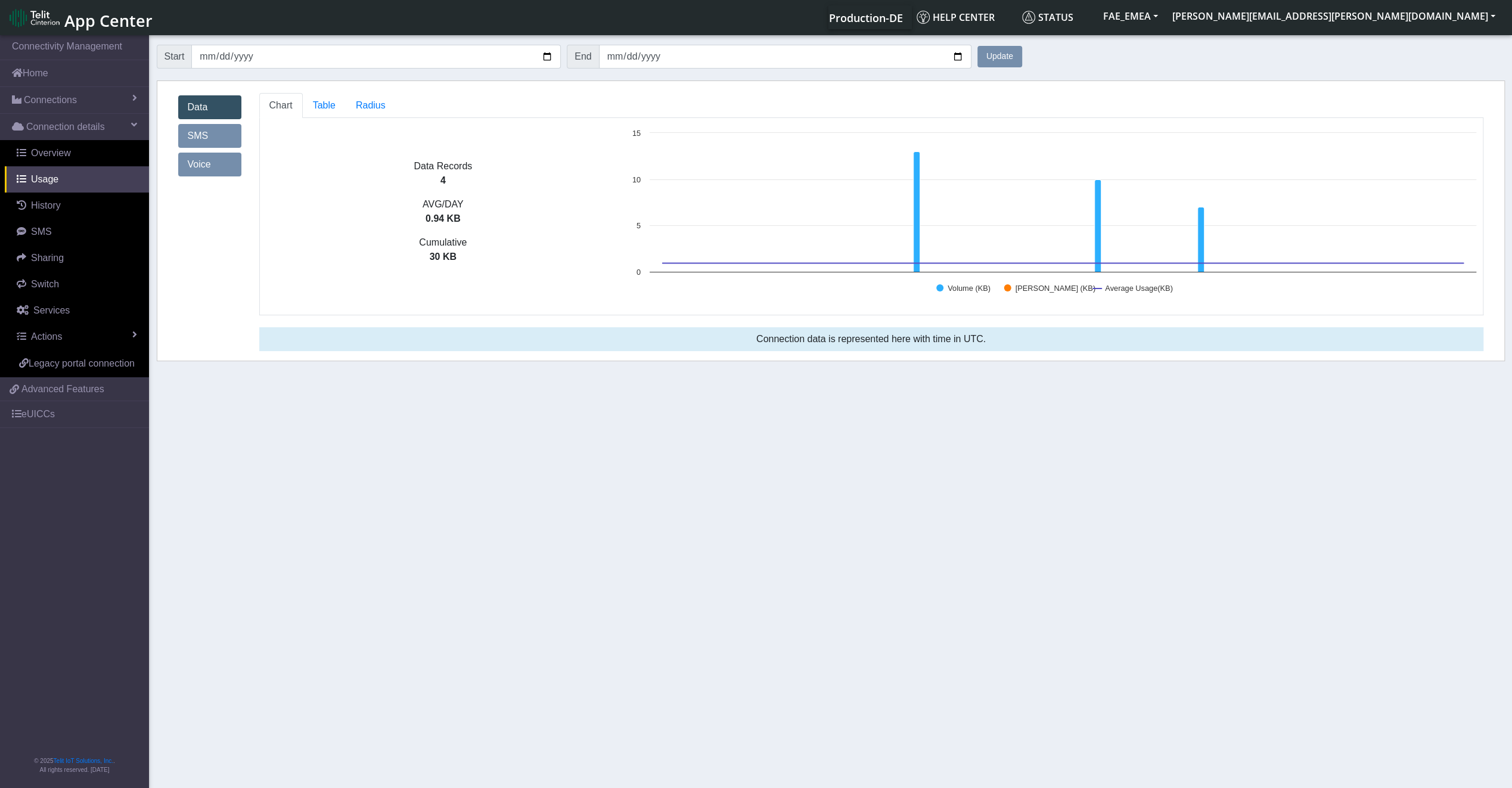
click at [209, 155] on link "Voice" at bounding box center [210, 164] width 63 height 24
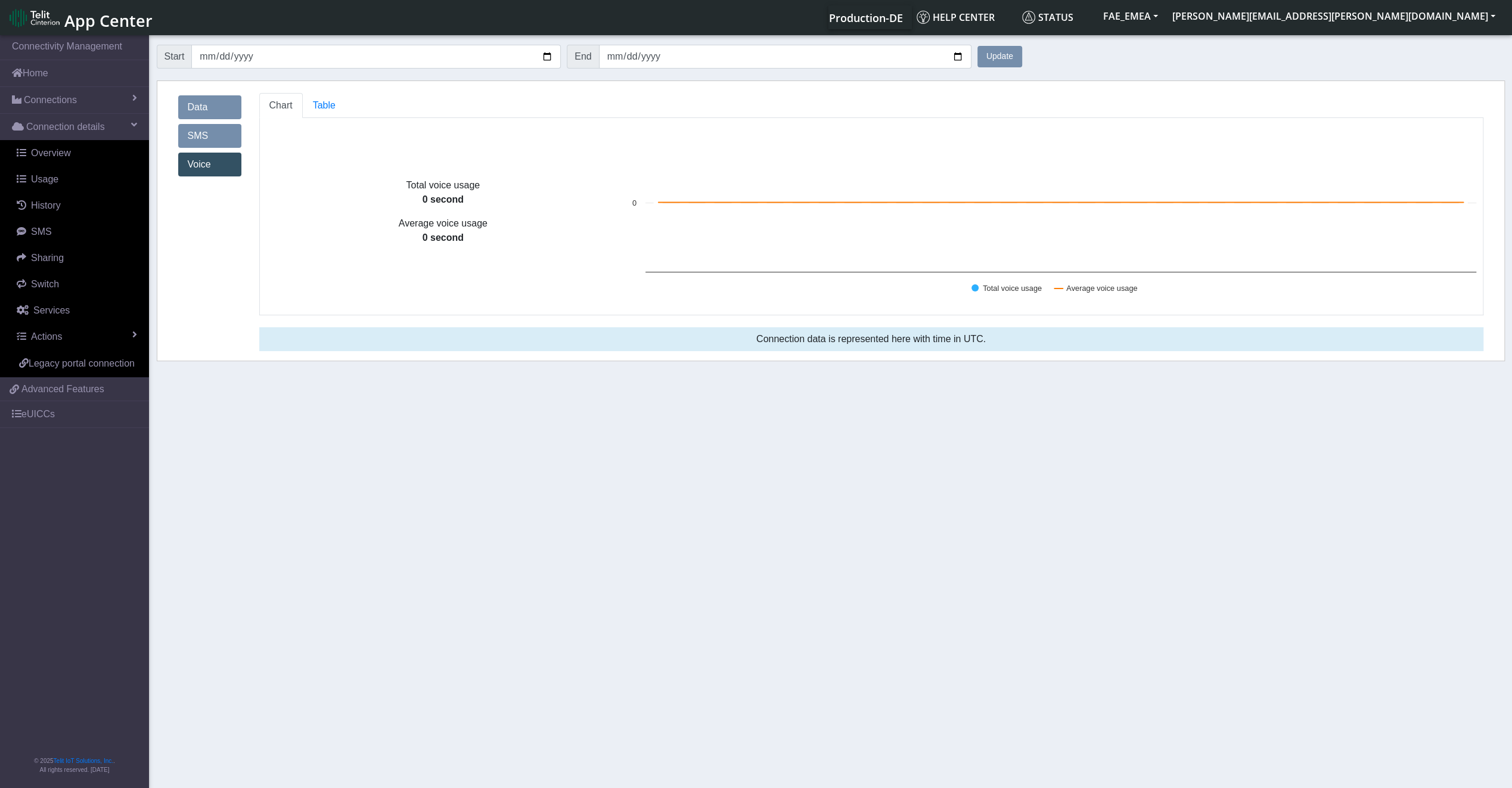
click at [191, 105] on link "Data" at bounding box center [210, 107] width 63 height 24
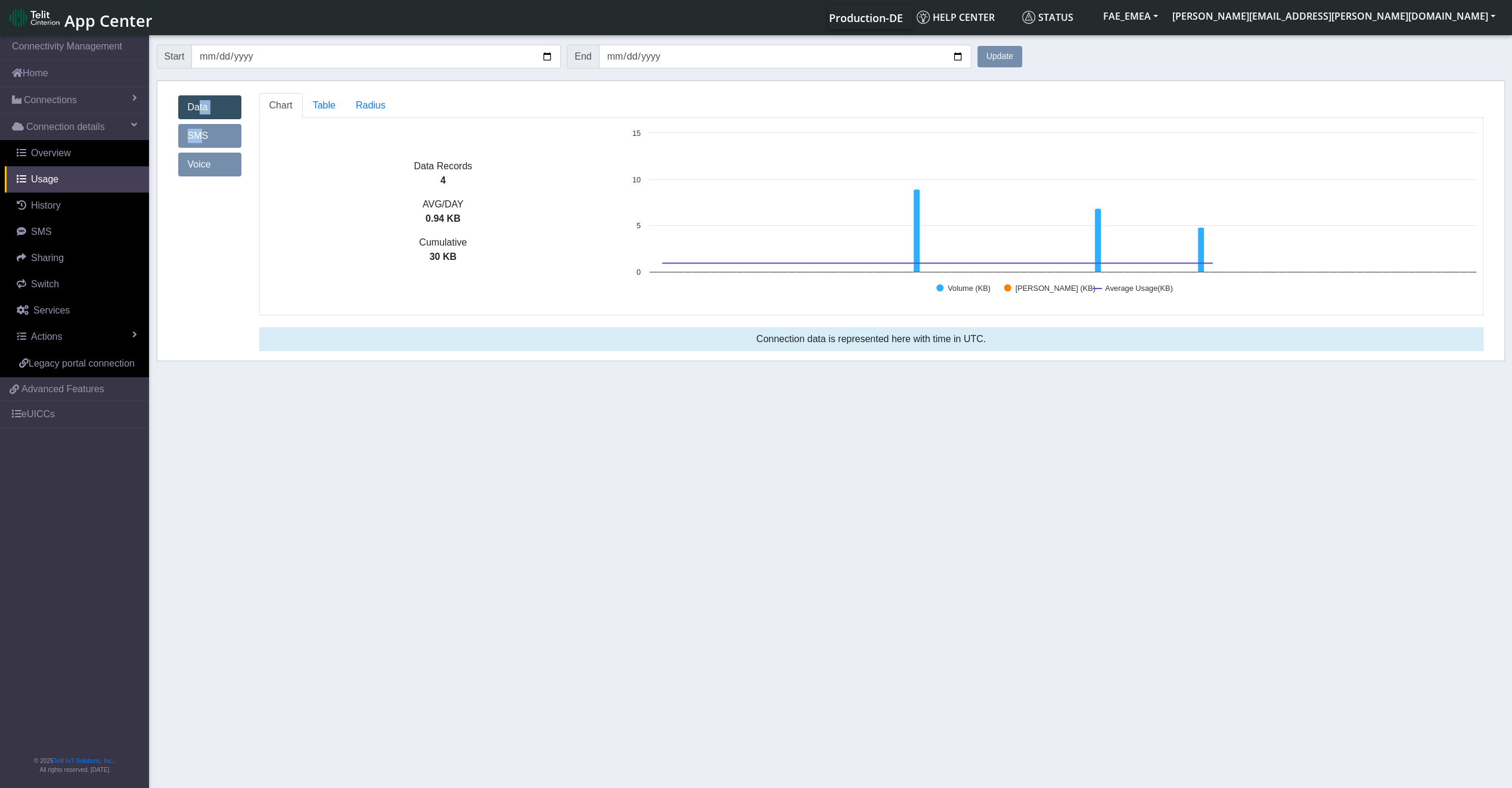
click at [192, 122] on div "Data SMS Voice" at bounding box center [210, 136] width 63 height 86
click at [192, 123] on div "Data SMS Voice" at bounding box center [210, 136] width 63 height 86
click at [259, 133] on div "Chart Table Radius Data Records 4 AVG/DAY 0.94 KB Cumulative 30 KB Created with…" at bounding box center [876, 227] width 1253 height 268
click at [326, 104] on span "Table" at bounding box center [324, 105] width 22 height 10
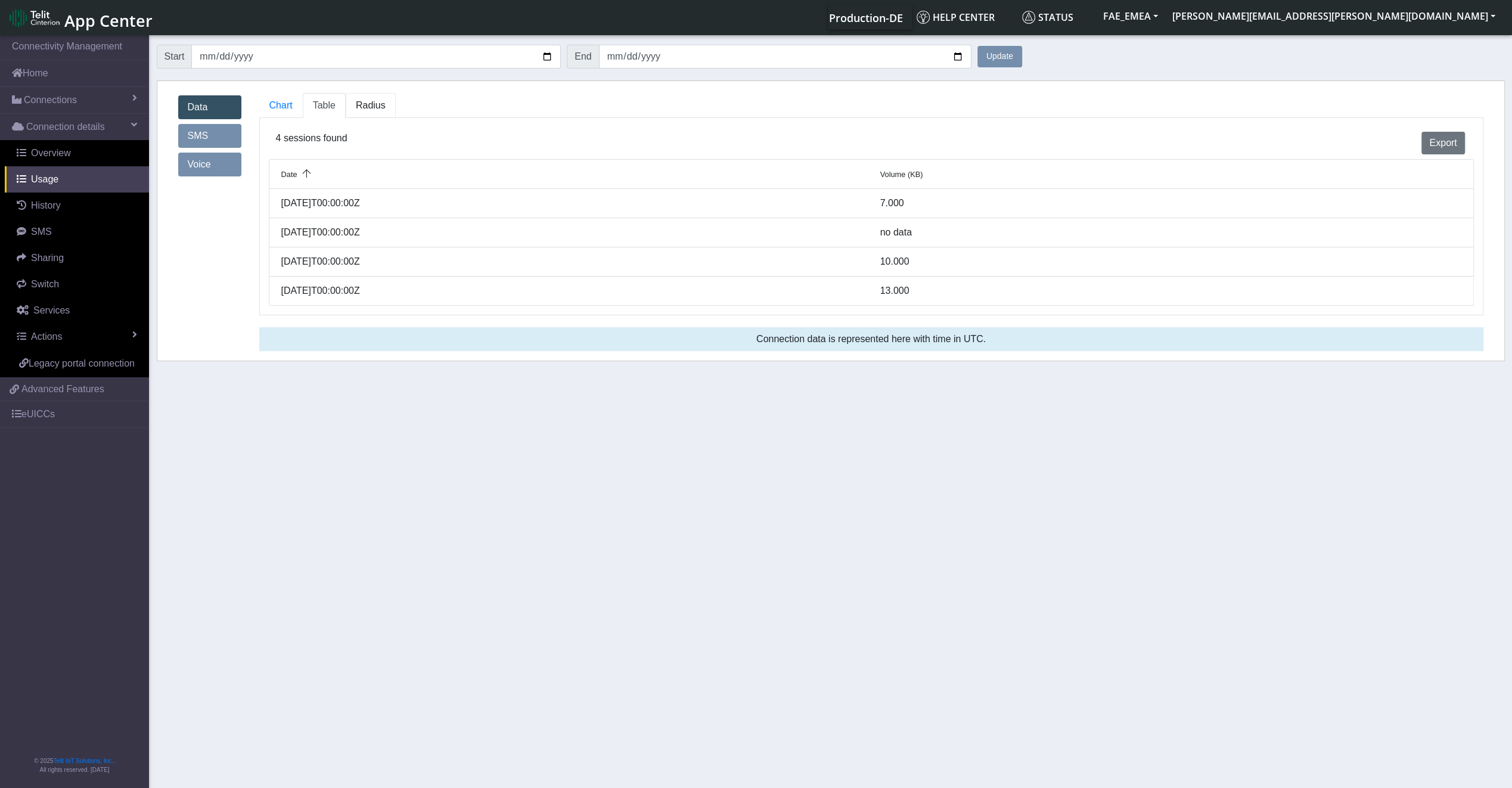
click at [389, 104] on link "Radius" at bounding box center [370, 105] width 50 height 25
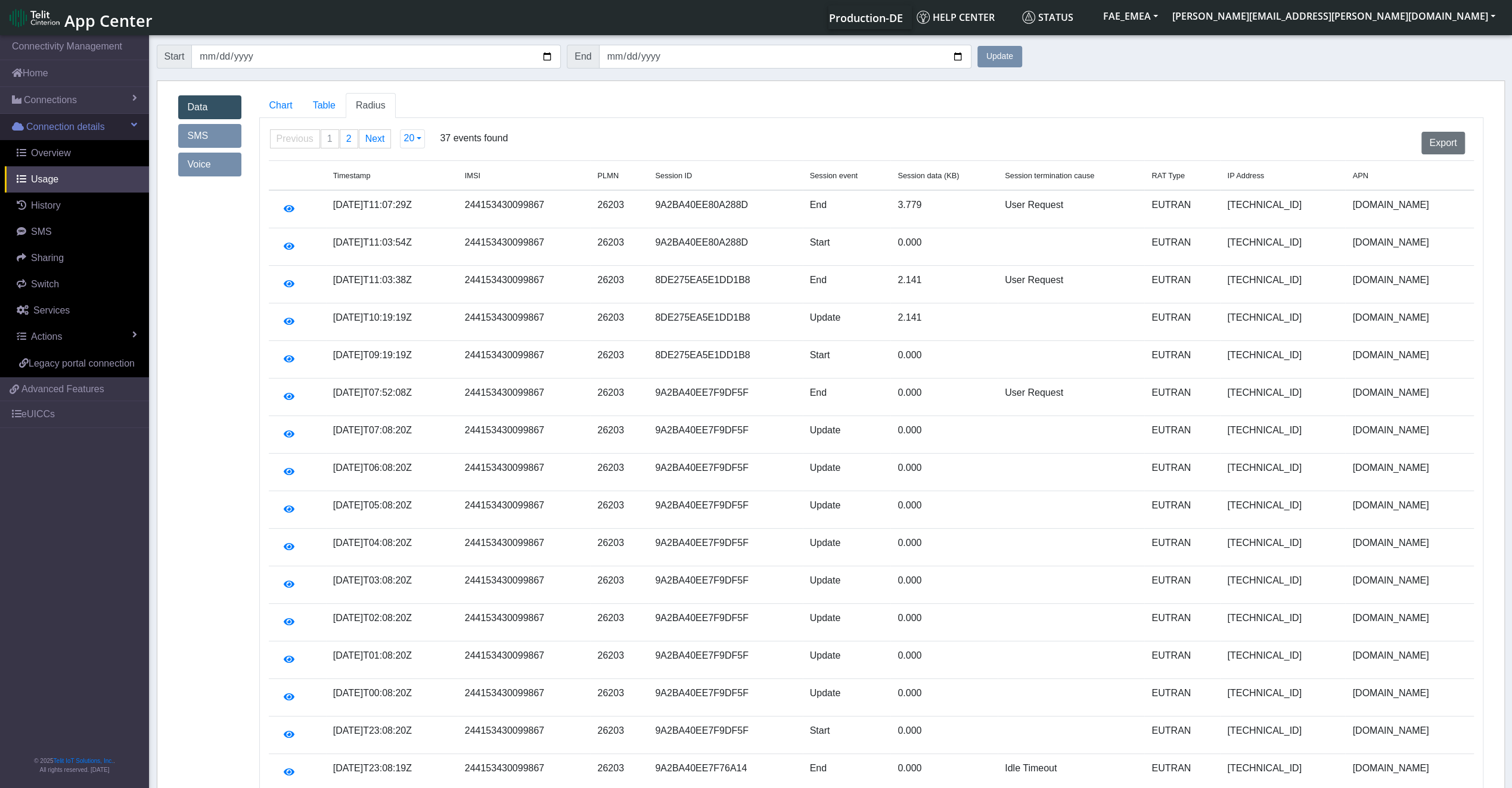
click at [42, 131] on span "Connection details" at bounding box center [65, 127] width 78 height 15
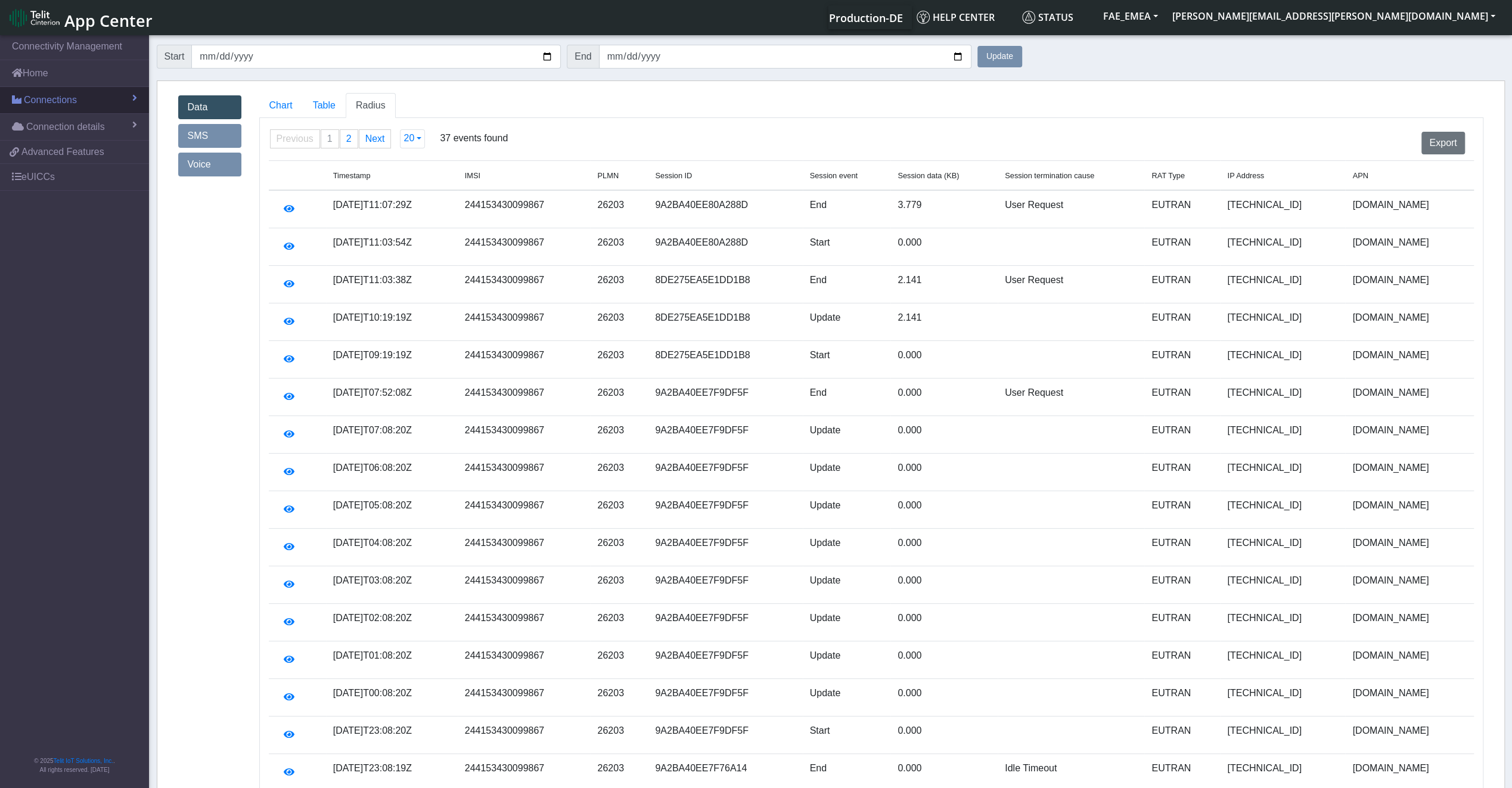
click at [48, 93] on span "Connections" at bounding box center [50, 100] width 53 height 15
click at [49, 83] on link "Home" at bounding box center [75, 73] width 149 height 26
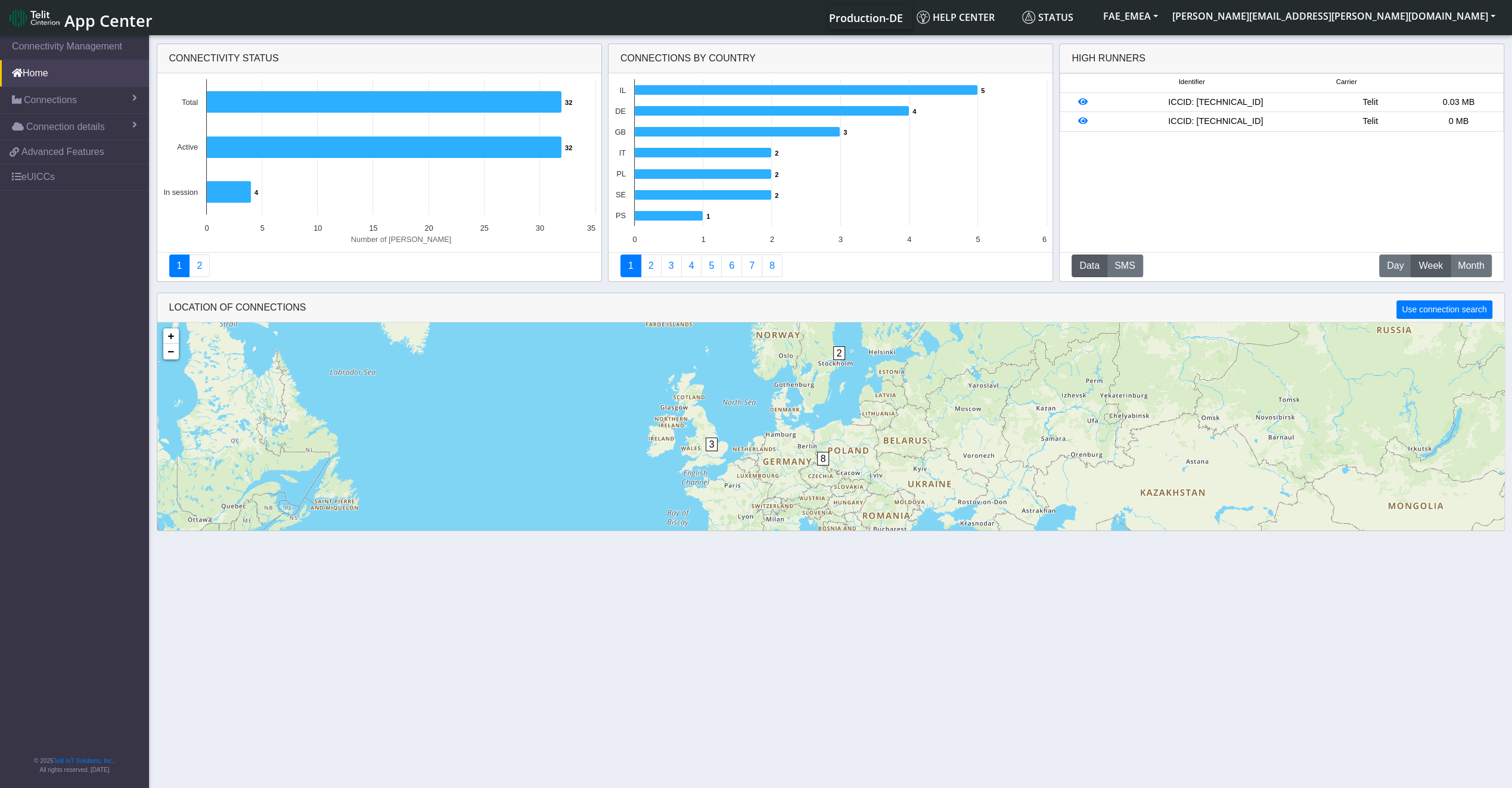
click at [197, 277] on div "1 2" at bounding box center [379, 270] width 444 height 36
click at [197, 265] on link "2" at bounding box center [199, 265] width 21 height 22
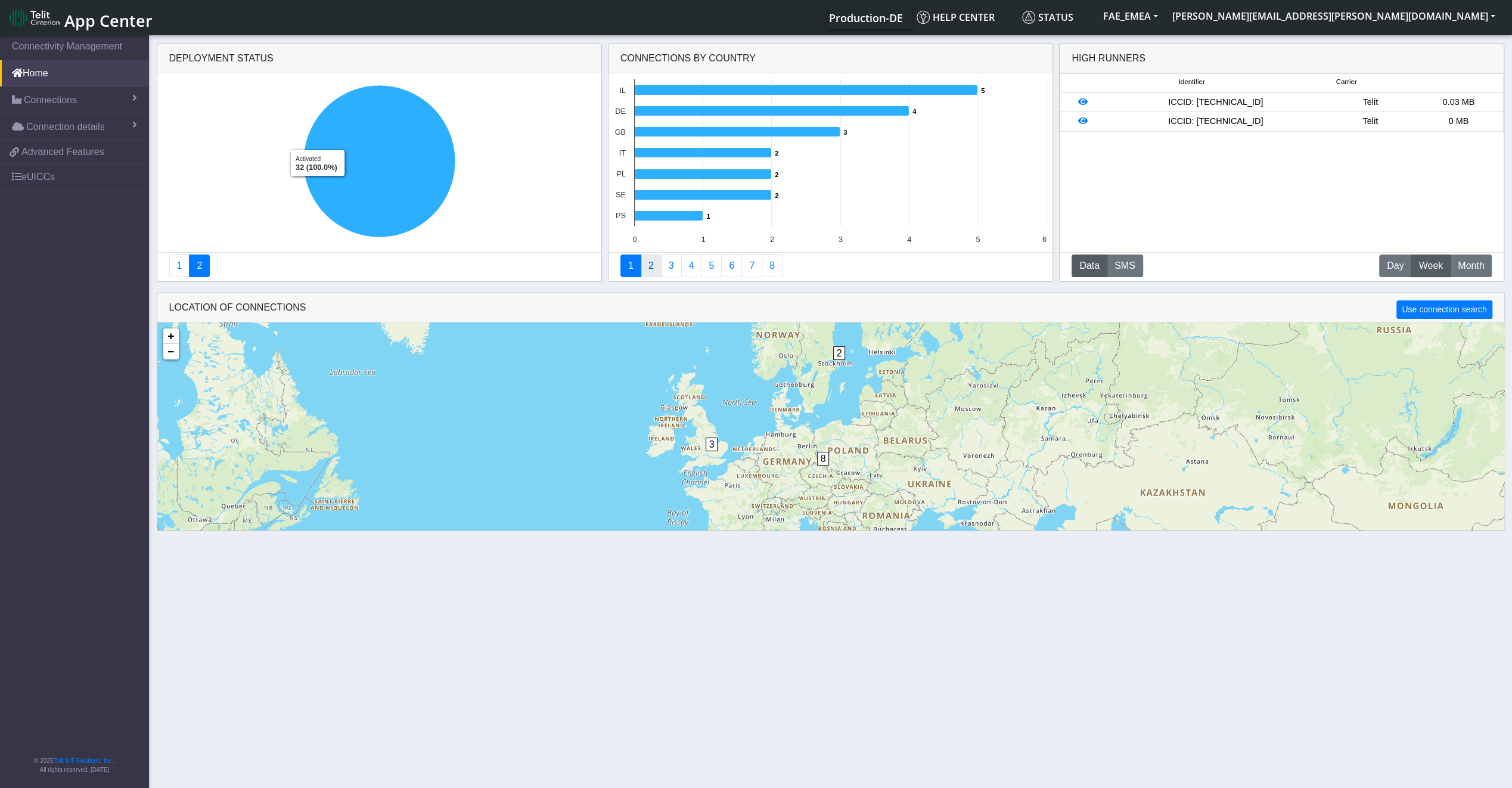
click at [653, 271] on link "2" at bounding box center [651, 265] width 21 height 22
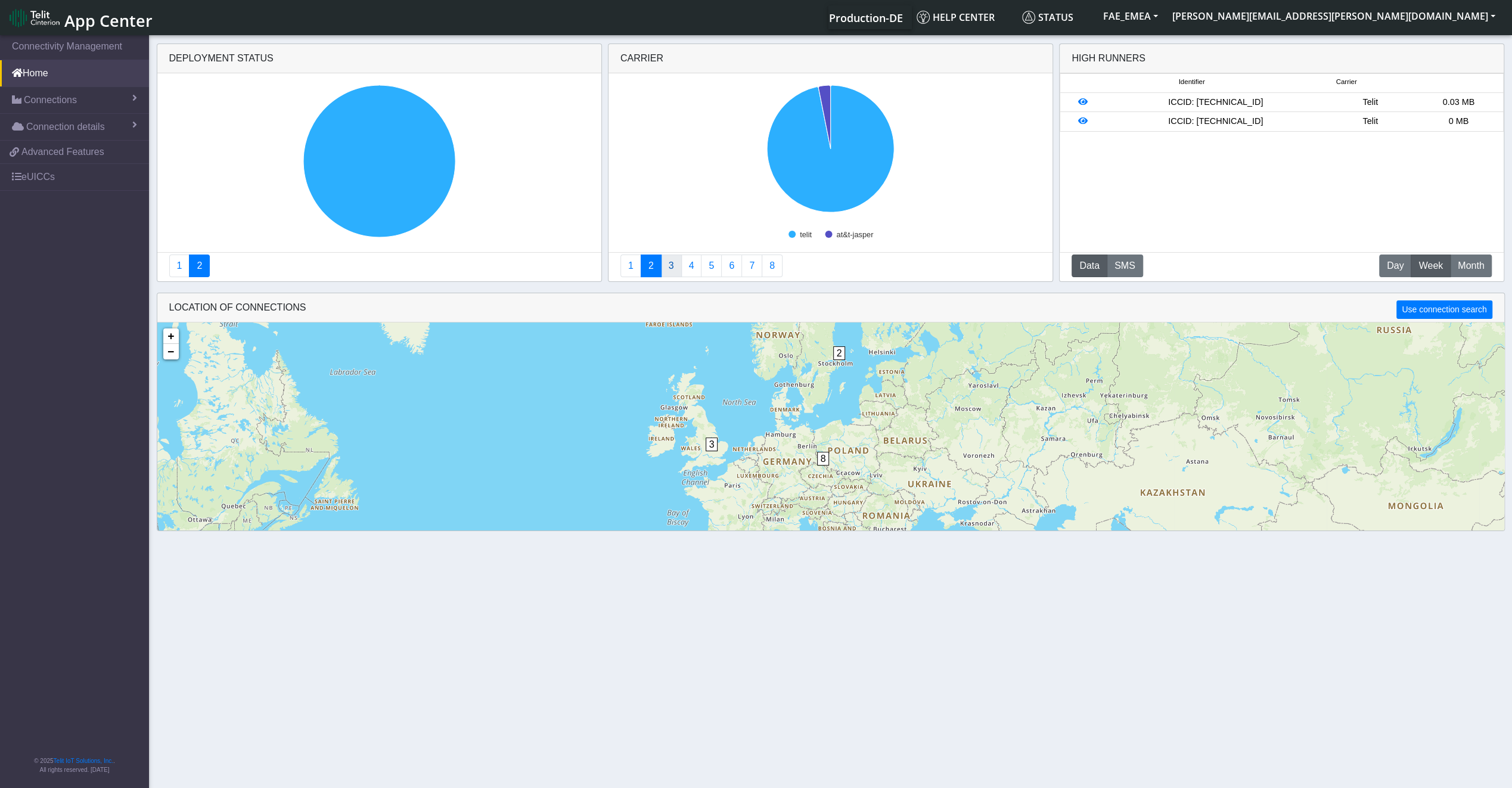
click at [672, 259] on link "3" at bounding box center [671, 265] width 21 height 22
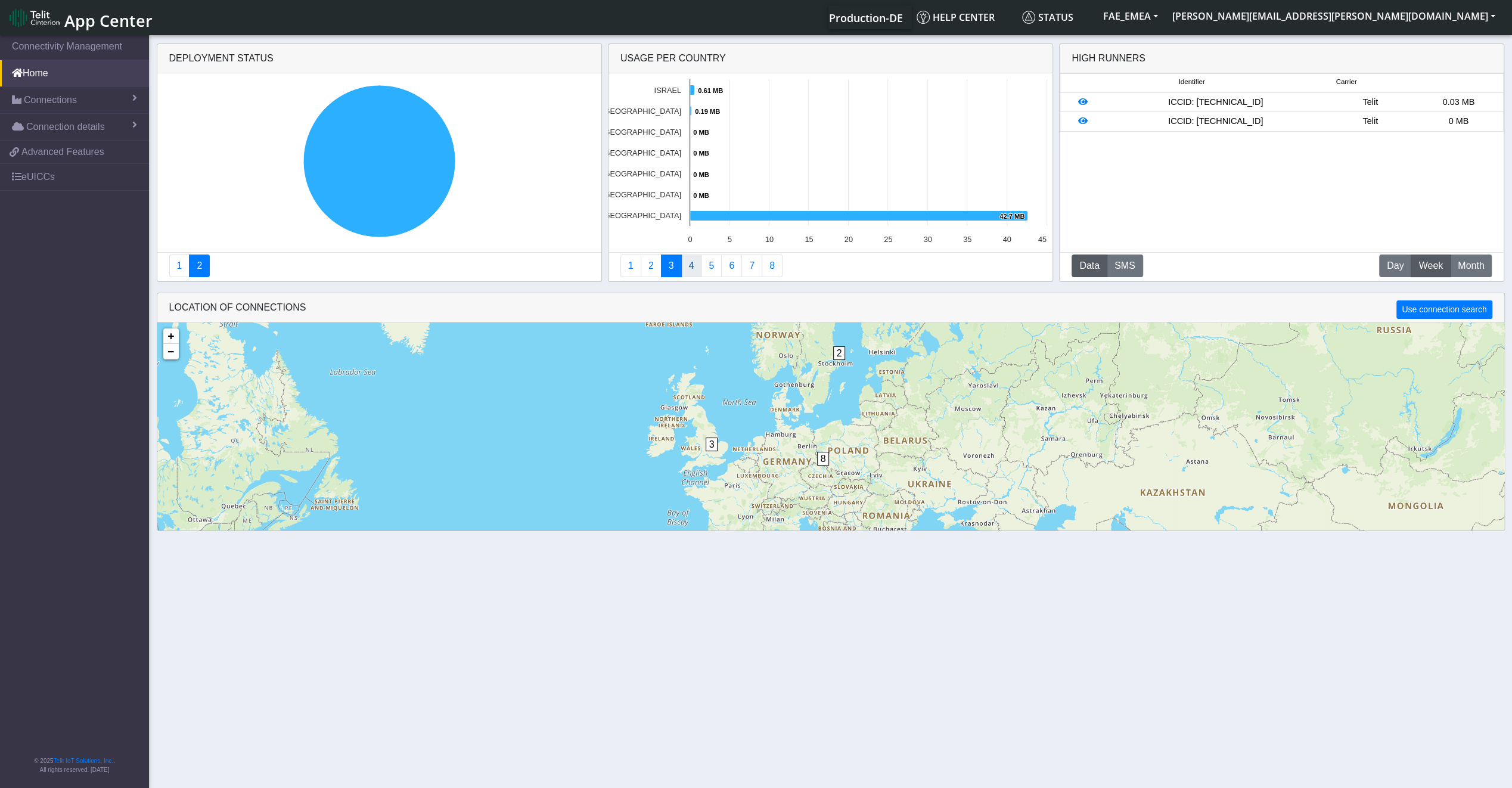
click at [691, 259] on link "4" at bounding box center [691, 265] width 21 height 22
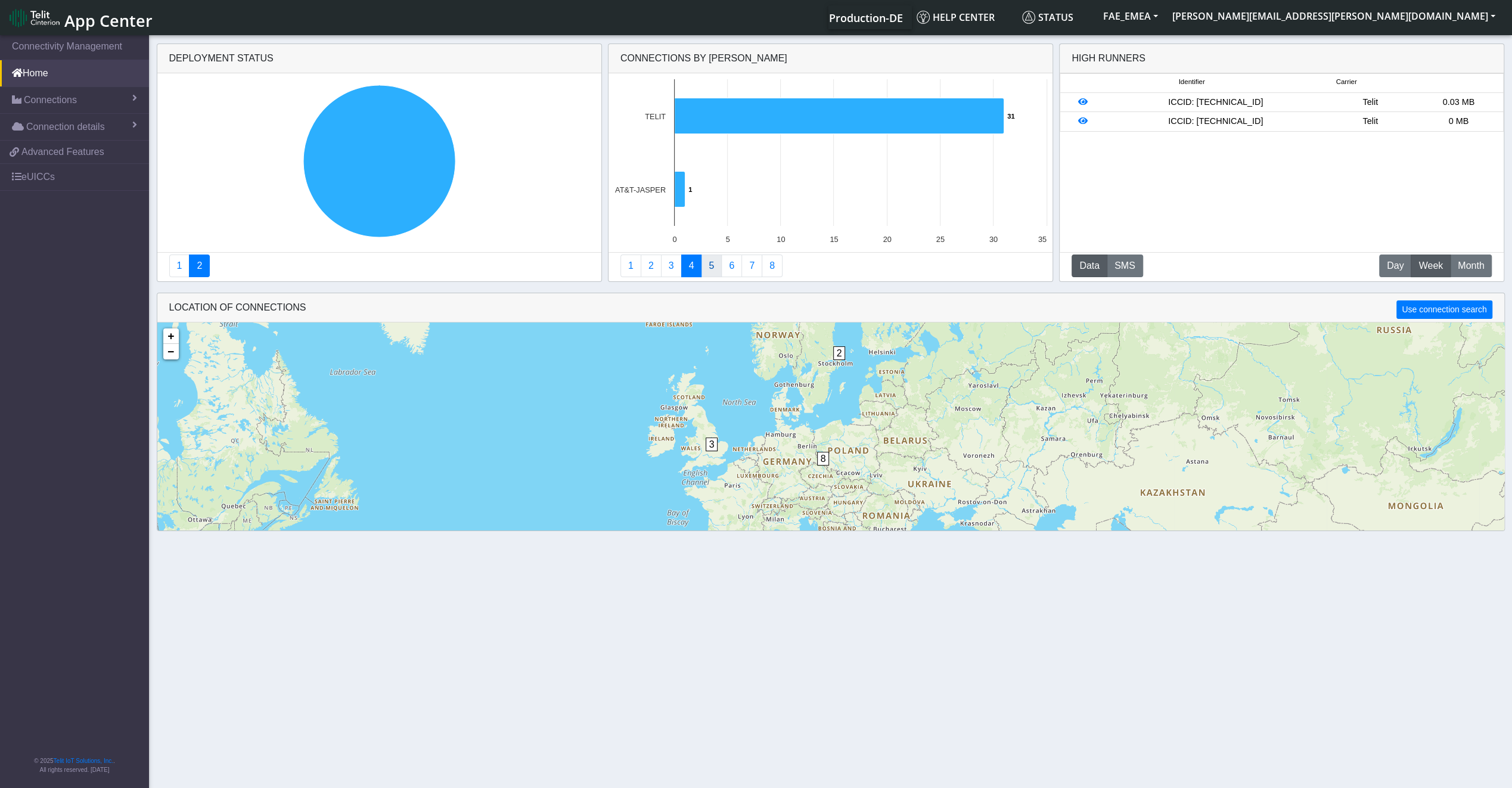
click at [714, 261] on link "5" at bounding box center [711, 265] width 21 height 22
click at [717, 268] on link "5" at bounding box center [711, 265] width 21 height 22
click at [718, 268] on link "5" at bounding box center [711, 265] width 21 height 22
click at [730, 268] on link "6" at bounding box center [731, 265] width 21 height 22
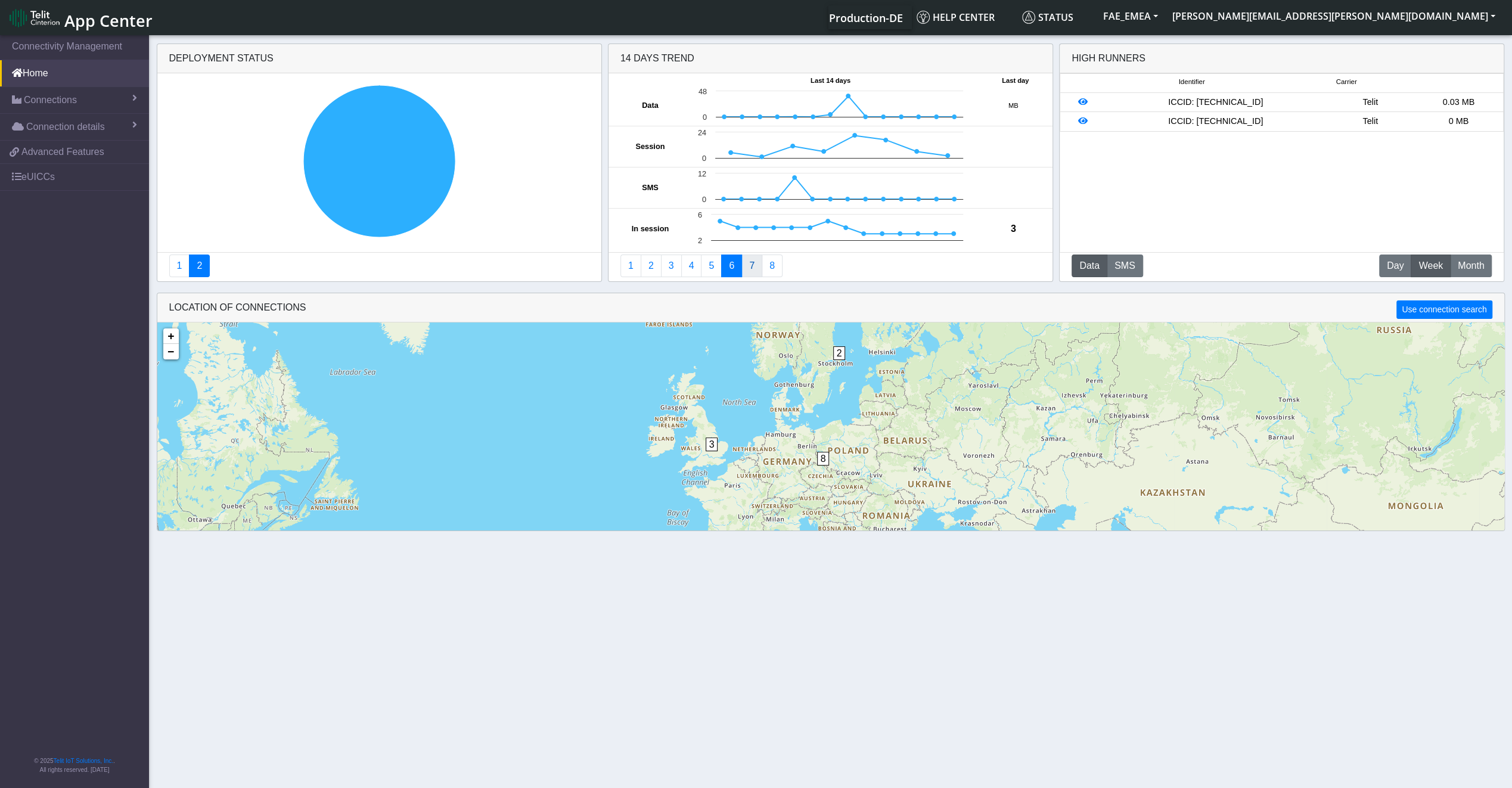
click at [754, 267] on link "7" at bounding box center [751, 265] width 21 height 22
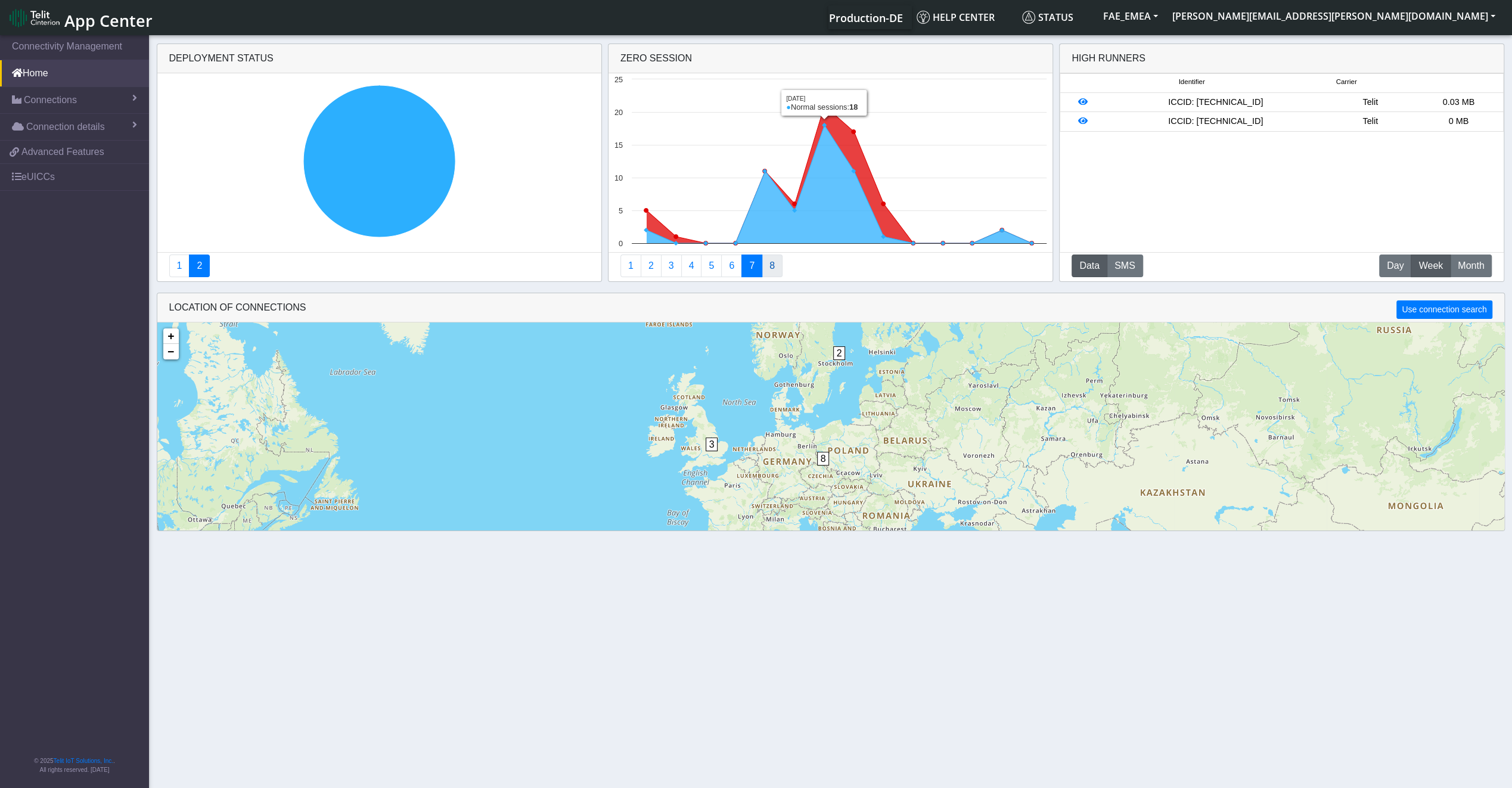
click at [766, 266] on link "8" at bounding box center [772, 265] width 21 height 22
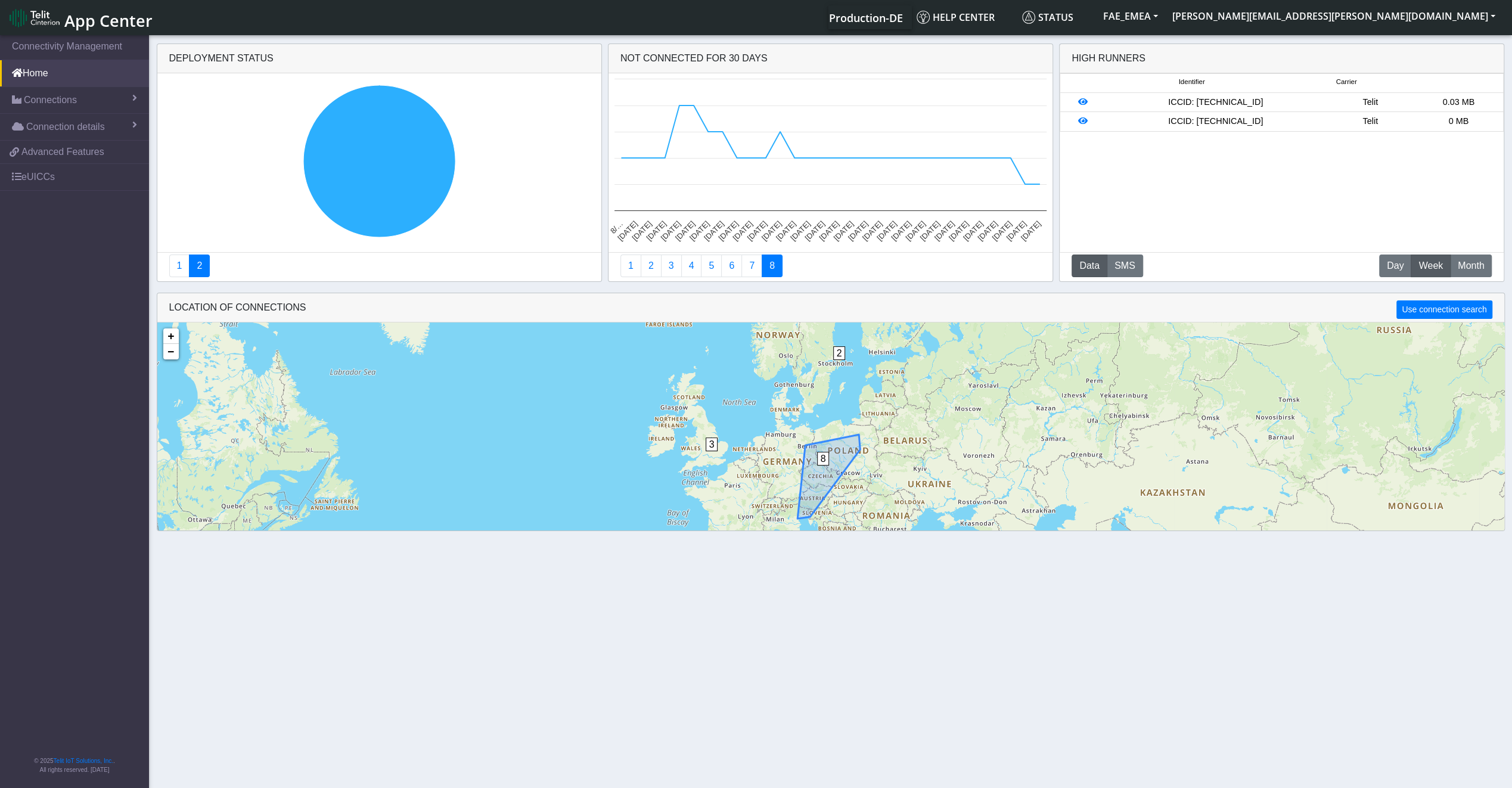
scroll to position [28, 0]
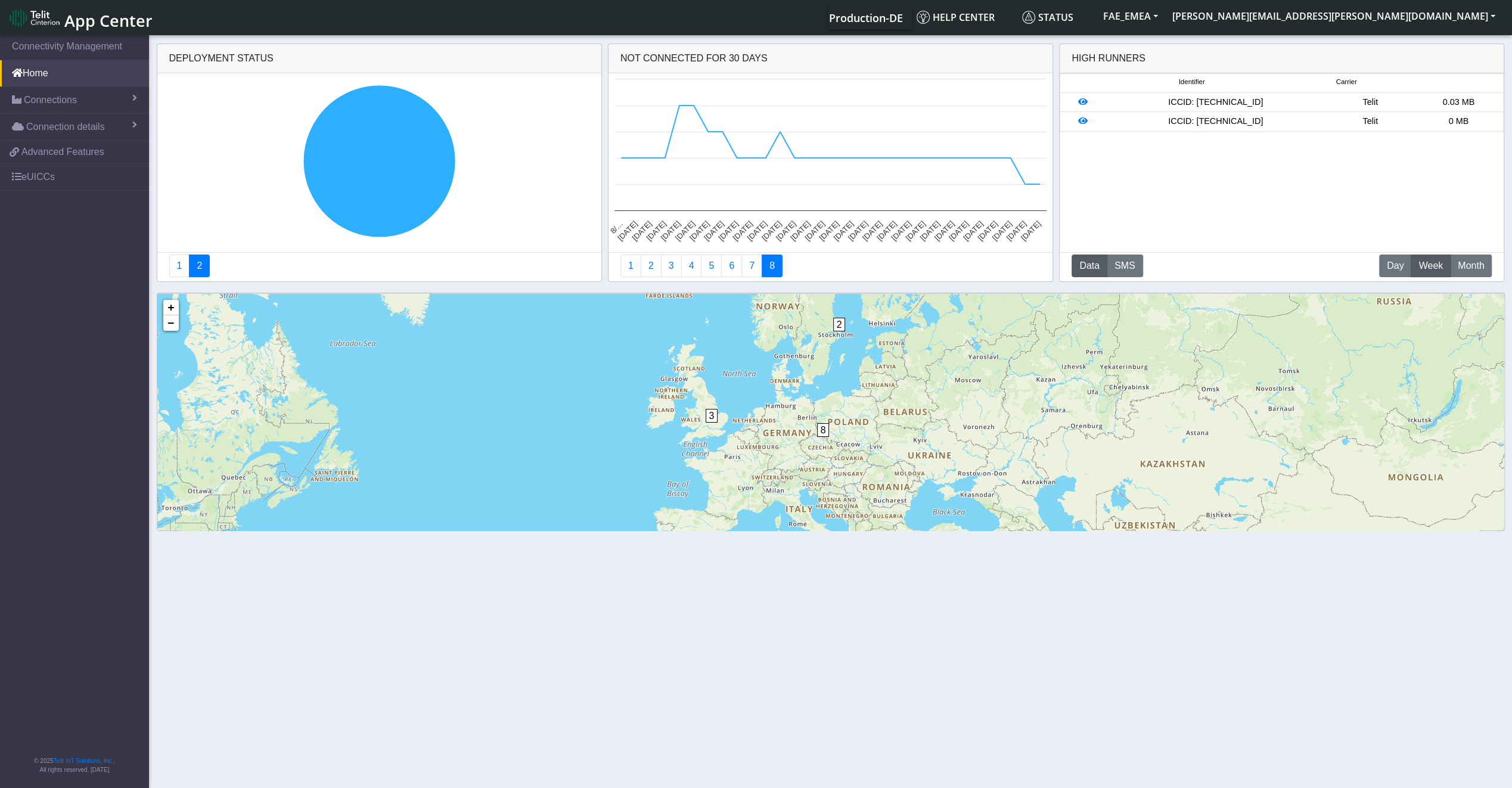
click at [827, 465] on div "6 2 3 8 + − ©2025 MapQuest, | Terms" at bounding box center [830, 471] width 1347 height 355
click at [825, 432] on span "8" at bounding box center [823, 430] width 12 height 14
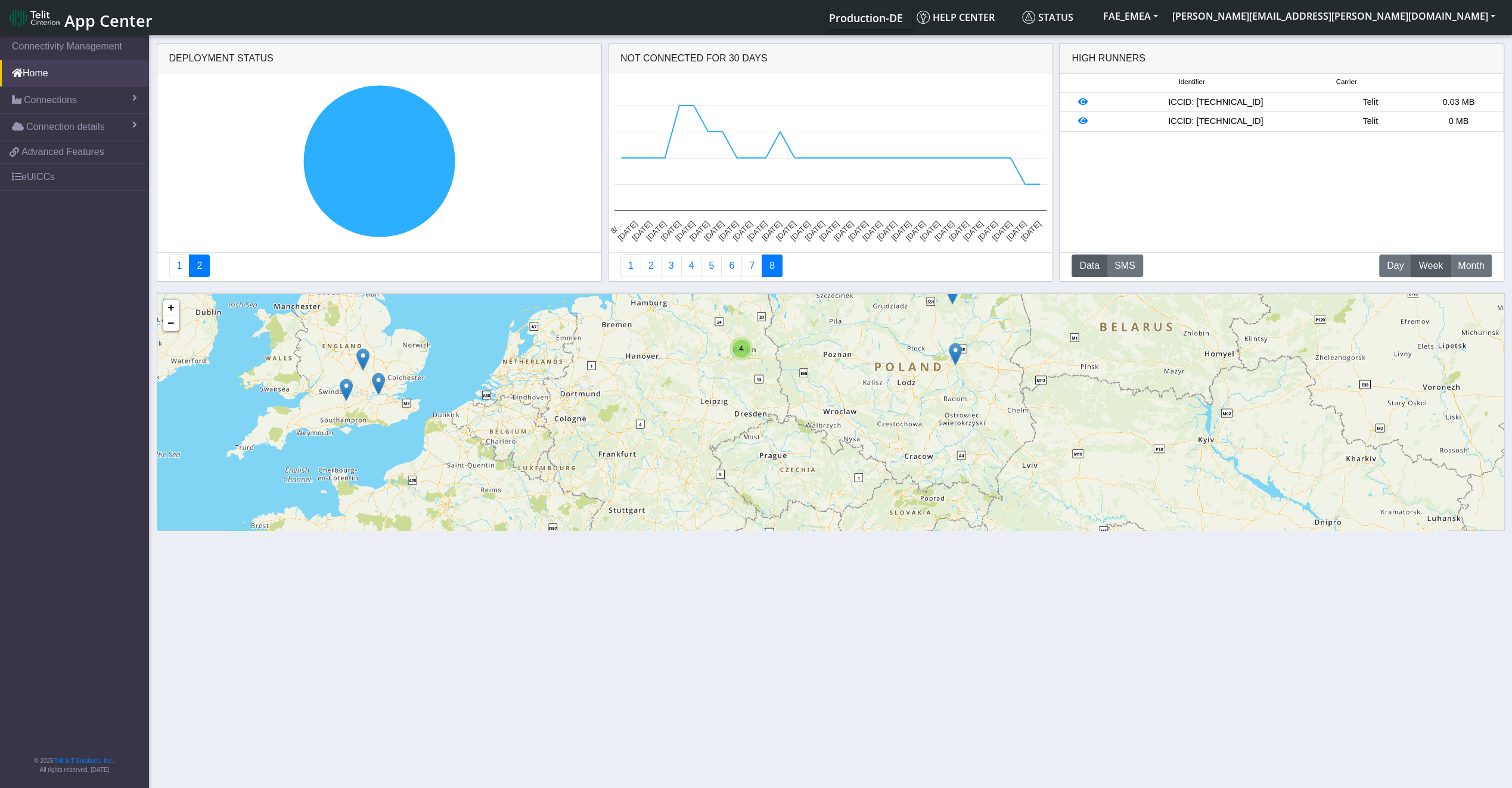
click at [953, 358] on img at bounding box center [955, 353] width 13 height 22
click at [946, 342] on link "Click here" at bounding box center [935, 341] width 32 height 8
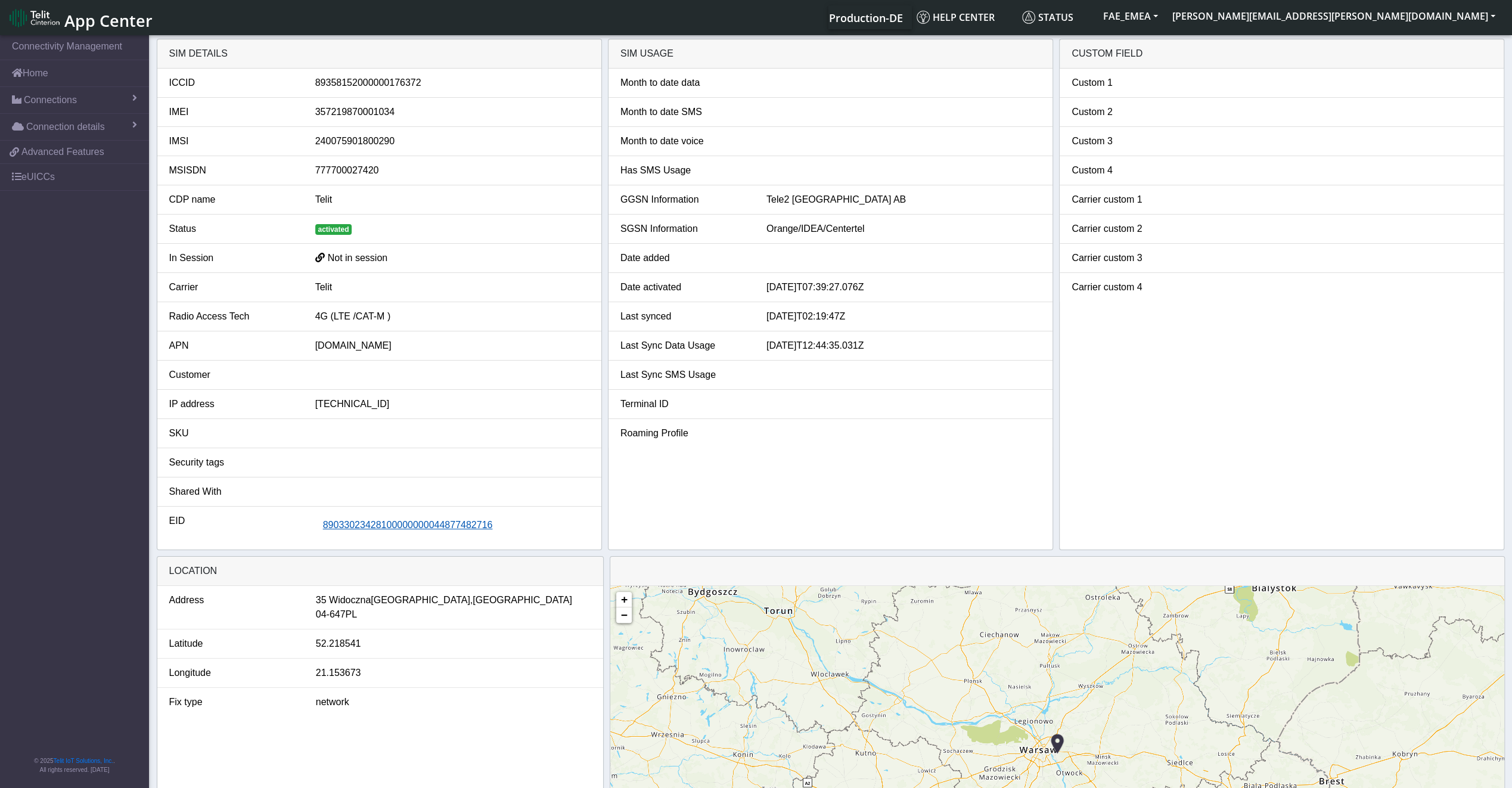
click at [426, 522] on span "89033023428100000000044877482716" at bounding box center [408, 524] width 170 height 10
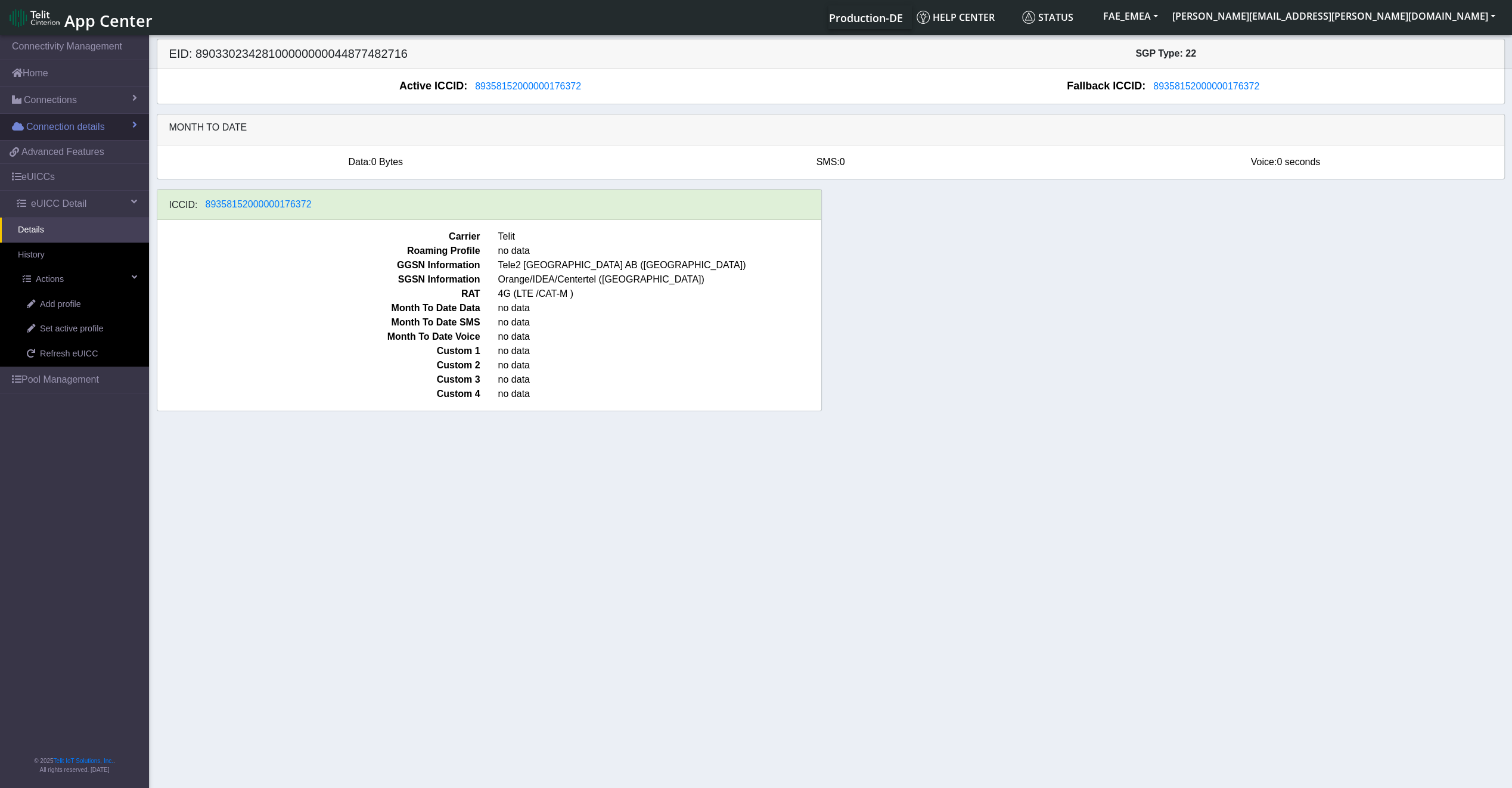
click at [72, 134] on link "Connection details" at bounding box center [75, 127] width 149 height 26
